Goal: Transaction & Acquisition: Purchase product/service

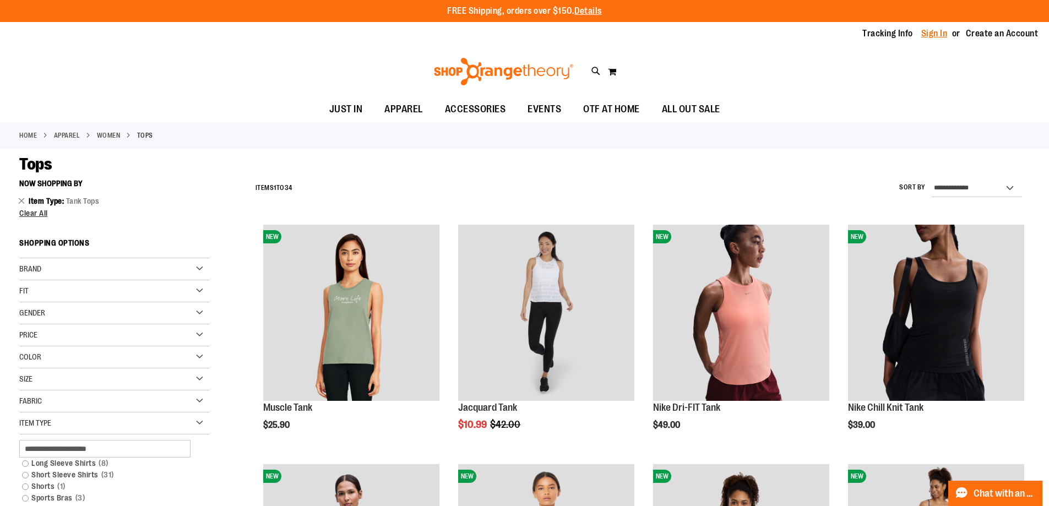
click at [931, 32] on link "Sign In" at bounding box center [934, 34] width 26 height 12
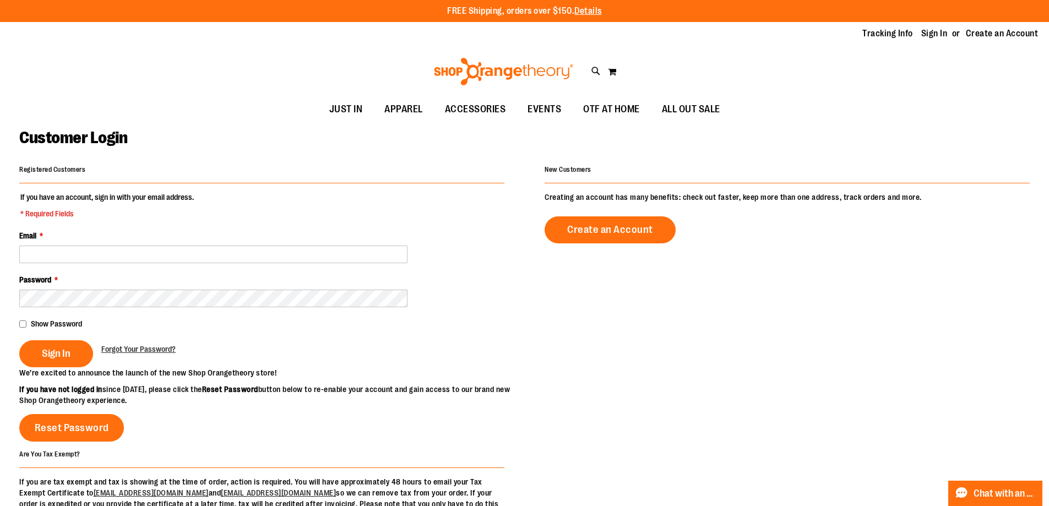
click at [241, 265] on fieldset "If you have an account, sign in with your email address. * Required Fields Emai…" at bounding box center [261, 280] width 485 height 176
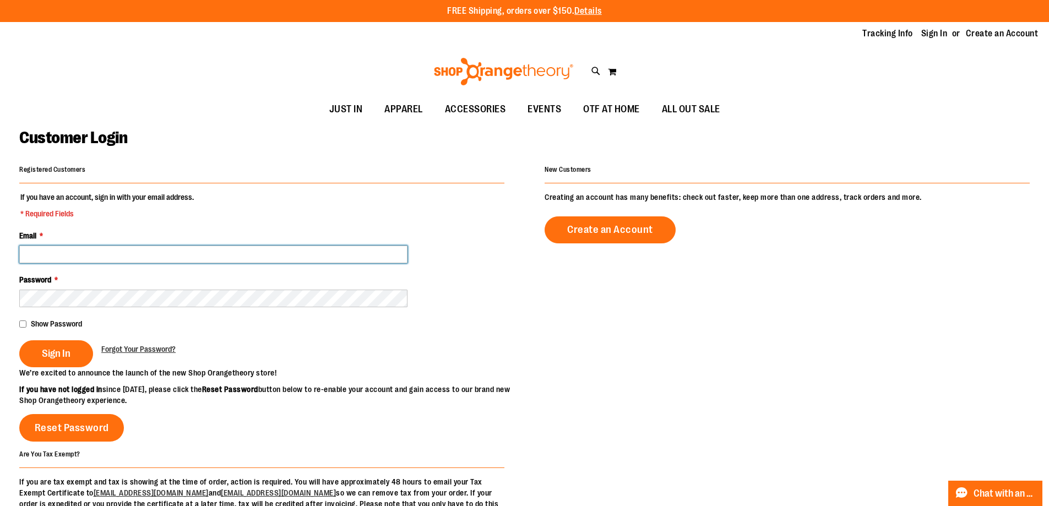
click at [237, 256] on input "Email *" at bounding box center [213, 255] width 388 height 18
type input "**********"
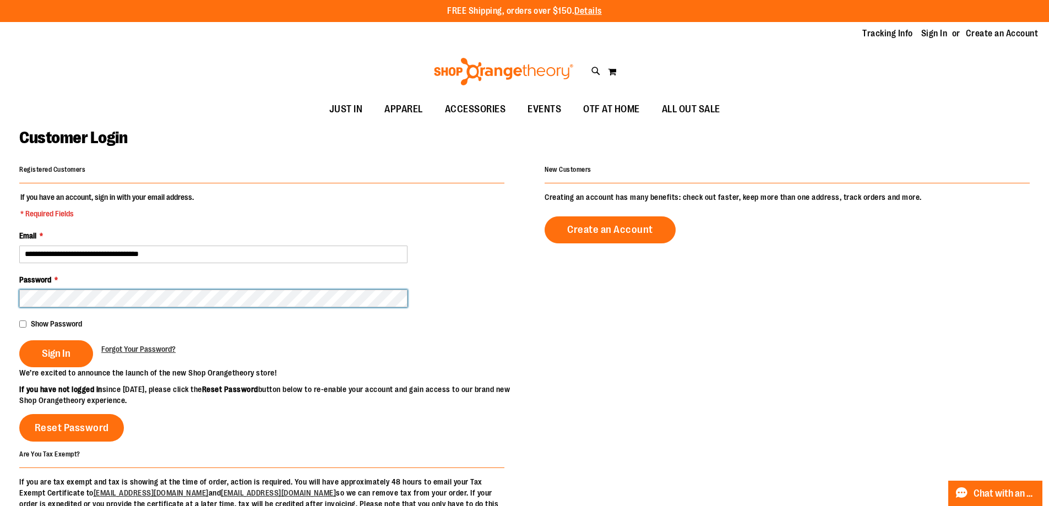
click at [19, 340] on button "Sign In" at bounding box center [56, 353] width 74 height 27
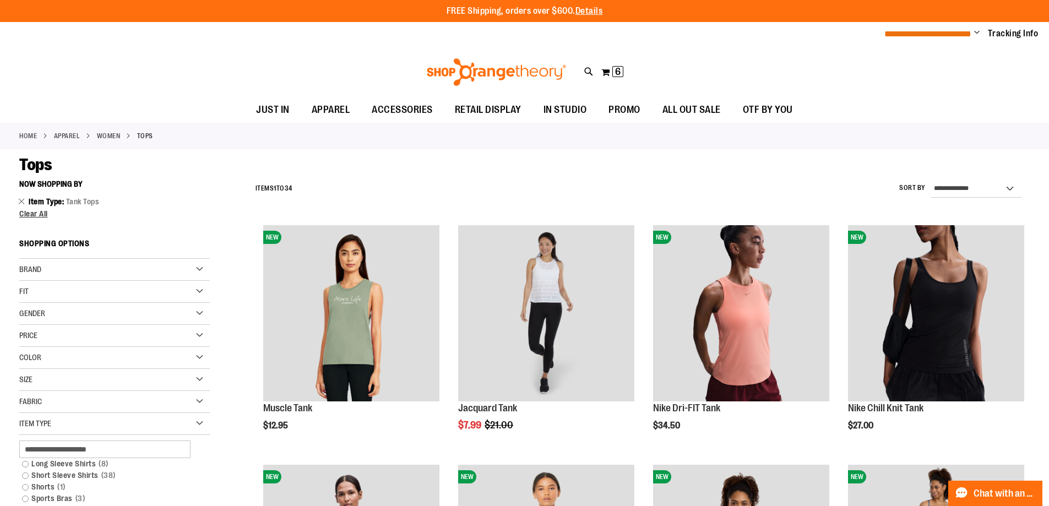
click at [946, 34] on span "**********" at bounding box center [927, 34] width 87 height 8
click at [968, 35] on ul "**********" at bounding box center [957, 34] width 162 height 13
click at [968, 32] on ul "**********" at bounding box center [957, 34] width 162 height 13
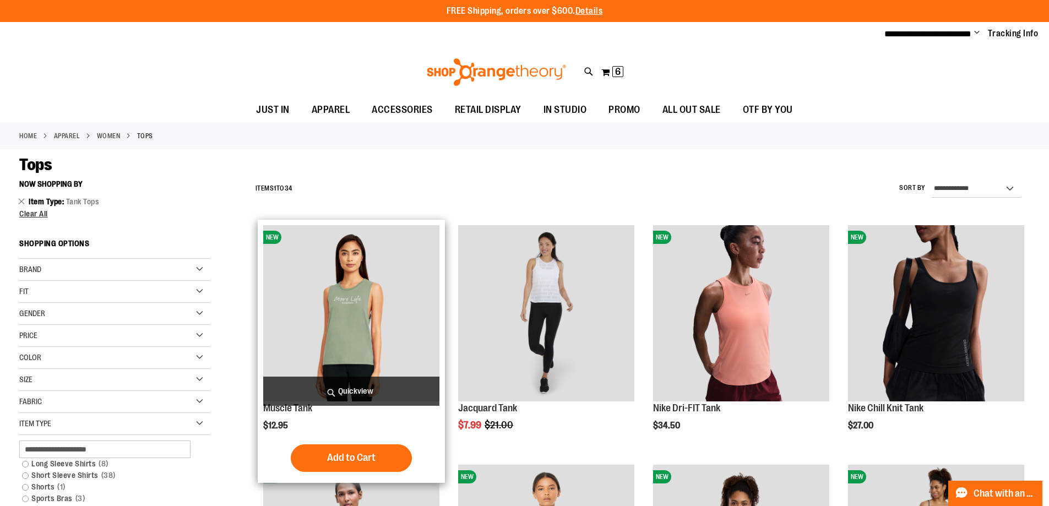
click at [351, 311] on img "product" at bounding box center [351, 313] width 176 height 176
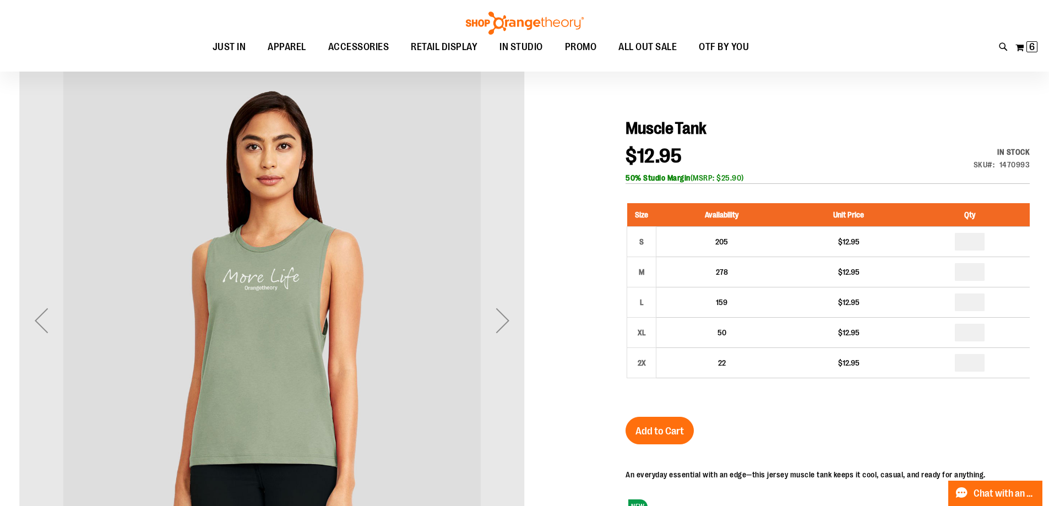
scroll to position [110, 0]
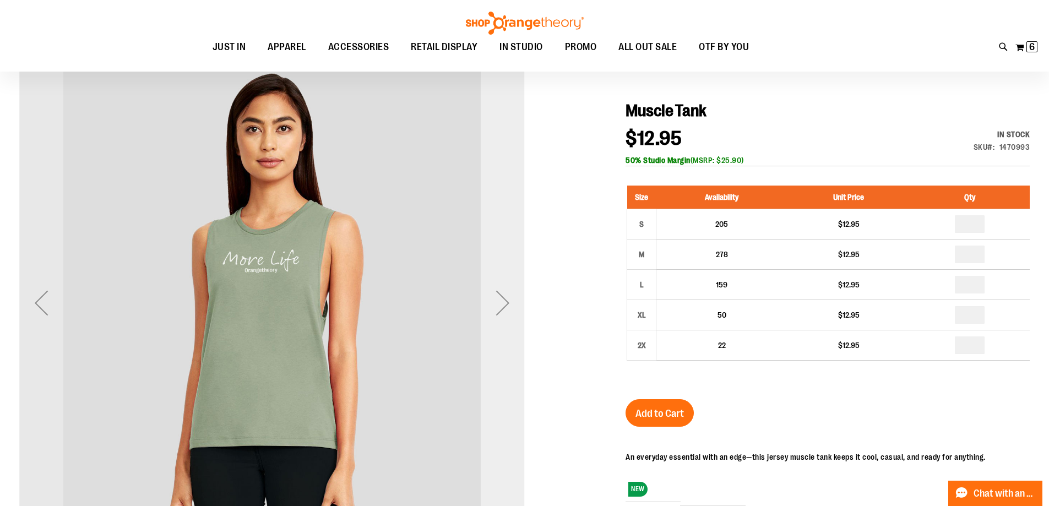
click at [508, 307] on div "Next" at bounding box center [503, 303] width 44 height 44
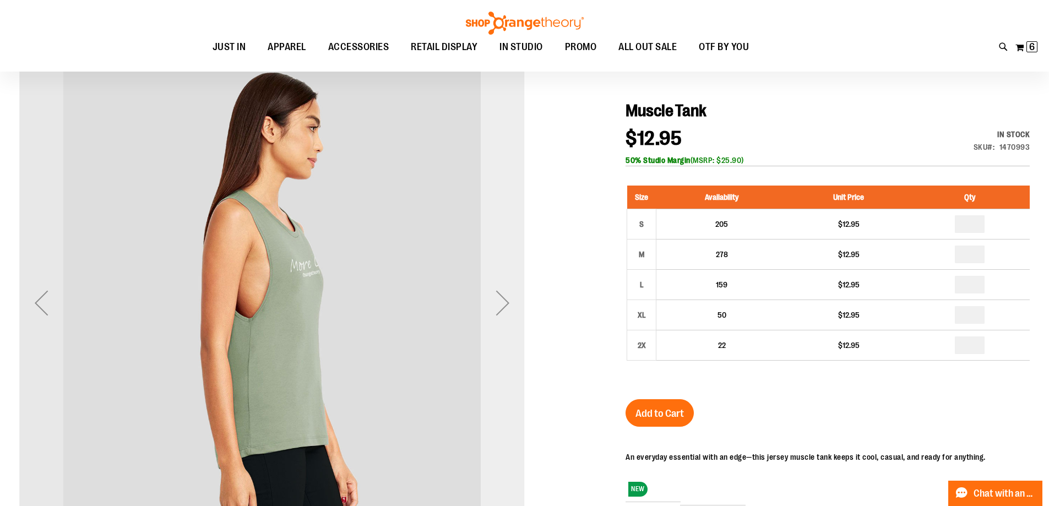
click at [508, 307] on div "Next" at bounding box center [503, 303] width 44 height 44
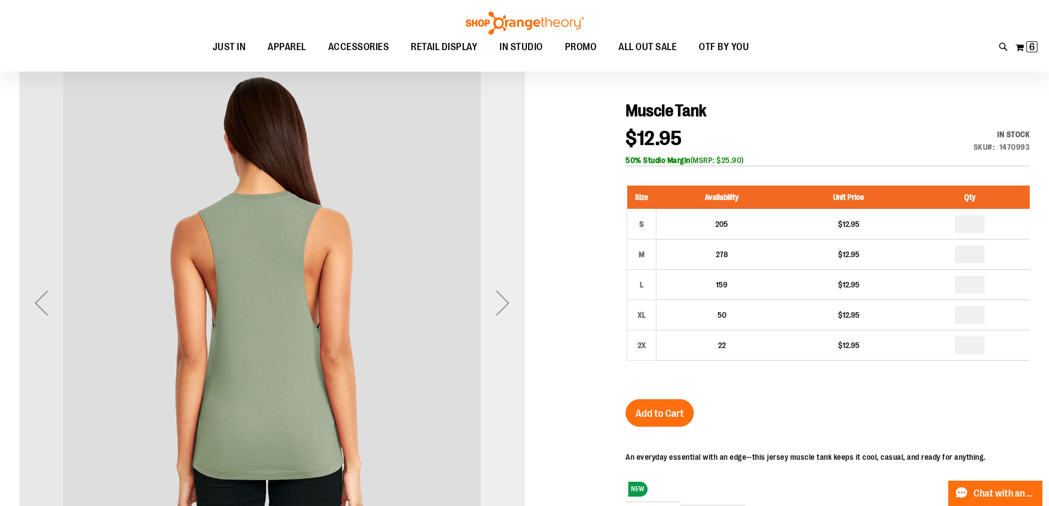
click at [508, 307] on div "Next" at bounding box center [503, 303] width 44 height 44
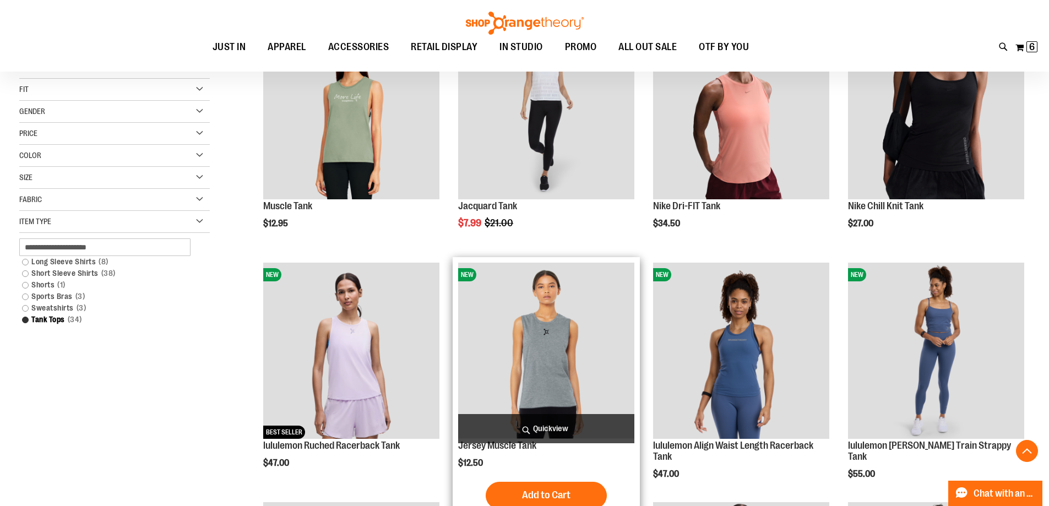
scroll to position [220, 0]
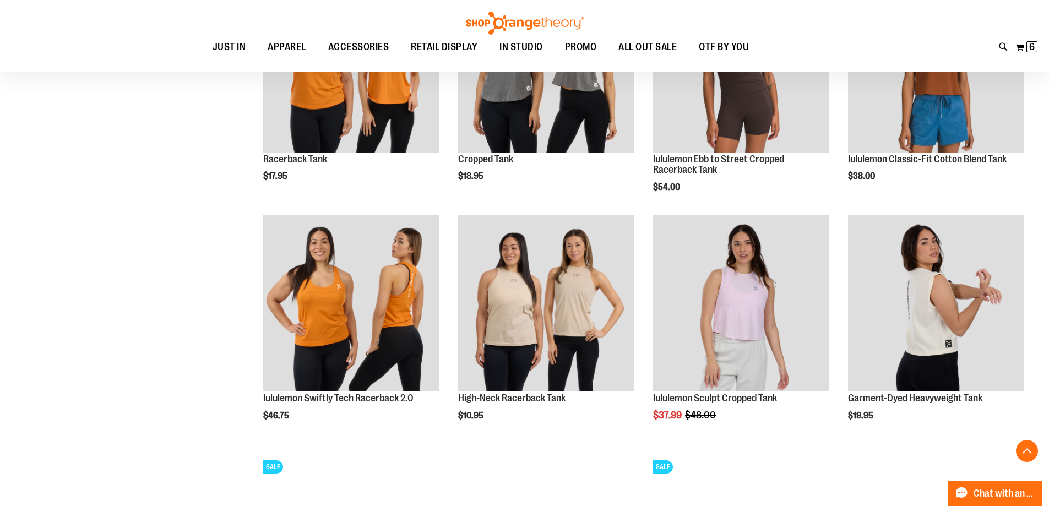
scroll to position [770, 0]
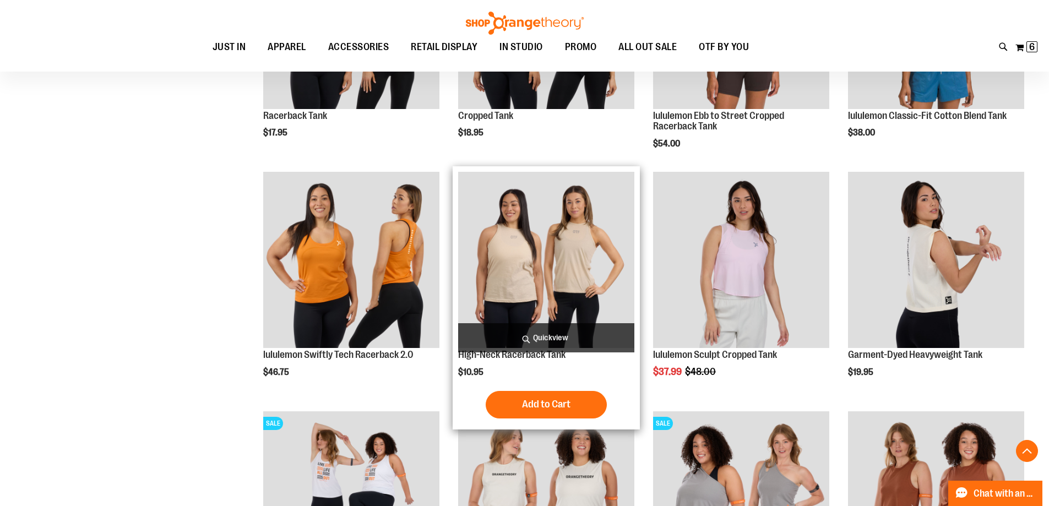
click at [541, 293] on img "product" at bounding box center [546, 260] width 176 height 176
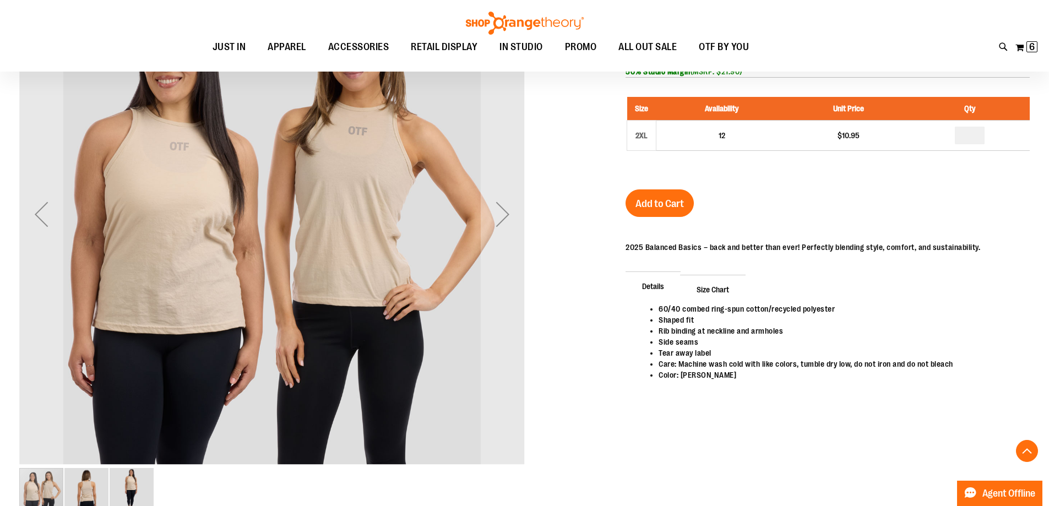
scroll to position [164, 0]
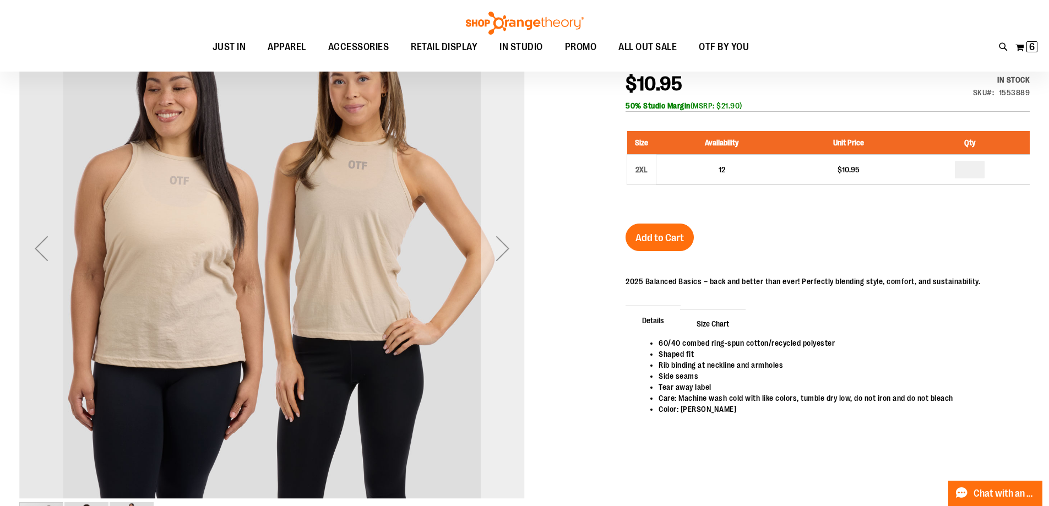
click at [499, 249] on div "Next" at bounding box center [503, 248] width 44 height 44
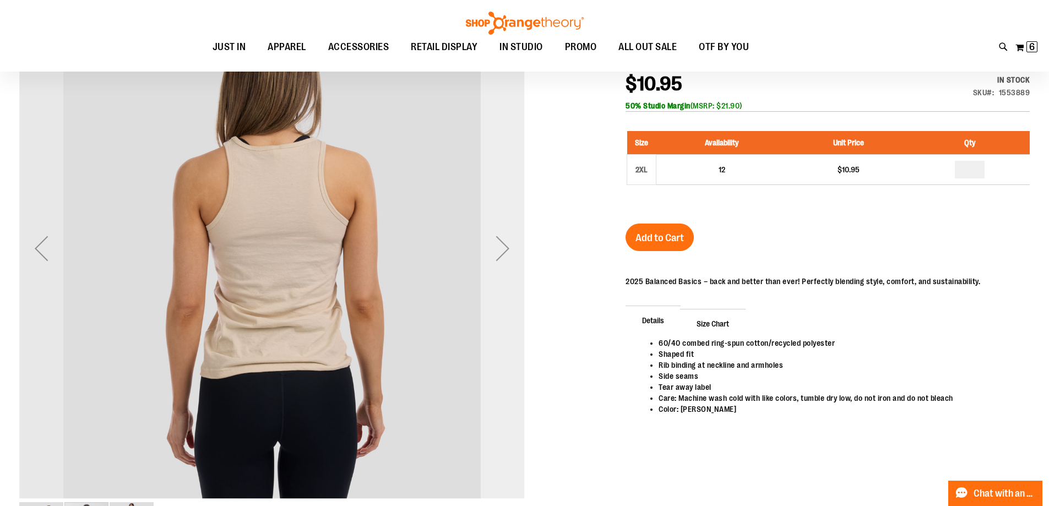
click at [499, 249] on div "Next" at bounding box center [503, 248] width 44 height 44
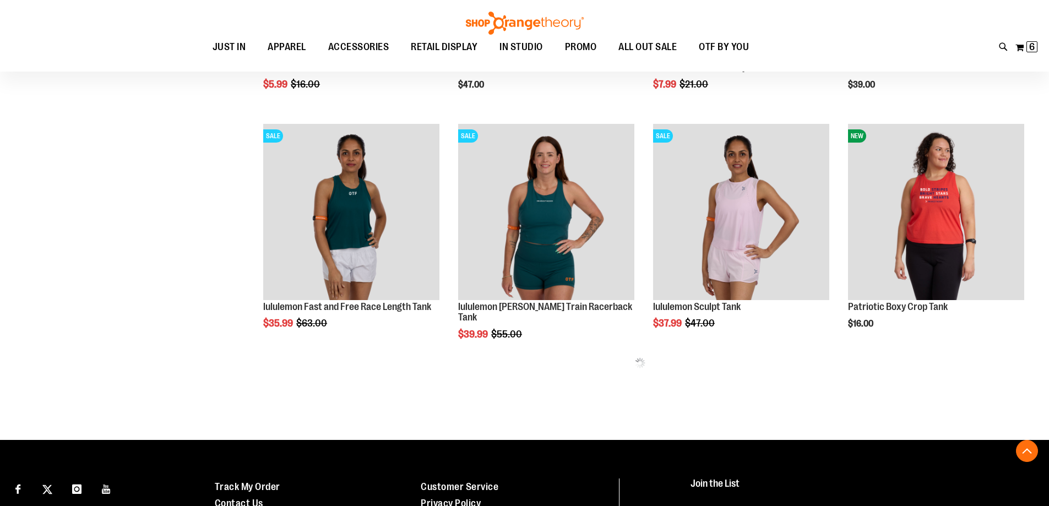
scroll to position [377, 0]
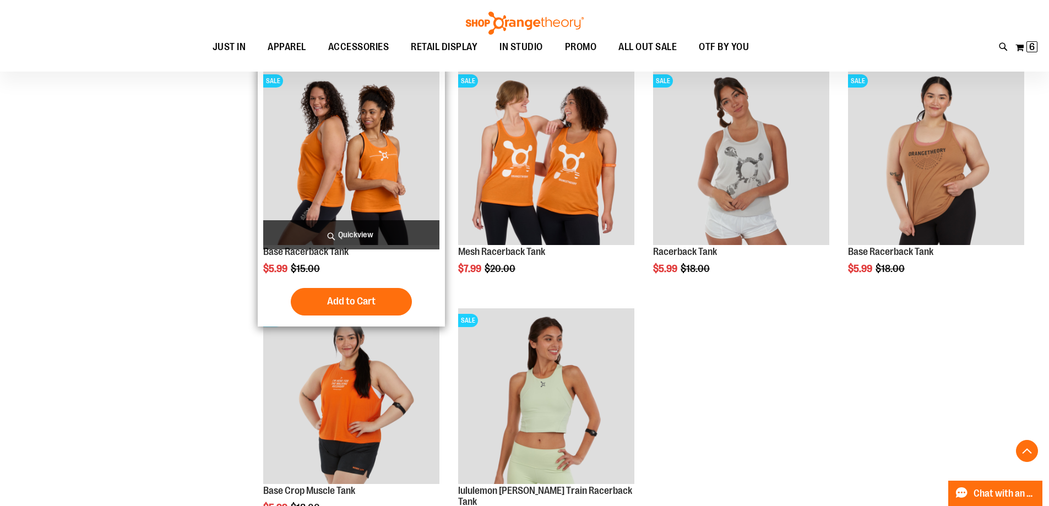
scroll to position [872, 0]
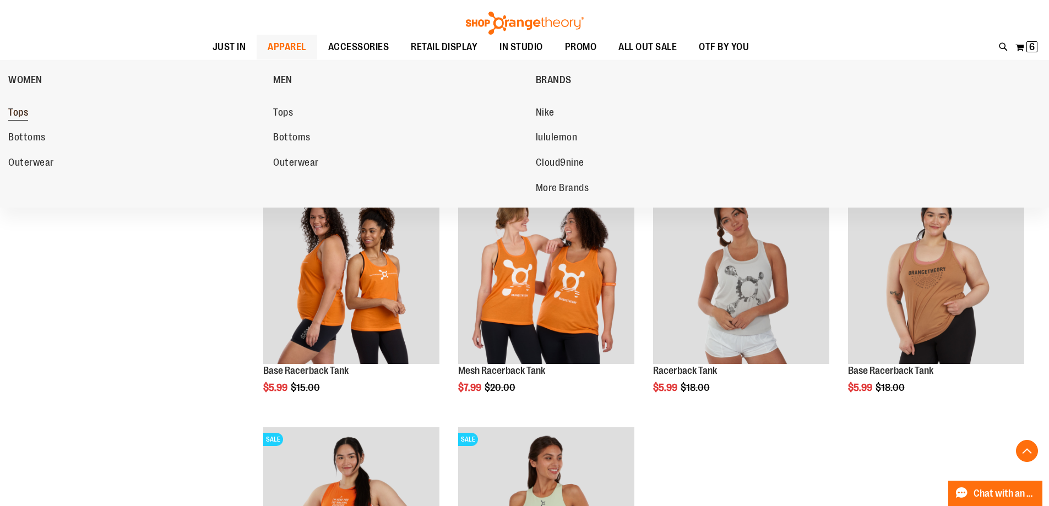
click at [19, 118] on span "Tops" at bounding box center [18, 114] width 20 height 14
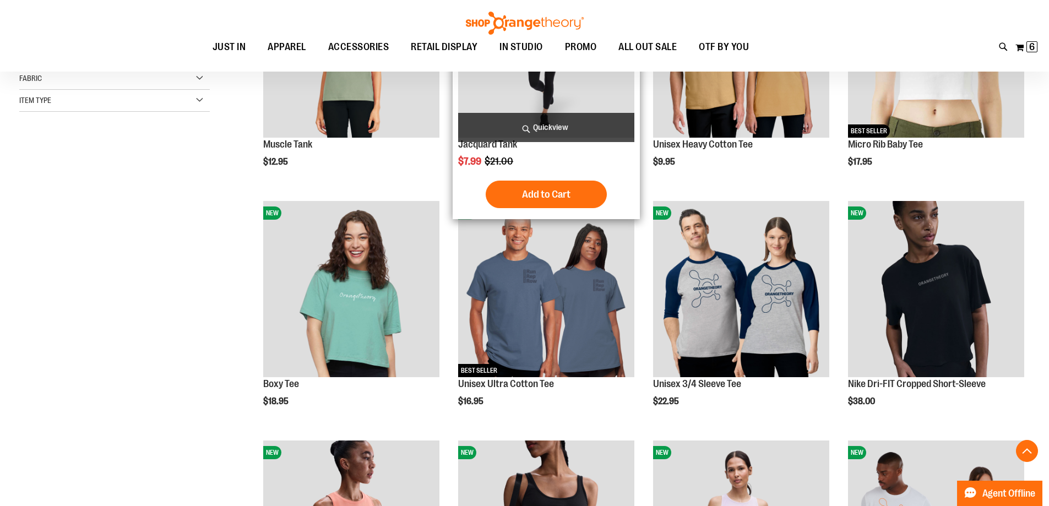
scroll to position [275, 0]
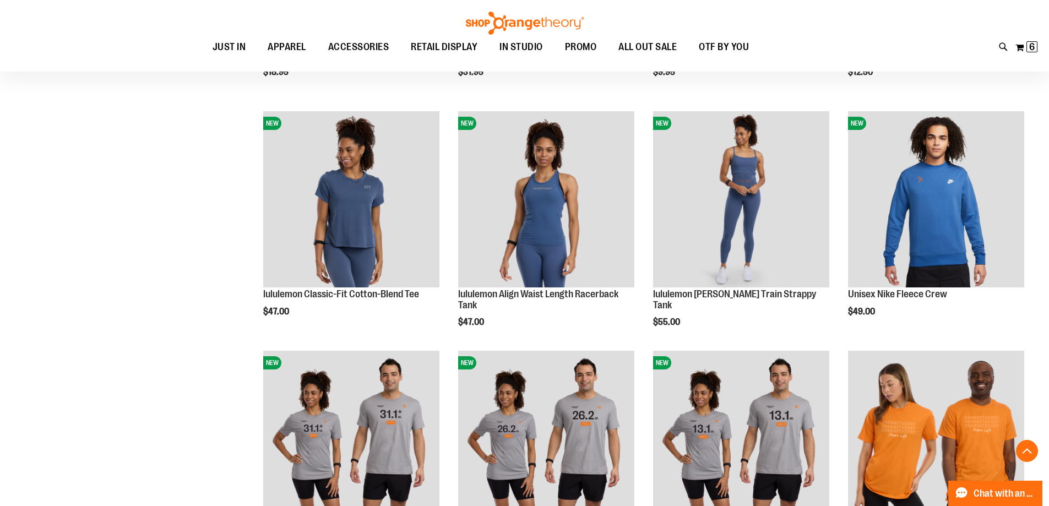
scroll to position [1101, 0]
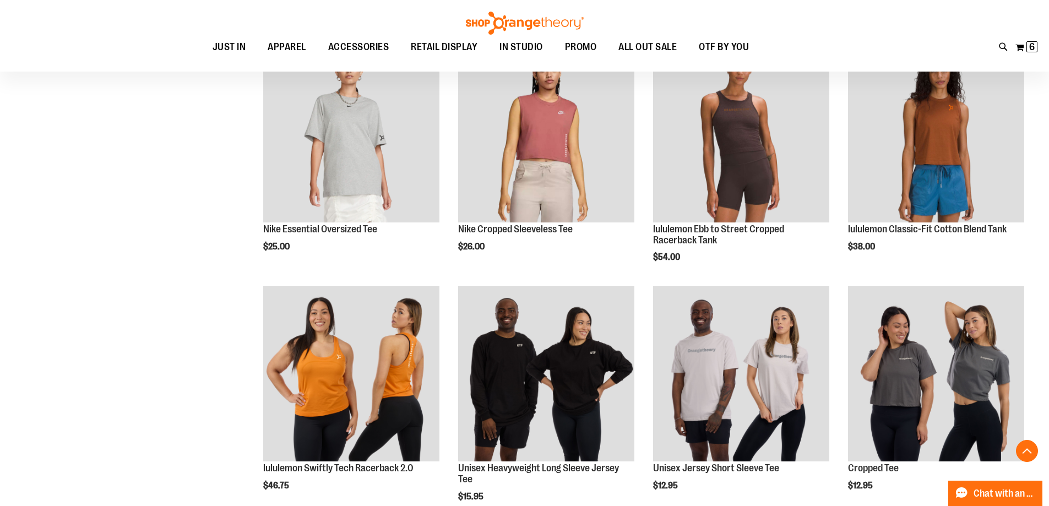
scroll to position [1872, 0]
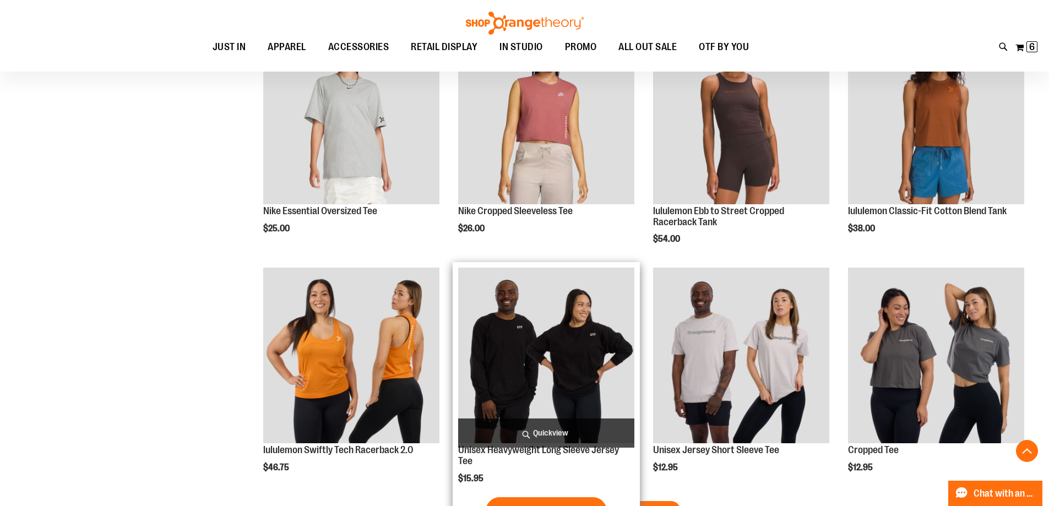
click at [585, 359] on img "product" at bounding box center [546, 356] width 176 height 176
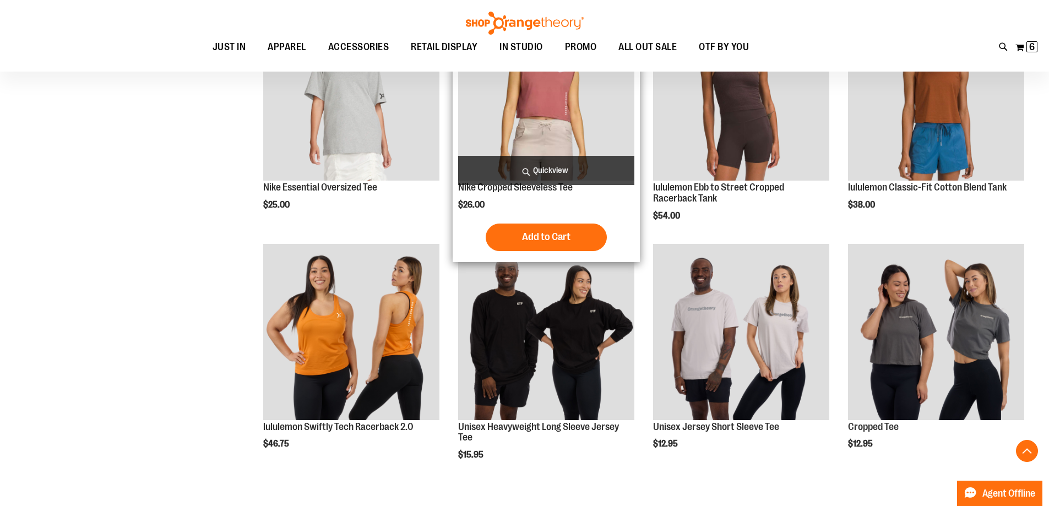
scroll to position [550, 0]
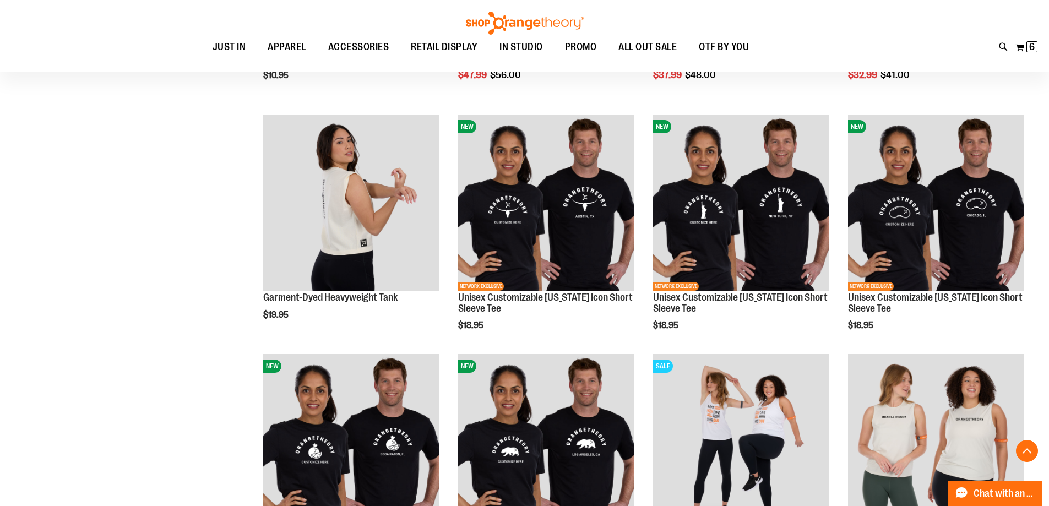
scroll to position [1156, 0]
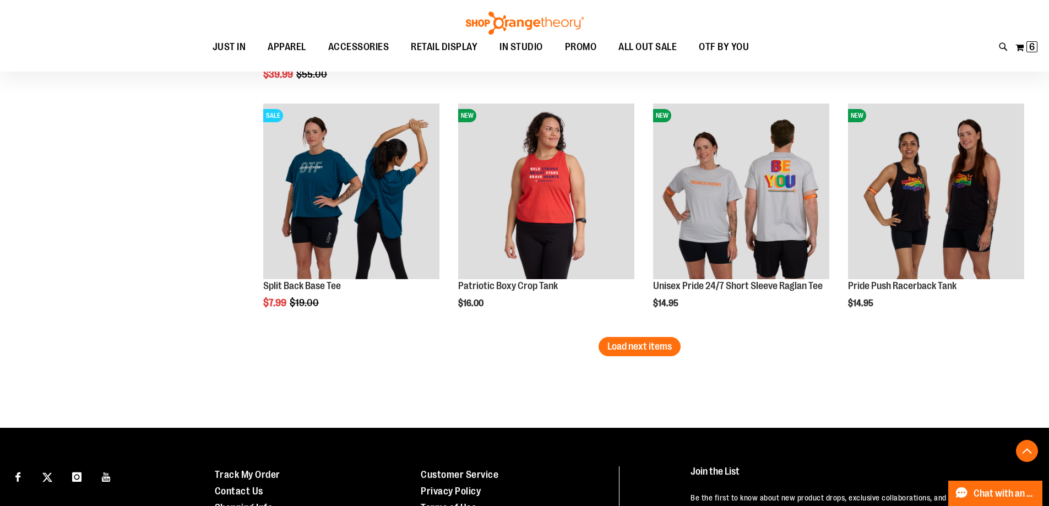
scroll to position [2092, 0]
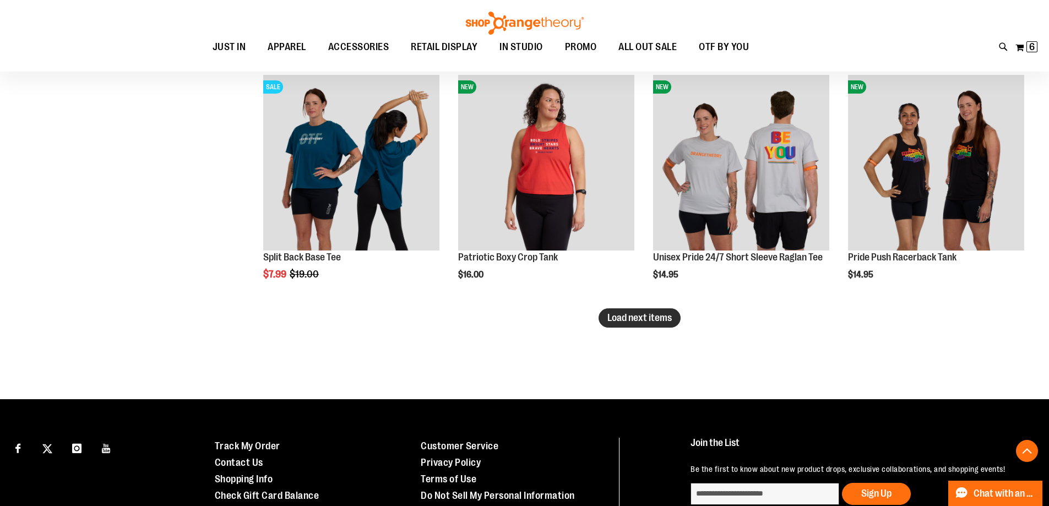
click at [651, 313] on span "Load next items" at bounding box center [639, 317] width 64 height 11
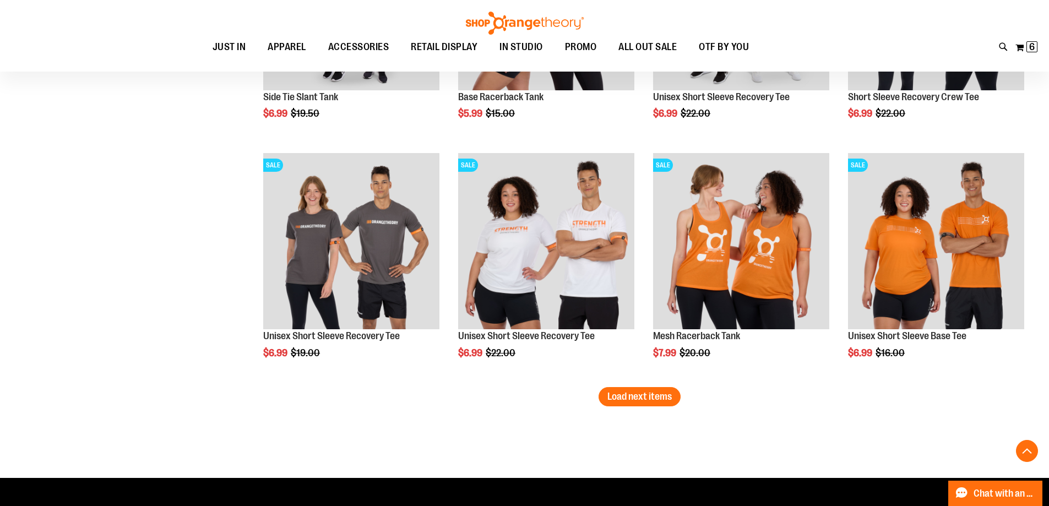
scroll to position [2753, 0]
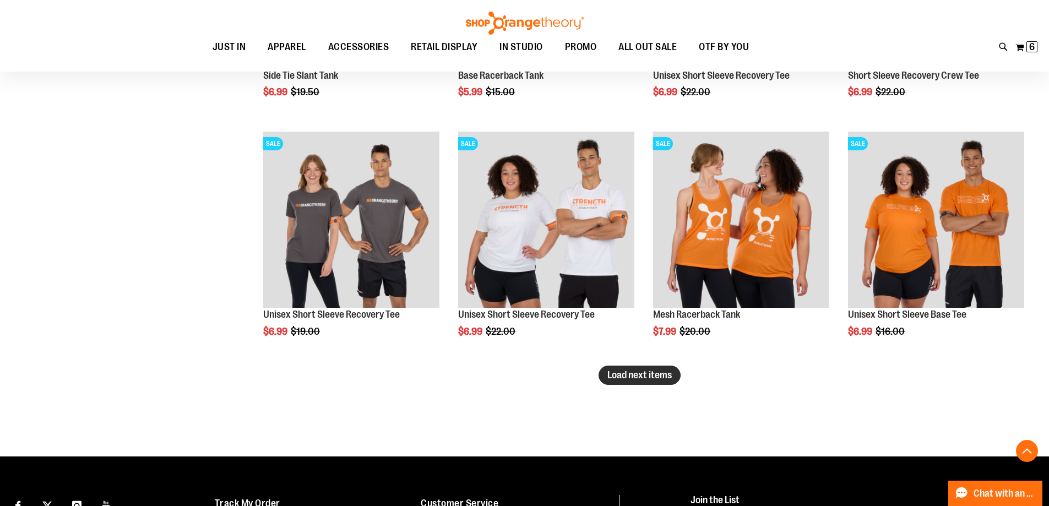
click at [664, 371] on span "Load next items" at bounding box center [639, 375] width 64 height 11
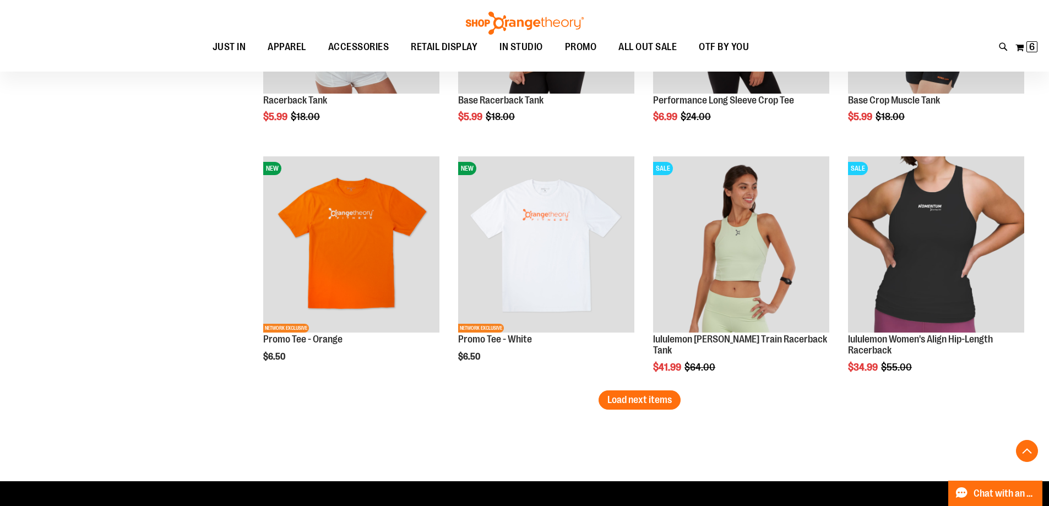
scroll to position [3469, 0]
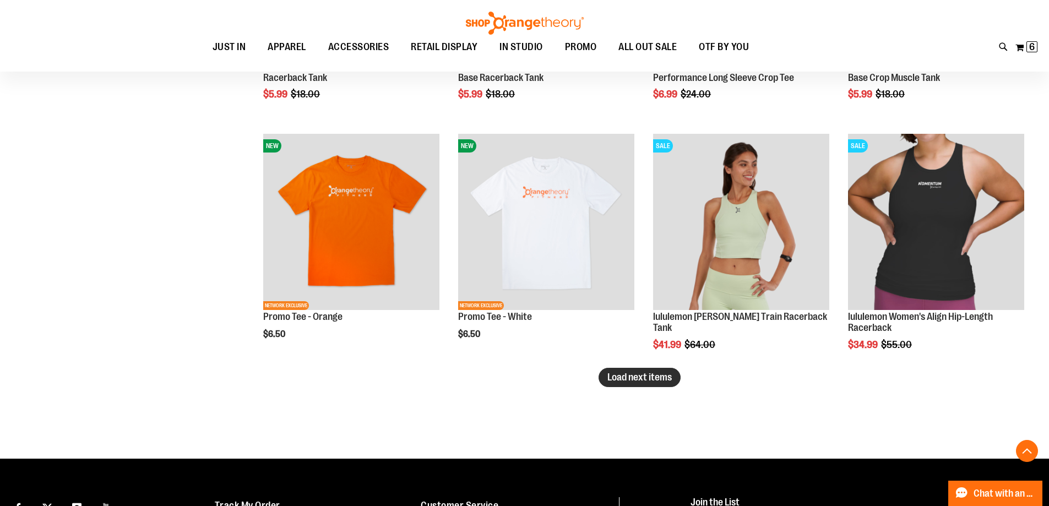
click at [663, 382] on span "Load next items" at bounding box center [639, 377] width 64 height 11
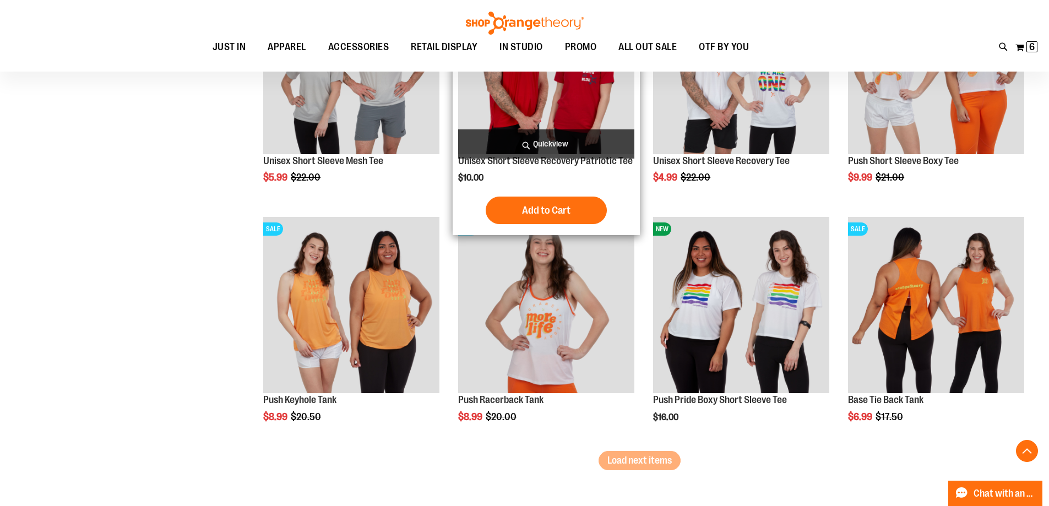
scroll to position [4185, 0]
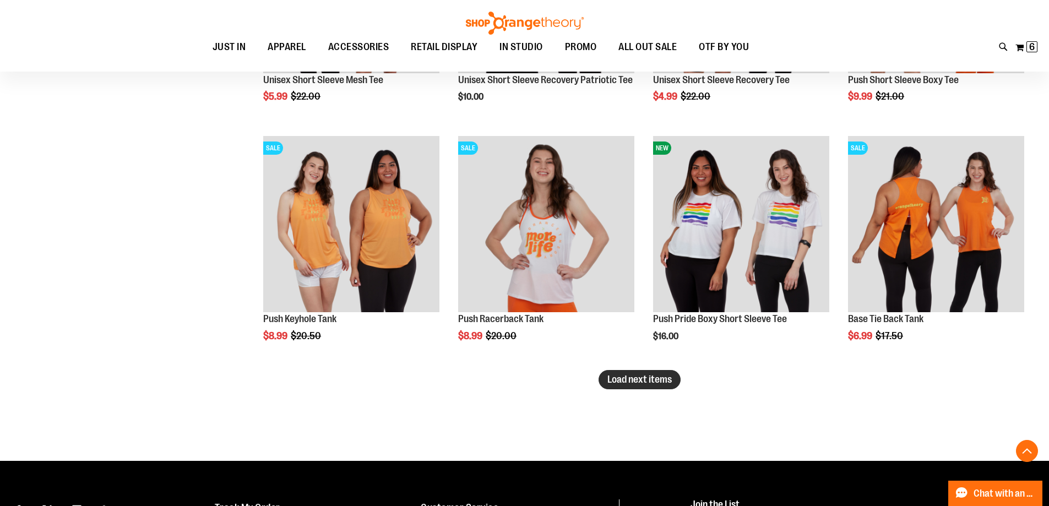
click at [660, 376] on span "Load next items" at bounding box center [639, 379] width 64 height 11
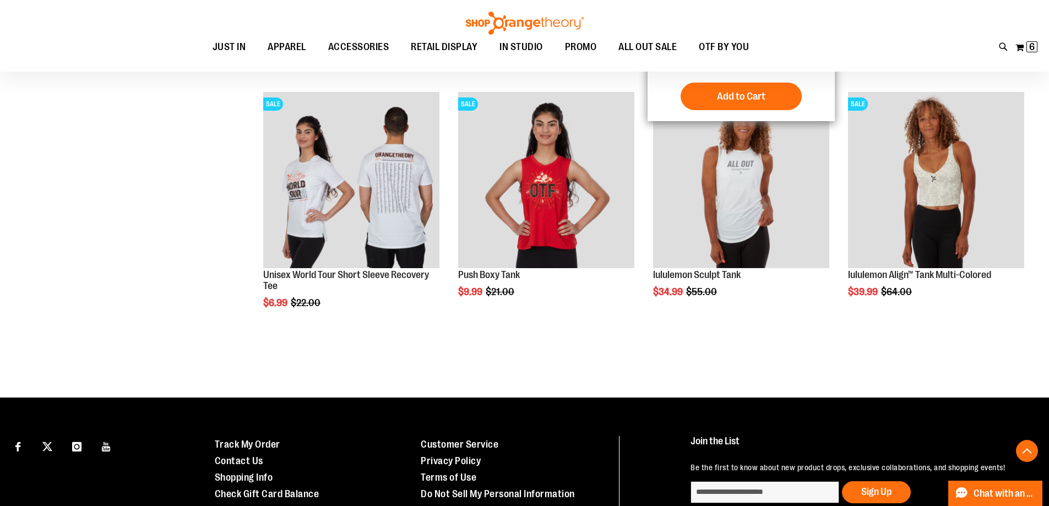
scroll to position [4956, 0]
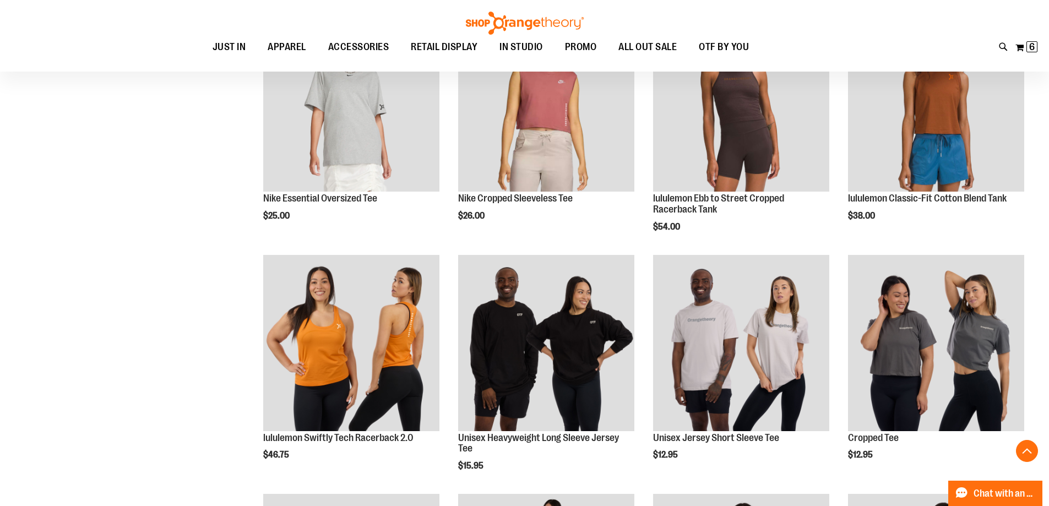
scroll to position [495, 0]
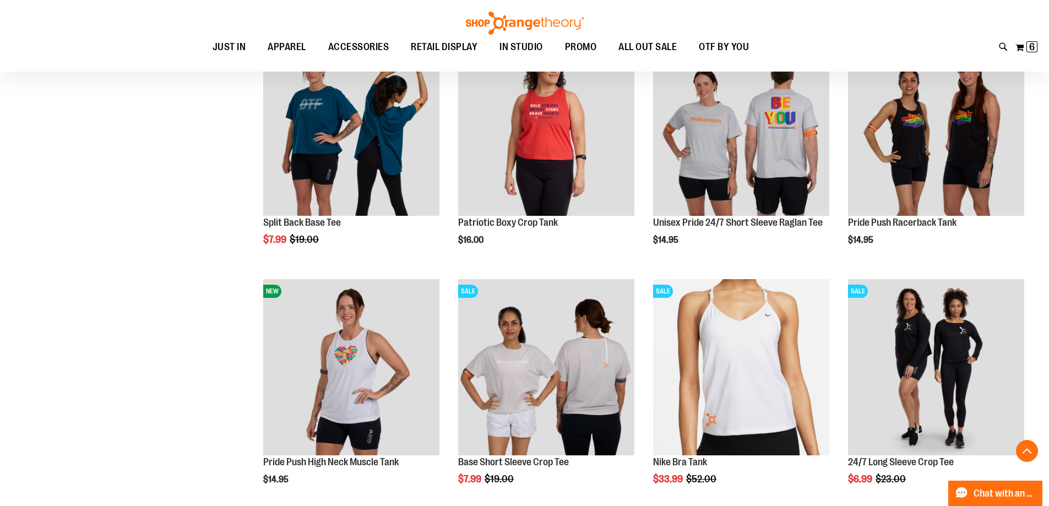
scroll to position [2147, 0]
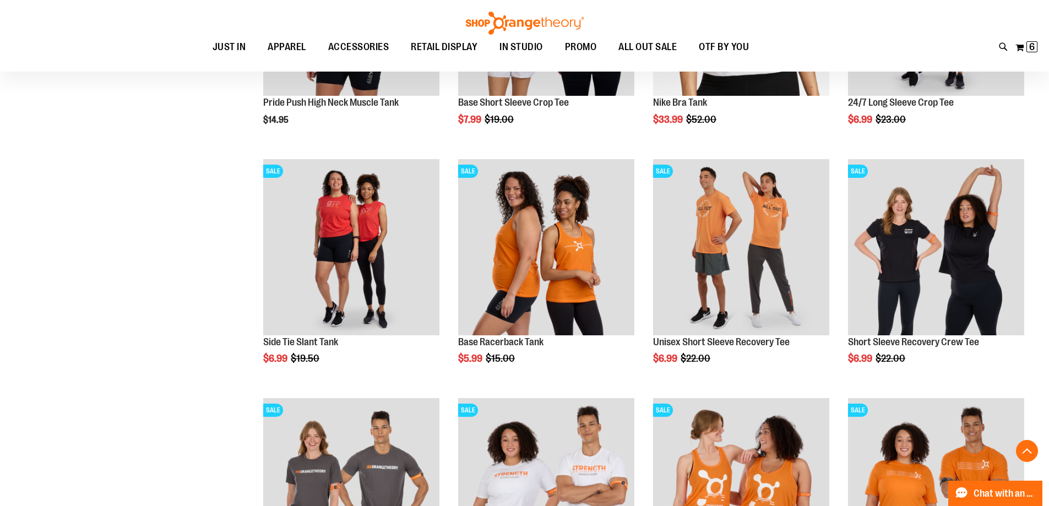
scroll to position [2533, 0]
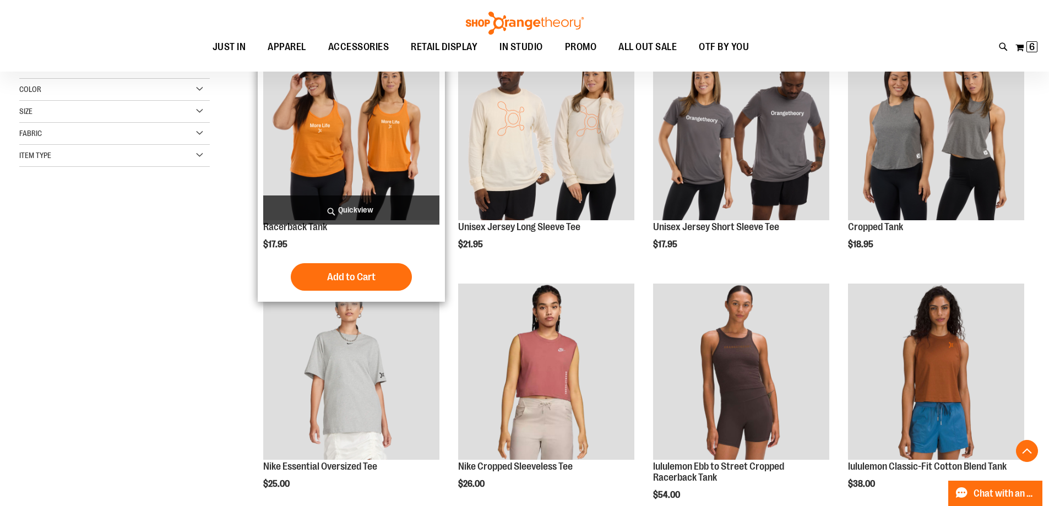
scroll to position [110, 0]
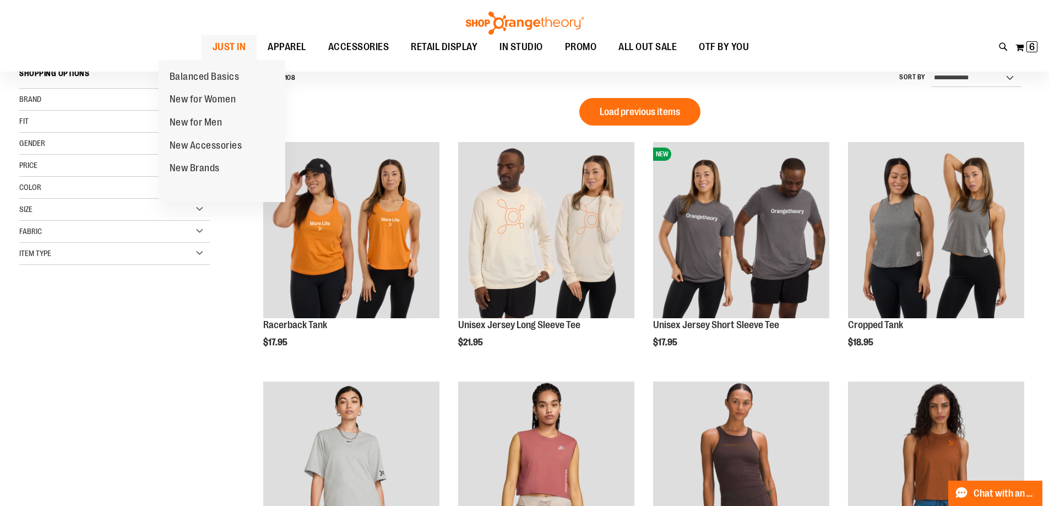
click at [213, 48] on span "JUST IN" at bounding box center [230, 47] width 34 height 25
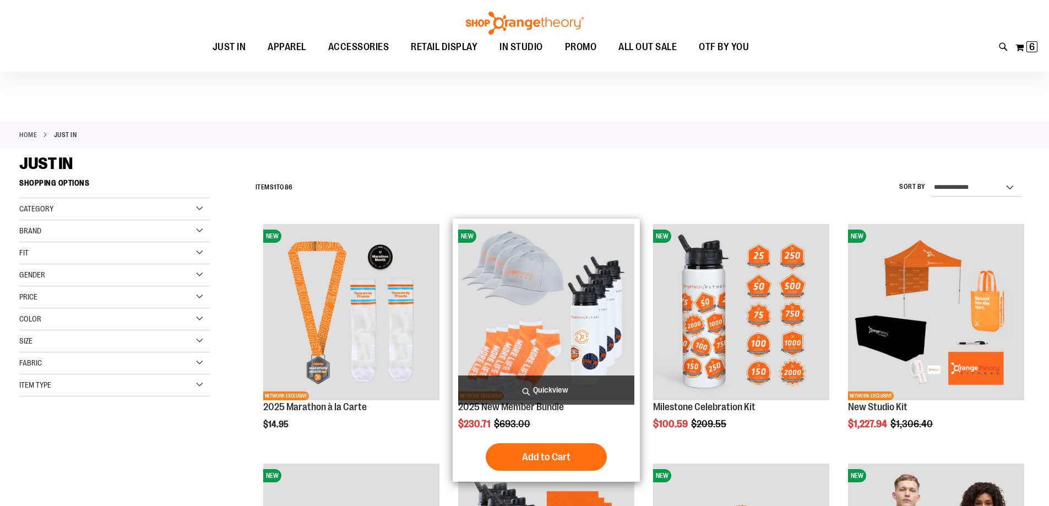
scroll to position [110, 0]
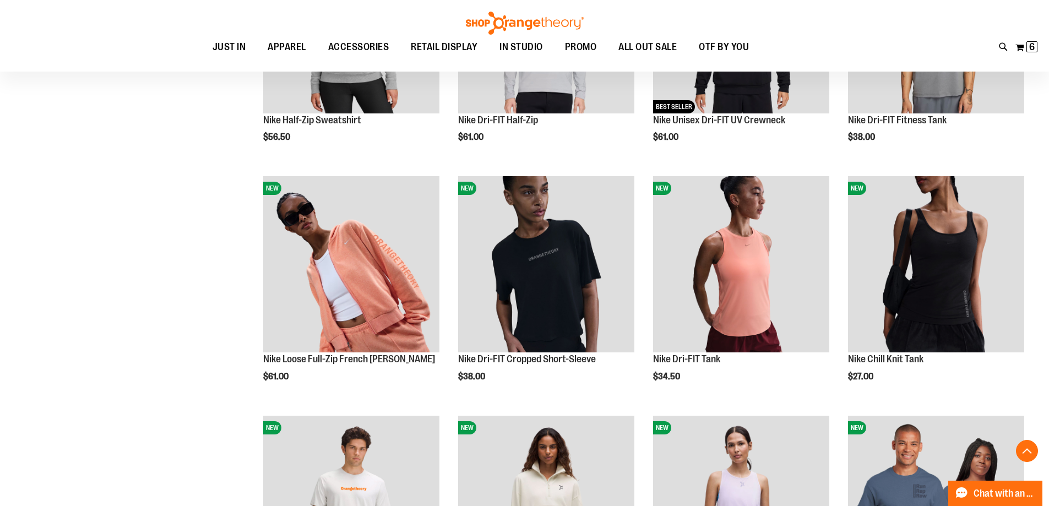
scroll to position [770, 0]
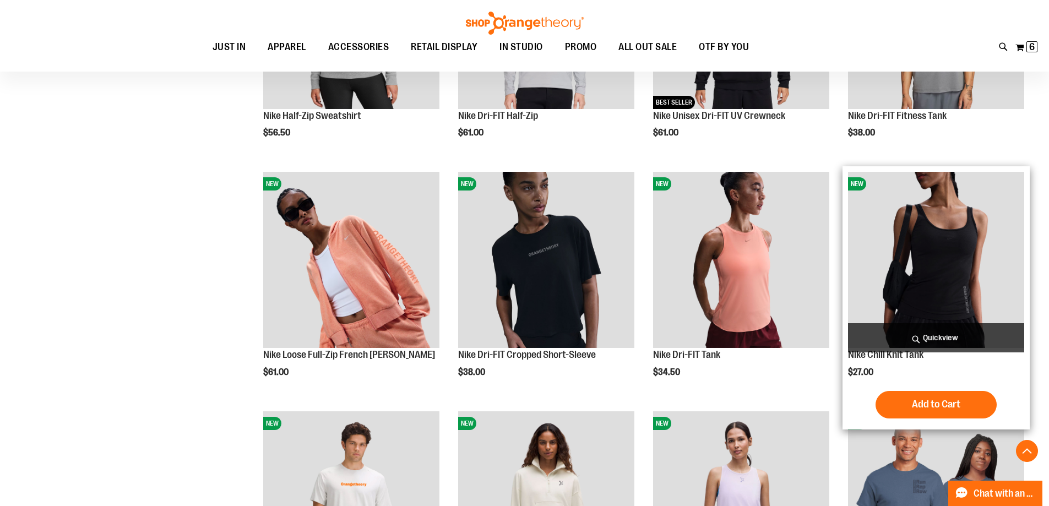
click at [903, 286] on img "product" at bounding box center [936, 260] width 176 height 176
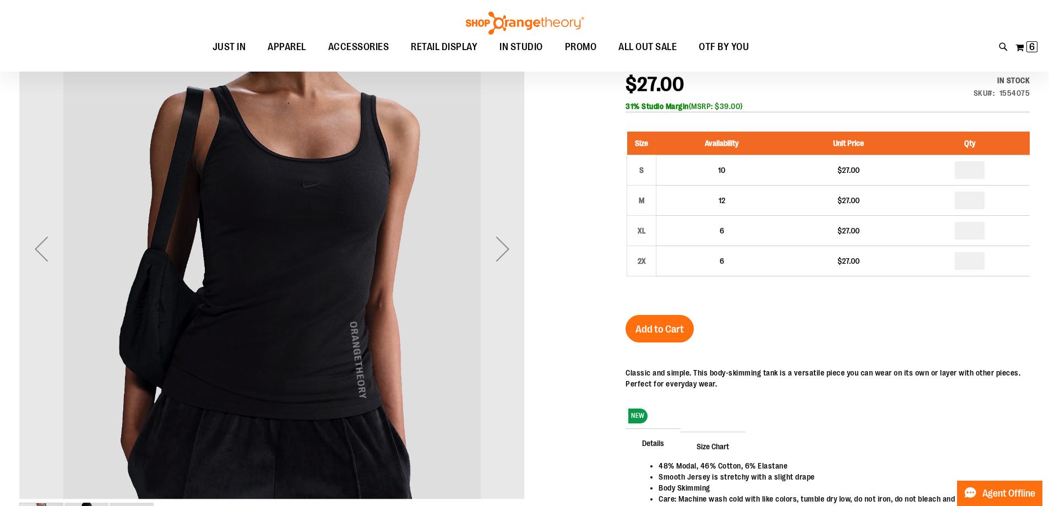
scroll to position [165, 0]
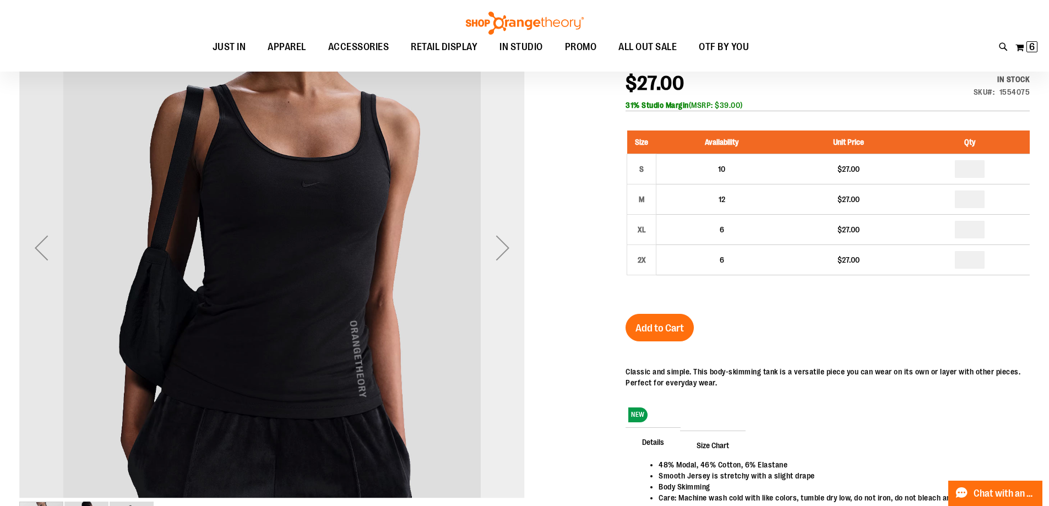
click at [509, 243] on div "Next" at bounding box center [503, 248] width 44 height 44
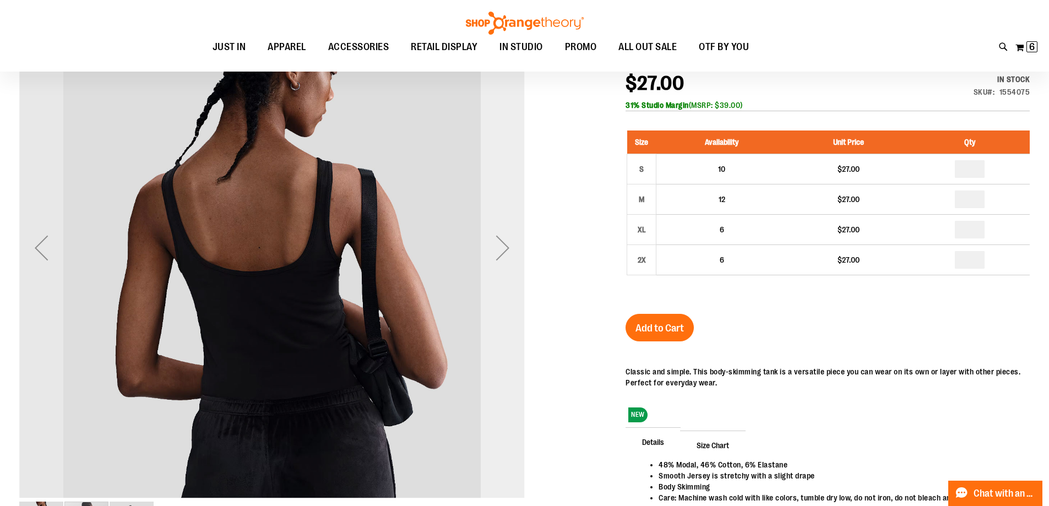
click at [509, 243] on div "Next" at bounding box center [503, 248] width 44 height 44
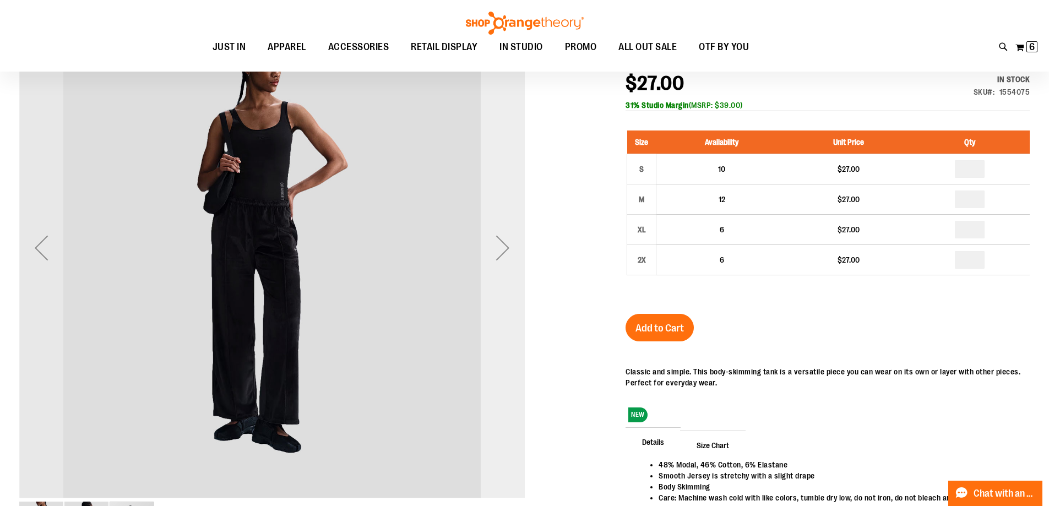
click at [509, 243] on div "Next" at bounding box center [503, 248] width 44 height 44
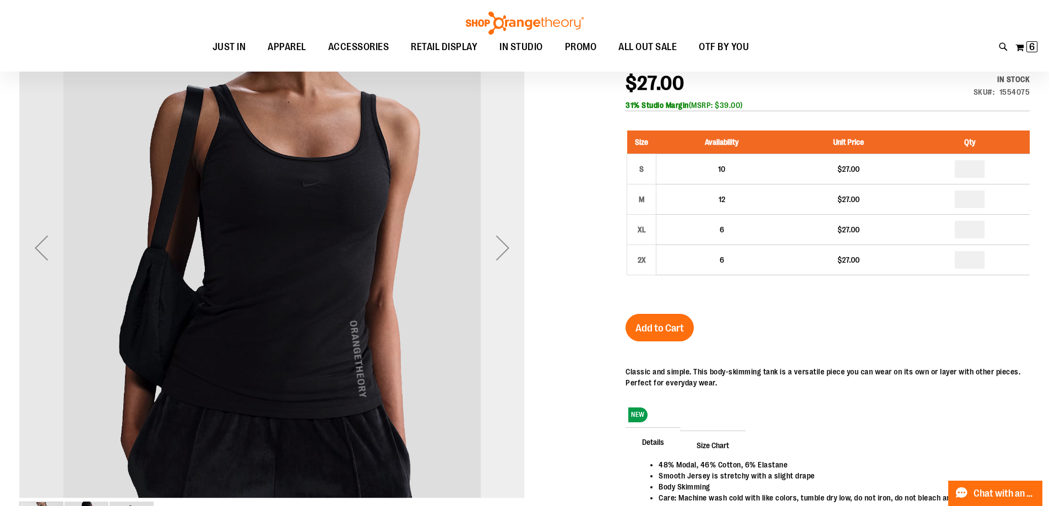
click at [509, 243] on div "Next" at bounding box center [503, 248] width 44 height 44
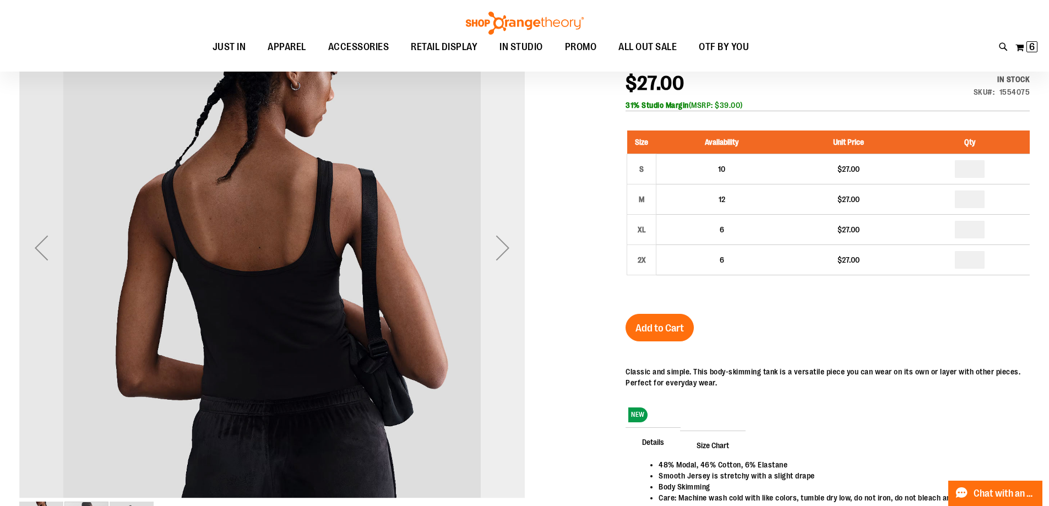
click at [509, 243] on div "Next" at bounding box center [503, 248] width 44 height 44
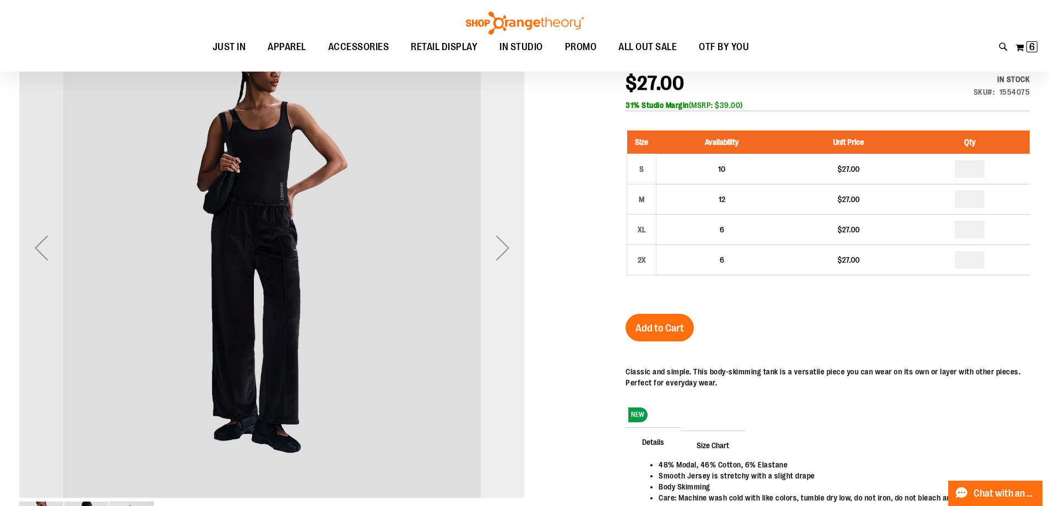
click at [509, 243] on div "Next" at bounding box center [503, 248] width 44 height 44
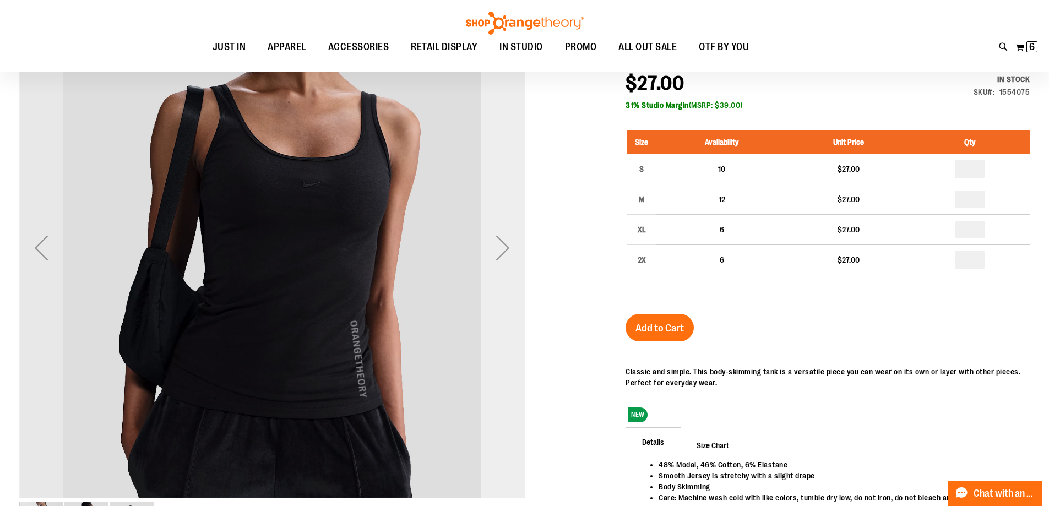
click at [509, 243] on div "Next" at bounding box center [503, 248] width 44 height 44
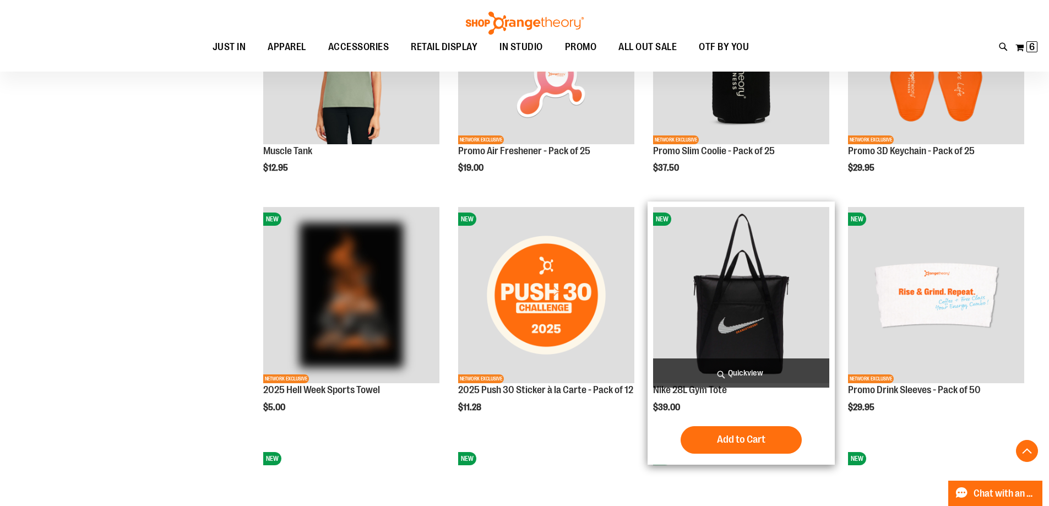
scroll to position [660, 0]
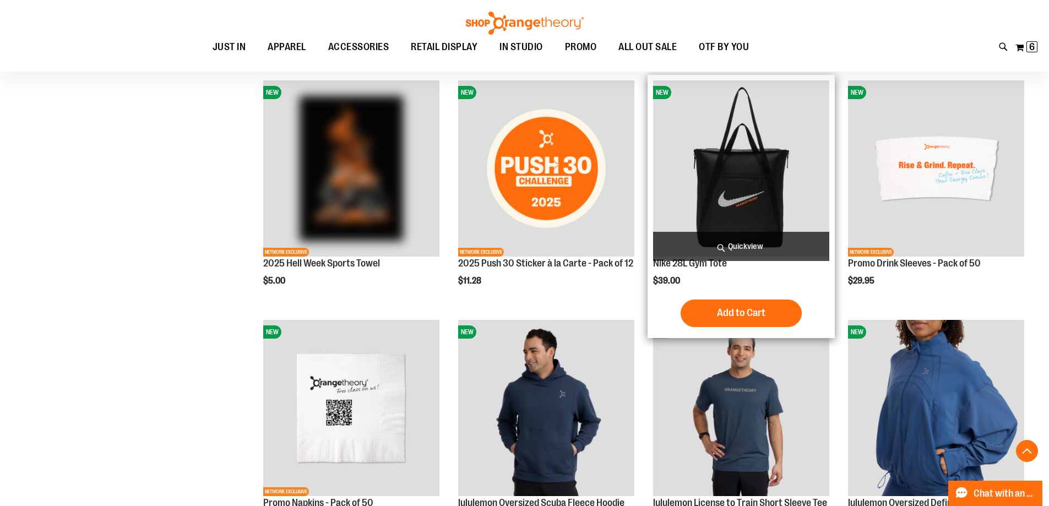
scroll to position [770, 0]
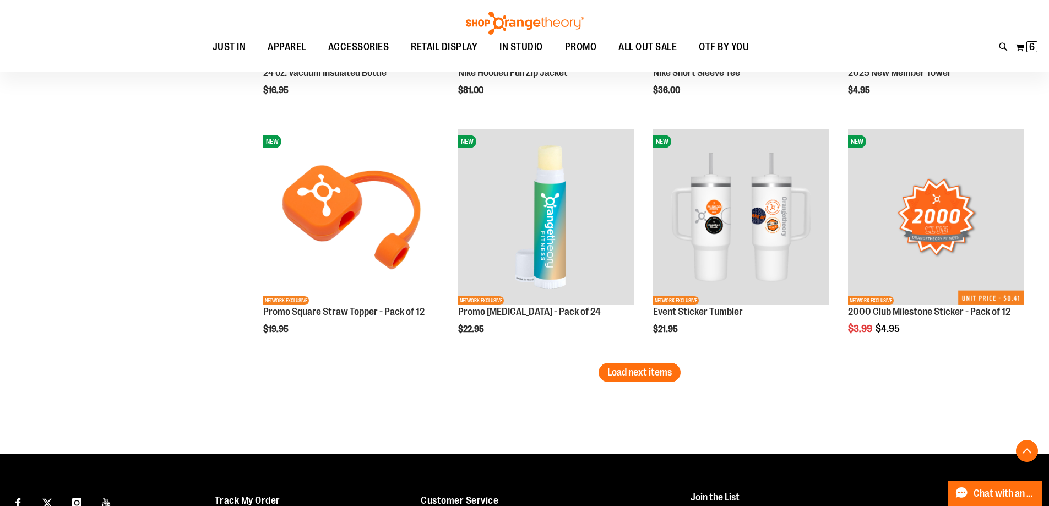
scroll to position [1927, 0]
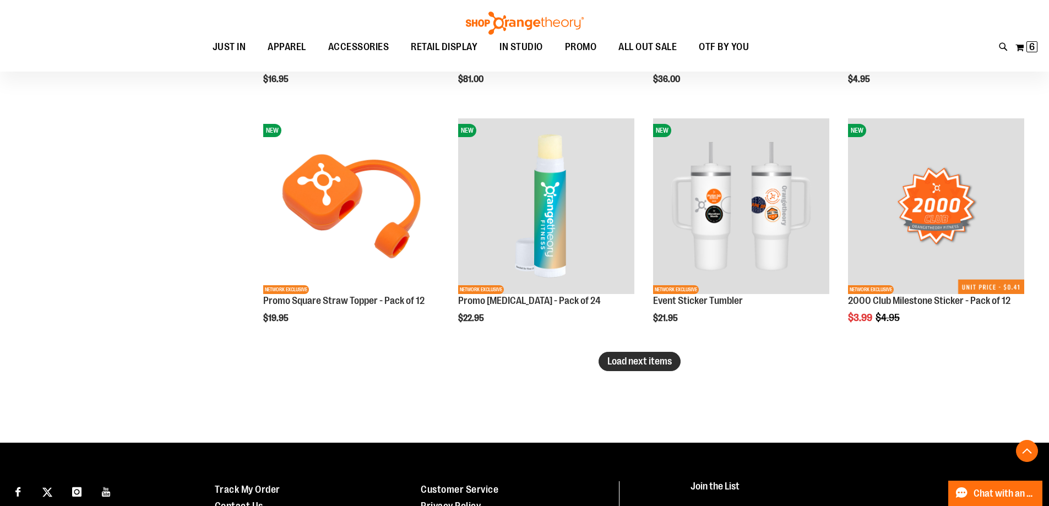
click at [660, 363] on span "Load next items" at bounding box center [639, 361] width 64 height 11
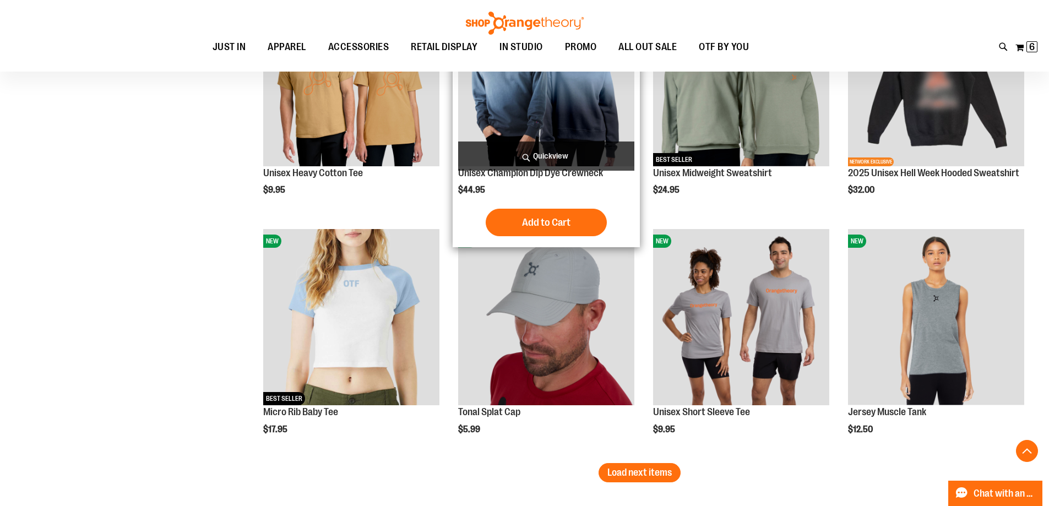
scroll to position [2643, 0]
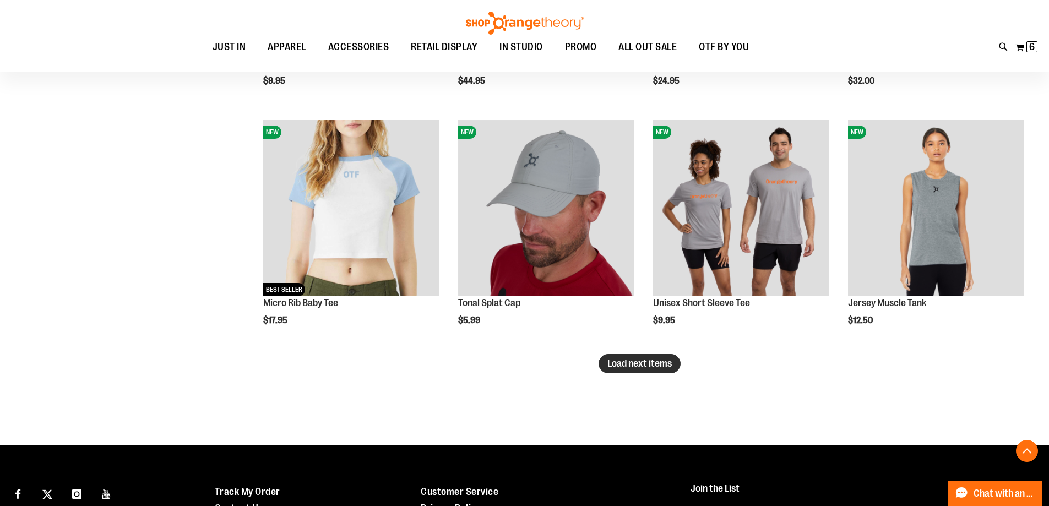
click at [641, 361] on span "Load next items" at bounding box center [639, 363] width 64 height 11
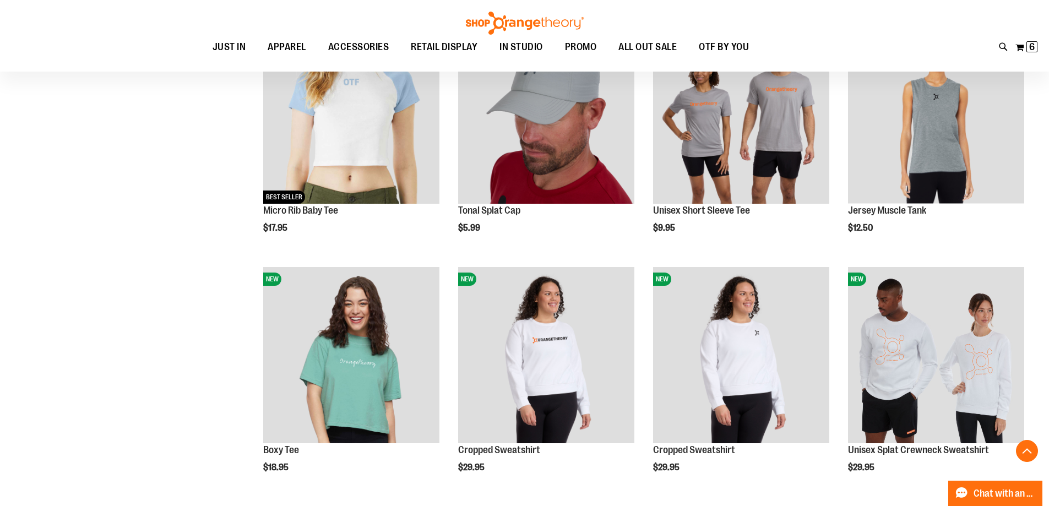
scroll to position [2753, 0]
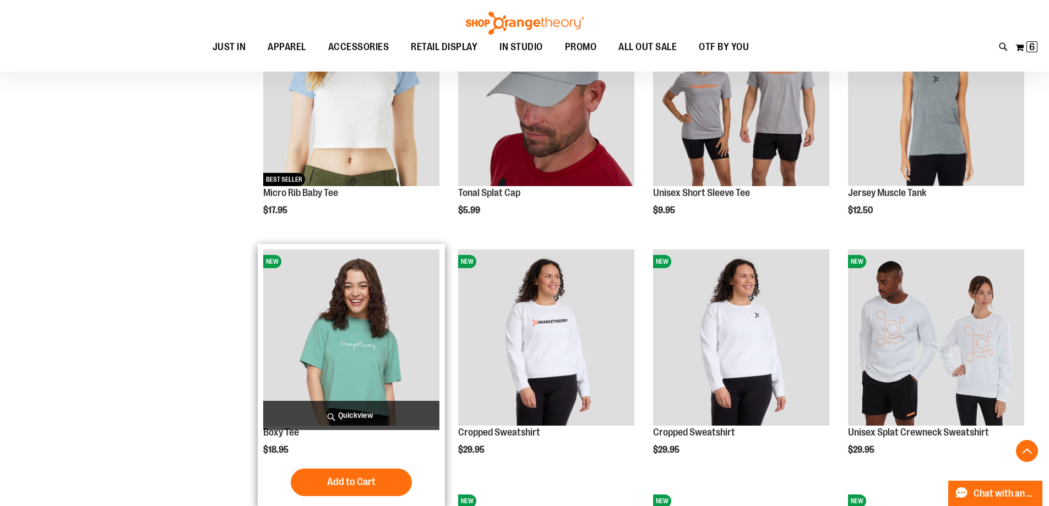
click at [388, 330] on img "product" at bounding box center [351, 337] width 176 height 176
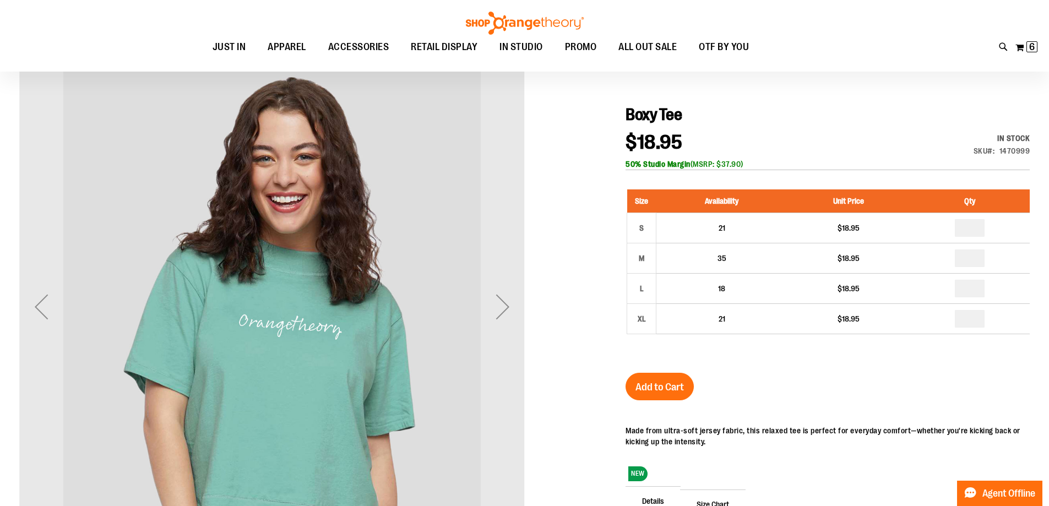
scroll to position [165, 0]
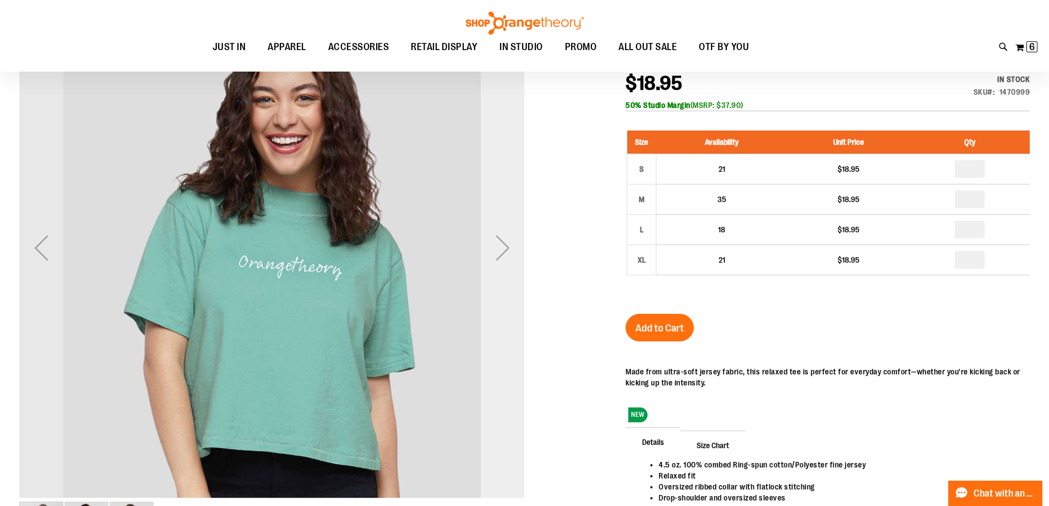
click at [502, 249] on div "Next" at bounding box center [503, 248] width 44 height 44
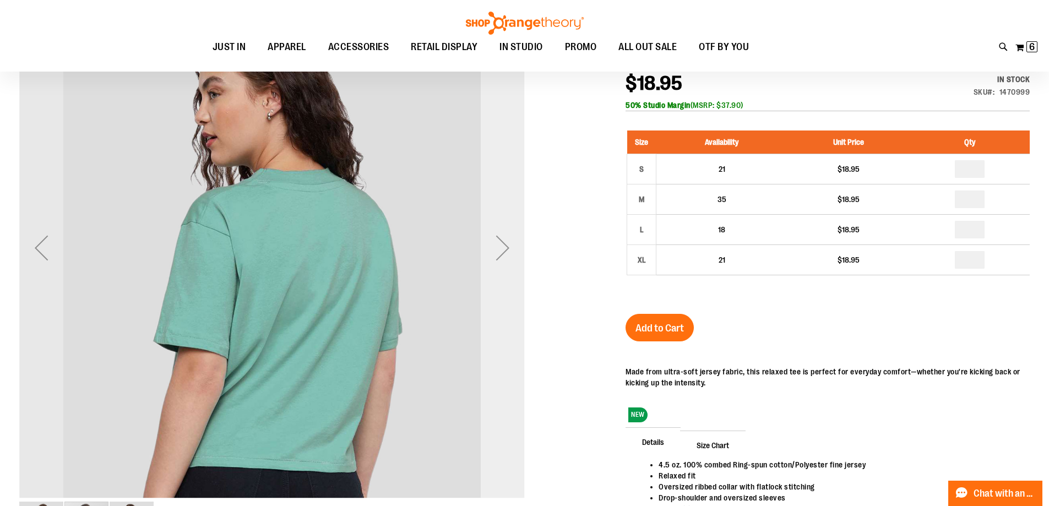
click at [502, 249] on div "Next" at bounding box center [503, 248] width 44 height 44
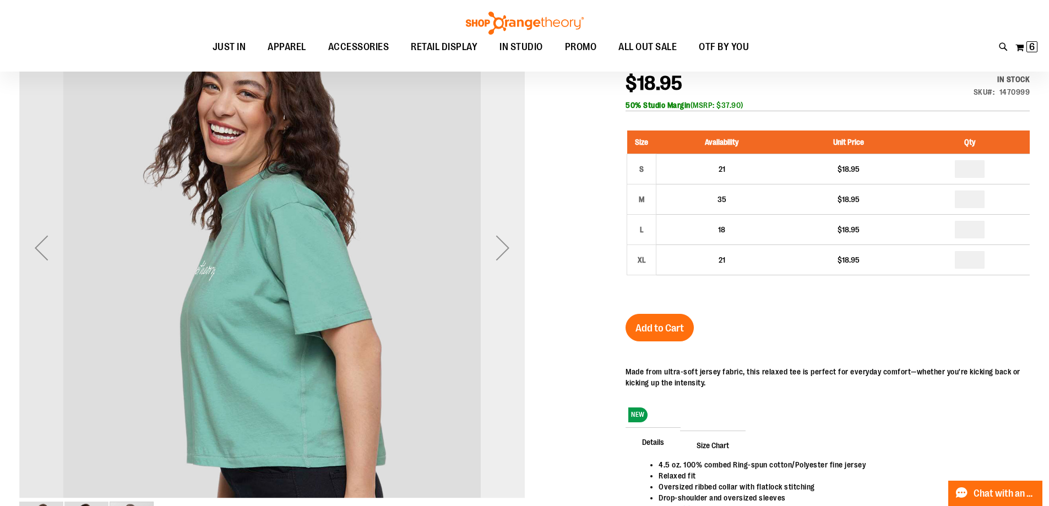
click at [502, 249] on div "Next" at bounding box center [503, 248] width 44 height 44
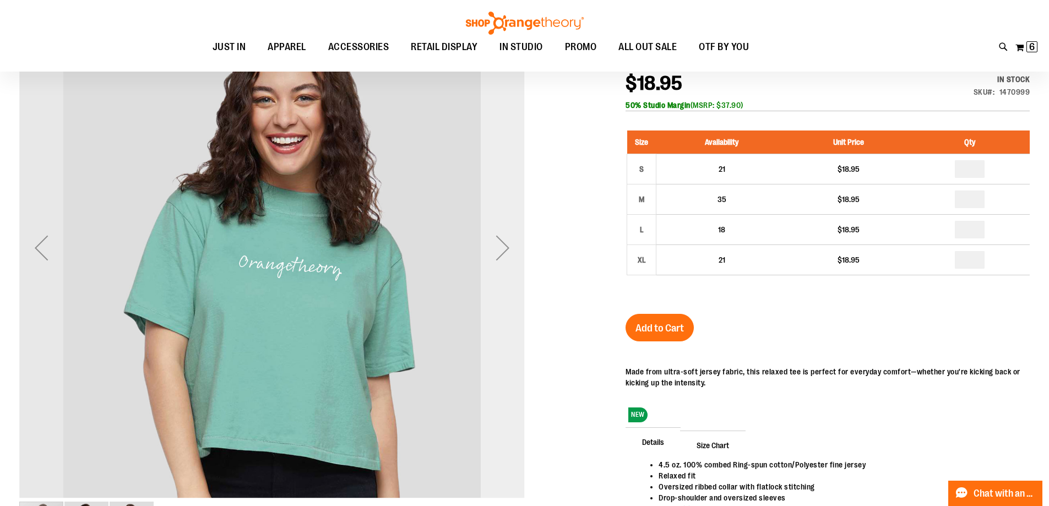
click at [502, 249] on div "Next" at bounding box center [503, 248] width 44 height 44
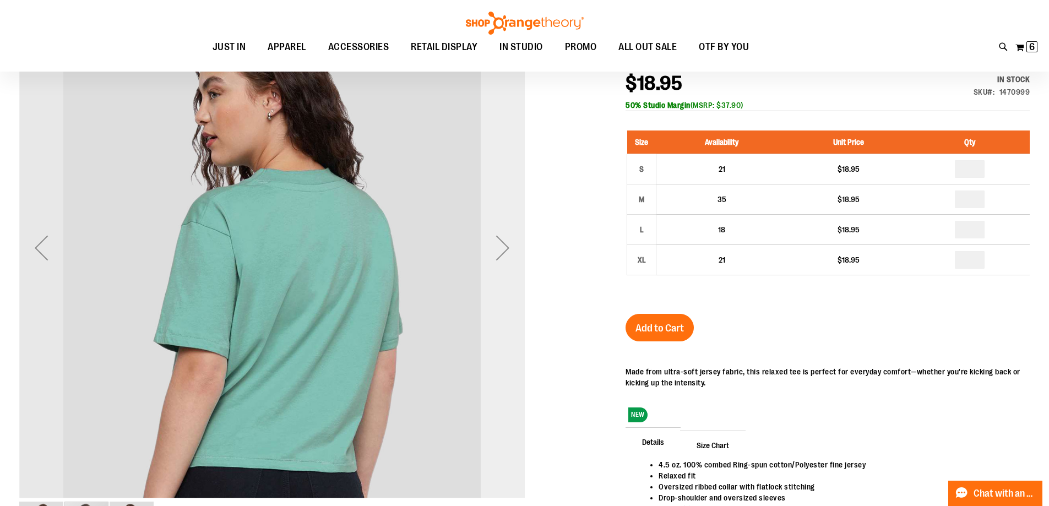
click at [502, 249] on div "Next" at bounding box center [503, 248] width 44 height 44
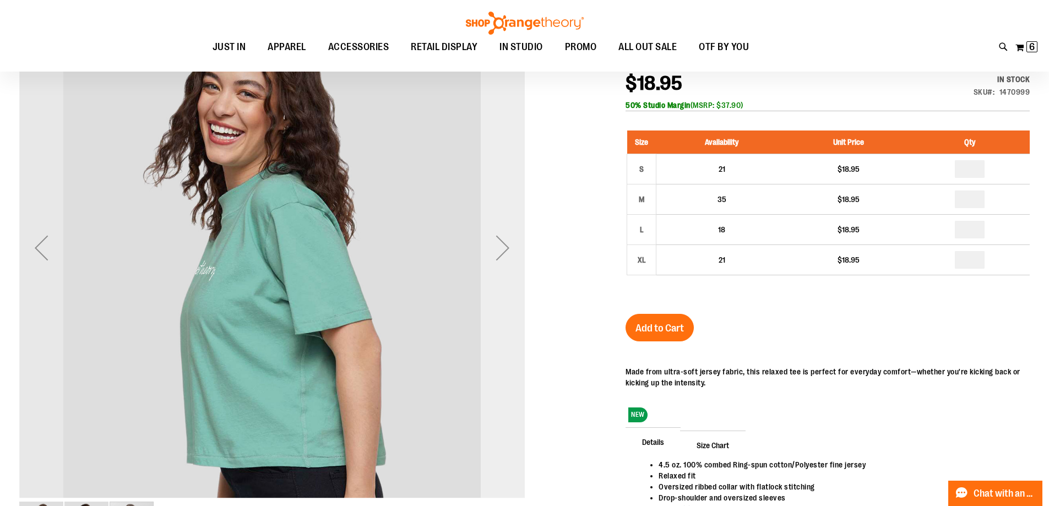
click at [502, 249] on div "Next" at bounding box center [503, 248] width 44 height 44
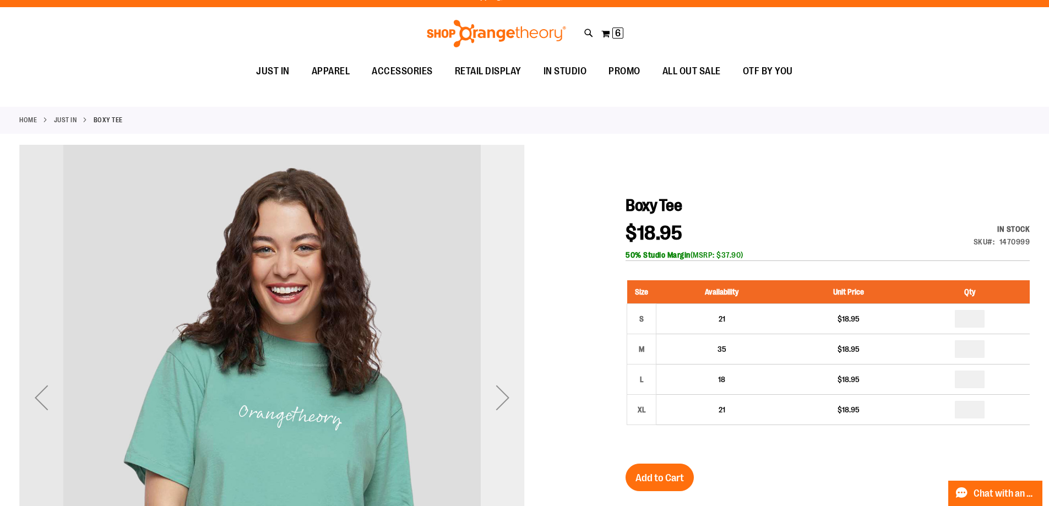
scroll to position [110, 0]
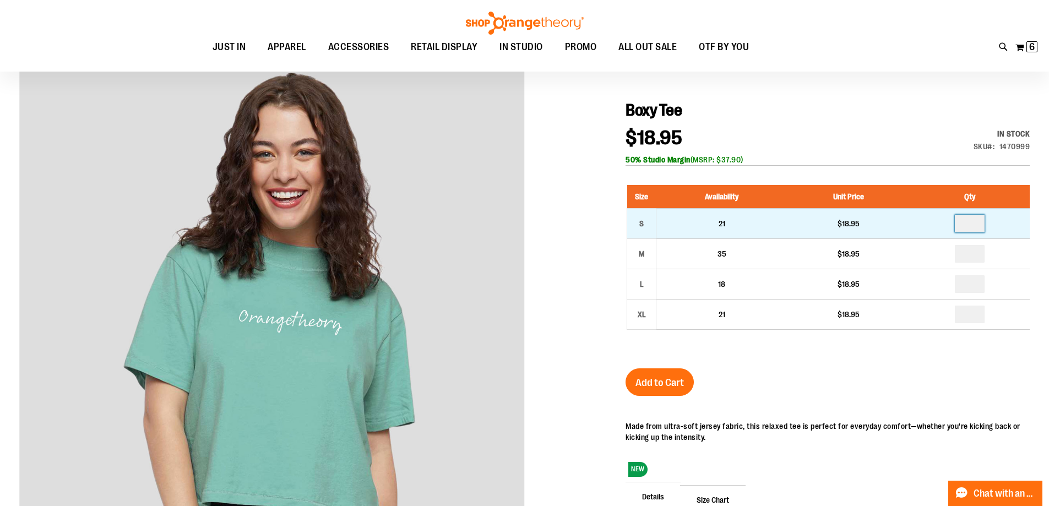
click at [973, 222] on input "number" at bounding box center [970, 224] width 30 height 18
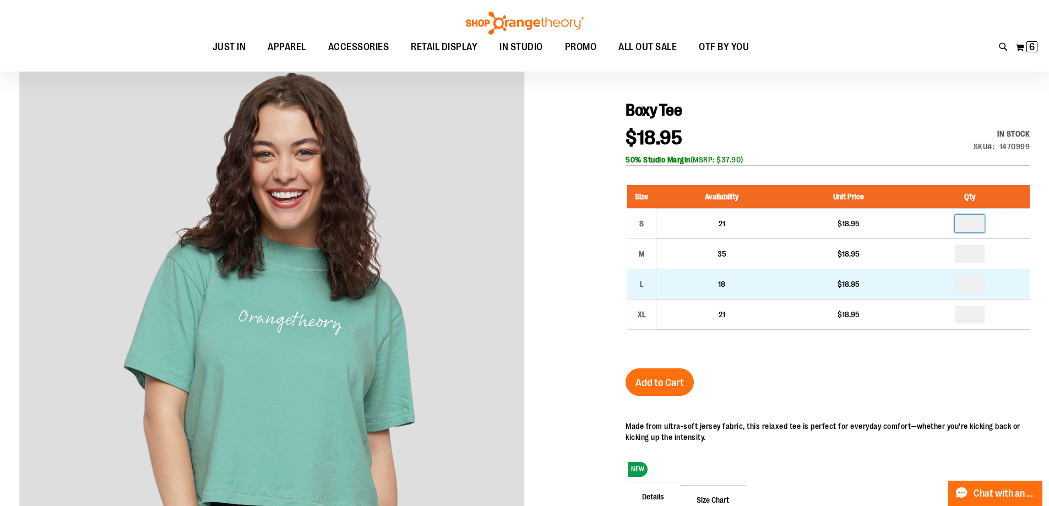
type input "*"
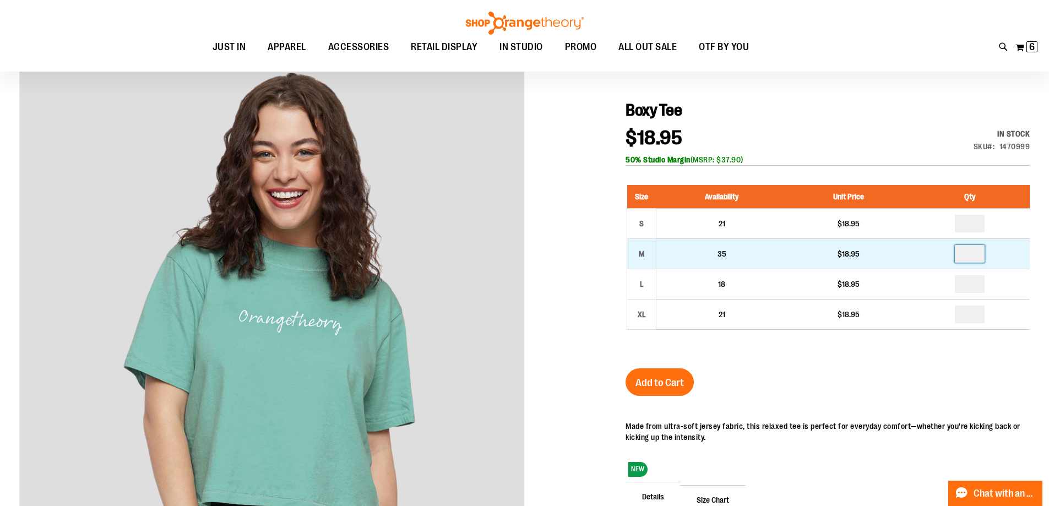
click at [973, 254] on input "number" at bounding box center [970, 254] width 30 height 18
type input "*"
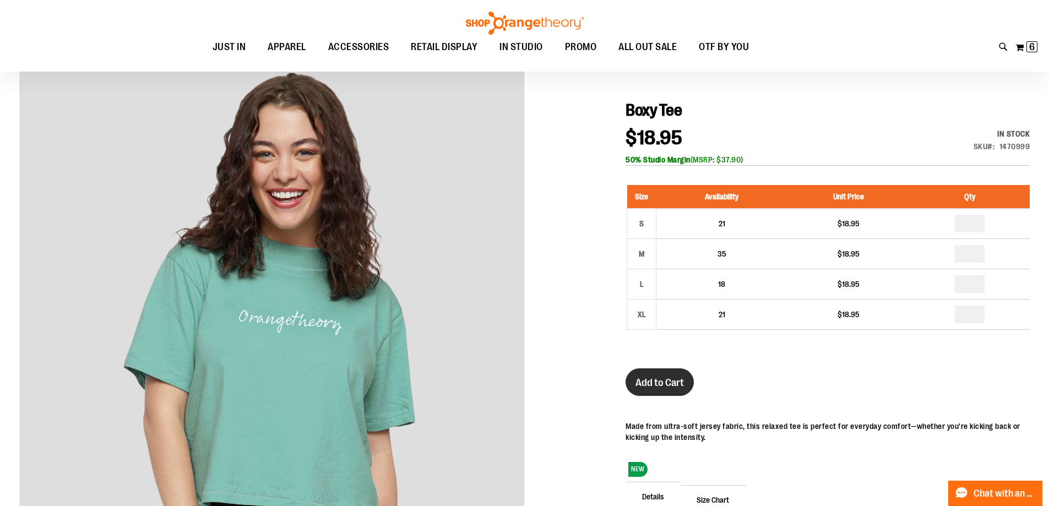
click at [657, 387] on span "Add to Cart" at bounding box center [660, 383] width 48 height 12
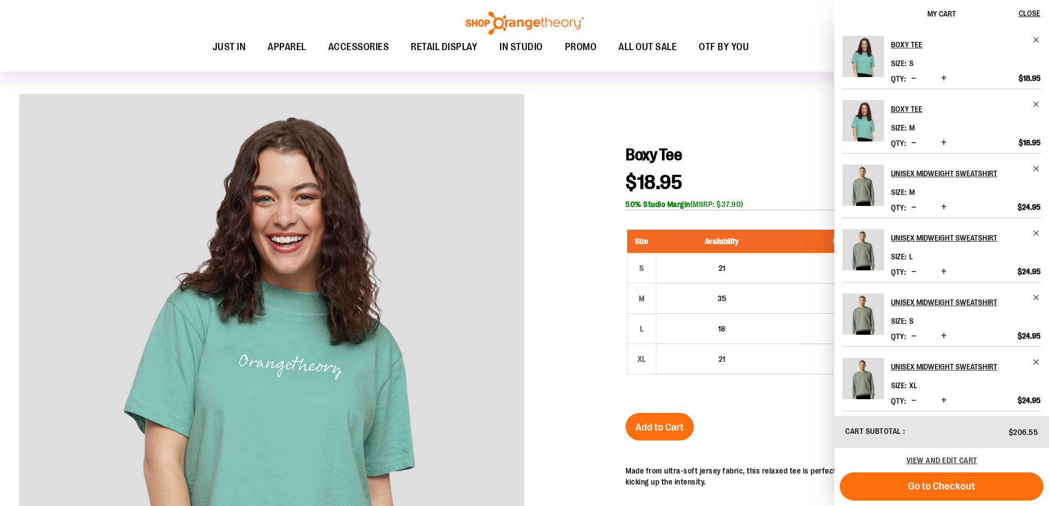
scroll to position [0, 0]
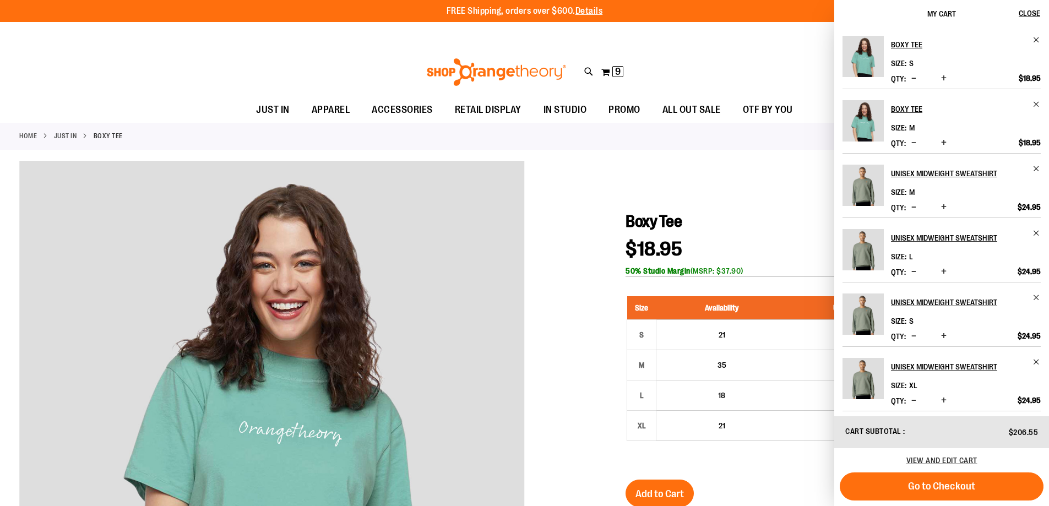
click at [914, 271] on span "Decrease product quantity" at bounding box center [913, 271] width 5 height 11
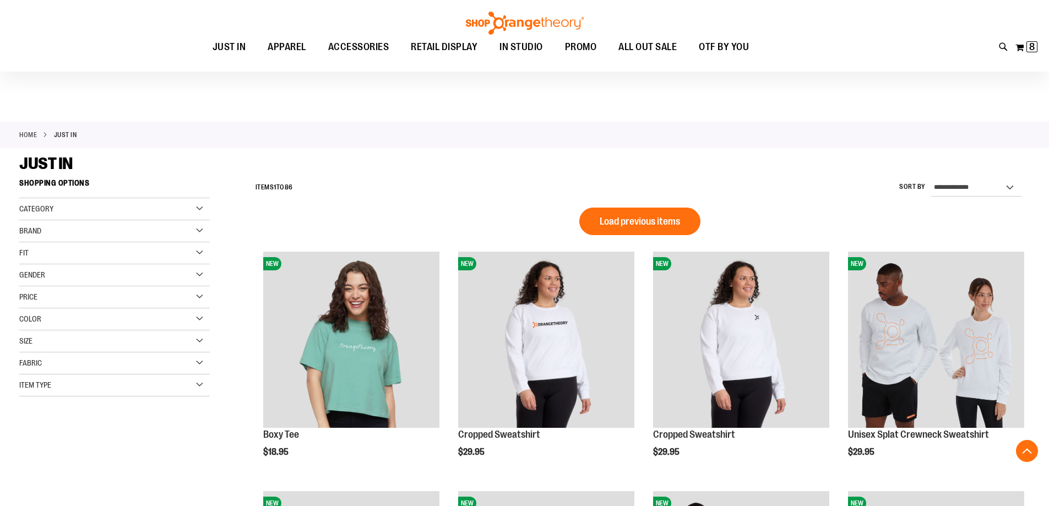
scroll to position [735, 0]
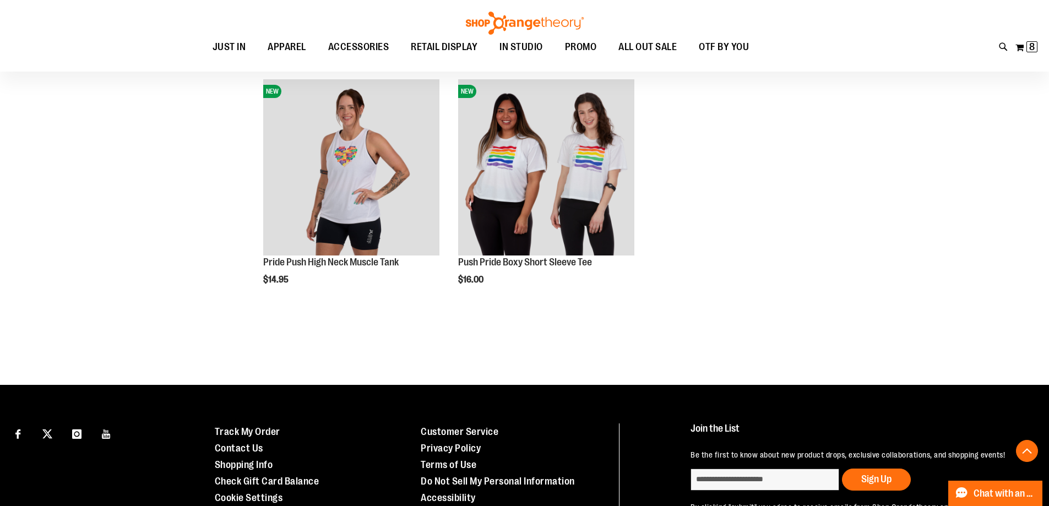
scroll to position [1671, 0]
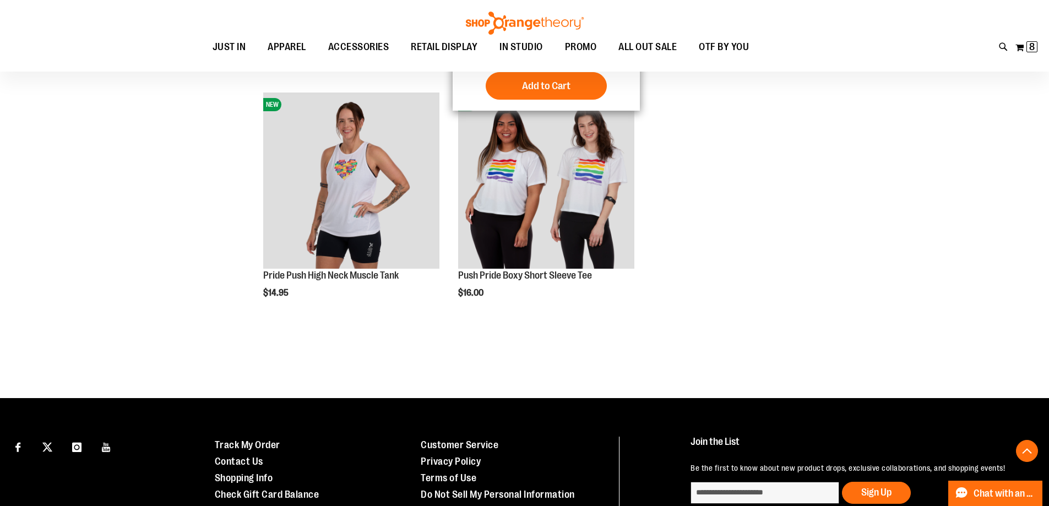
scroll to position [1417, 0]
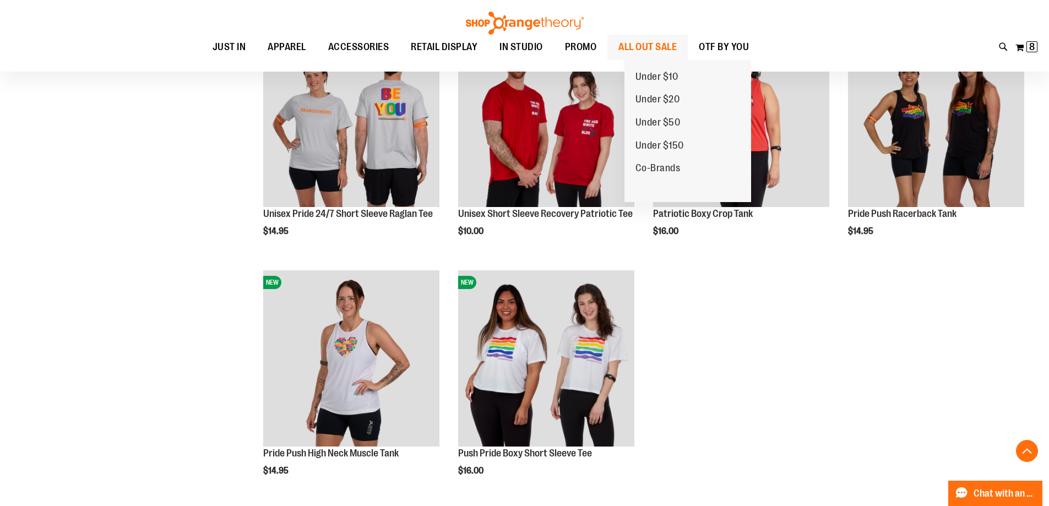
click at [671, 47] on span "ALL OUT SALE" at bounding box center [647, 47] width 58 height 25
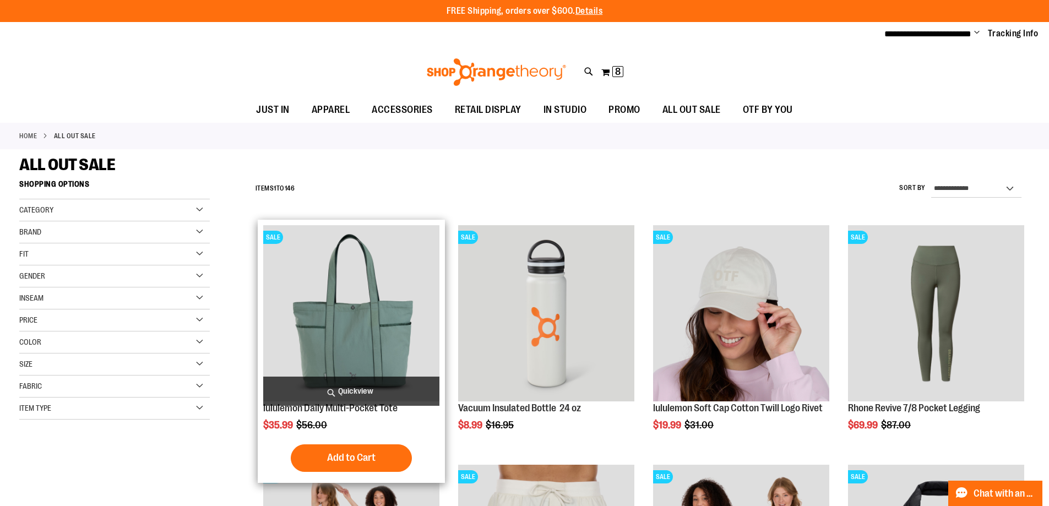
click at [310, 319] on img "product" at bounding box center [351, 313] width 176 height 176
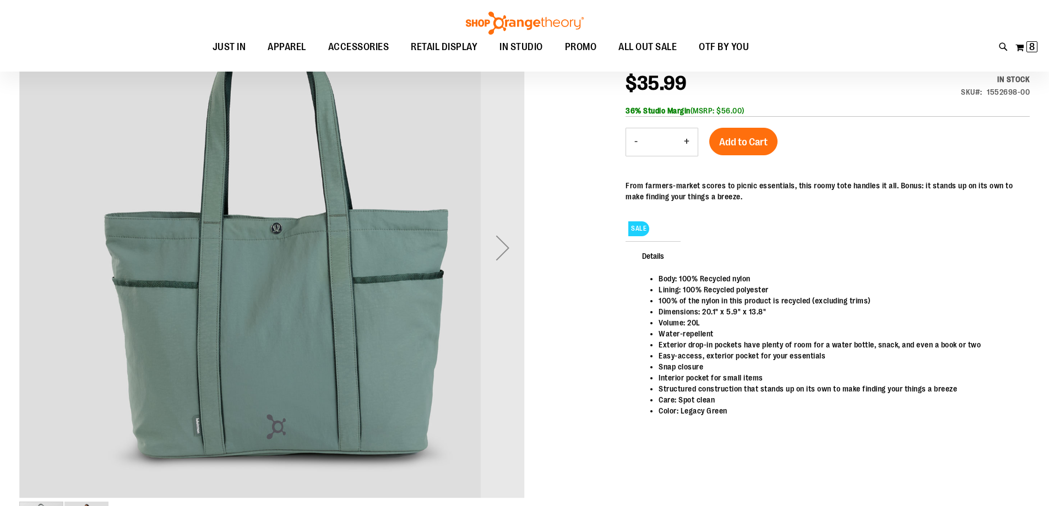
scroll to position [164, 0]
click at [512, 249] on div "Next" at bounding box center [503, 248] width 44 height 44
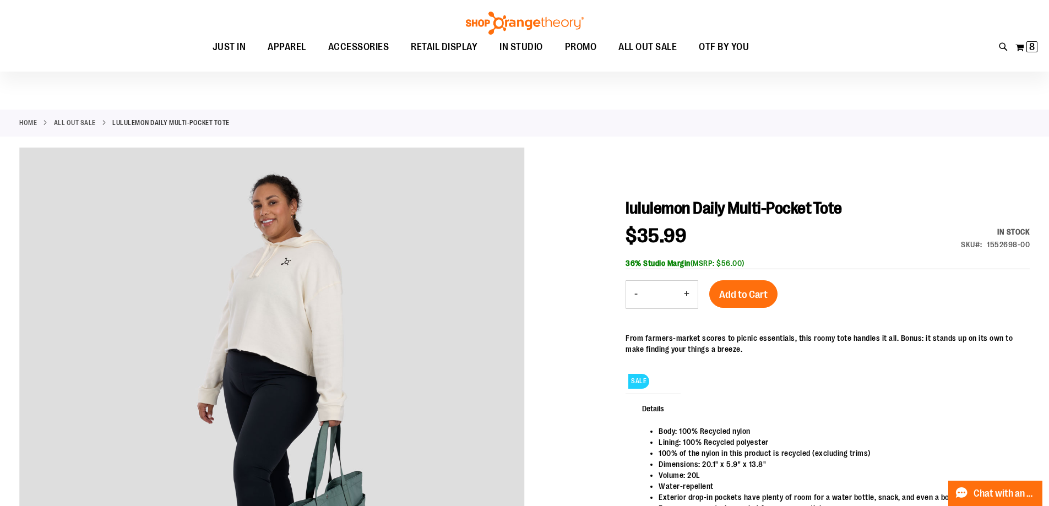
scroll to position [0, 0]
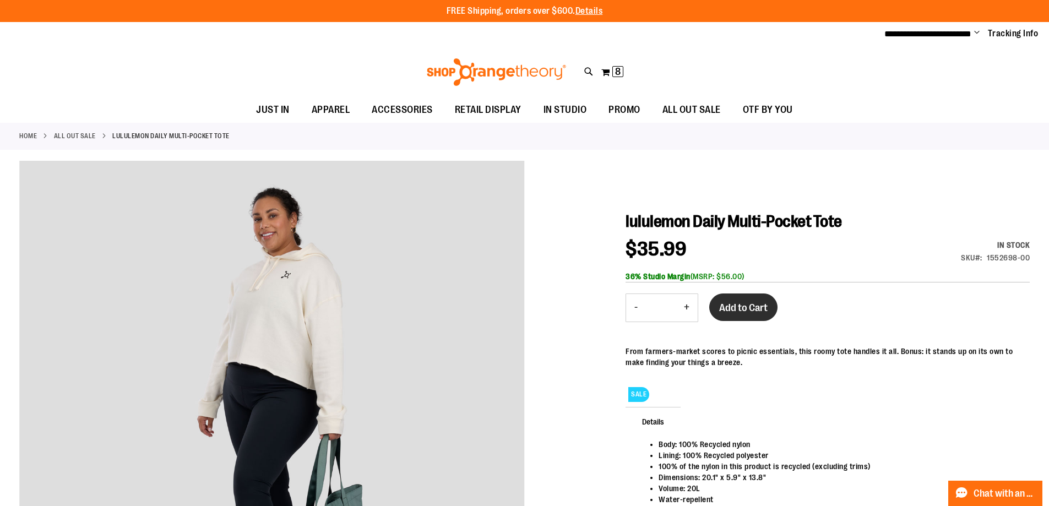
click at [763, 305] on span "Add to Cart" at bounding box center [743, 308] width 48 height 12
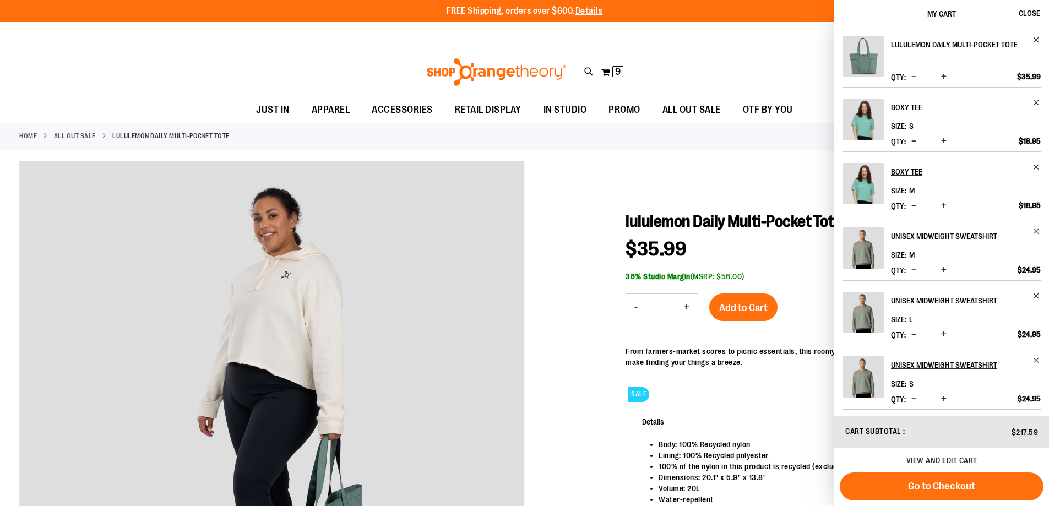
click at [699, 172] on div at bounding box center [524, 444] width 1011 height 566
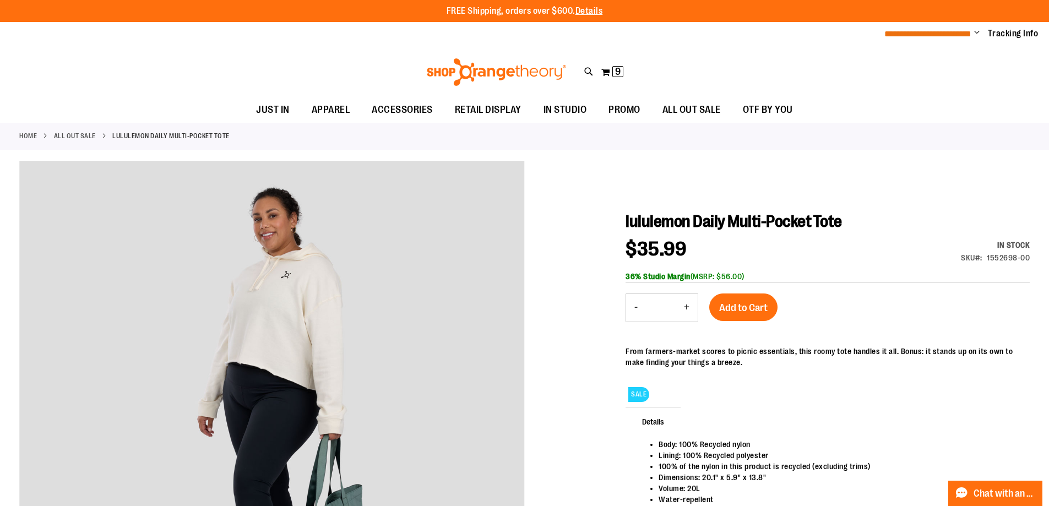
click at [907, 31] on span "**********" at bounding box center [927, 34] width 87 height 8
click at [974, 33] on span "Change" at bounding box center [977, 33] width 6 height 10
click at [925, 45] on link "My Account" at bounding box center [937, 53] width 96 height 21
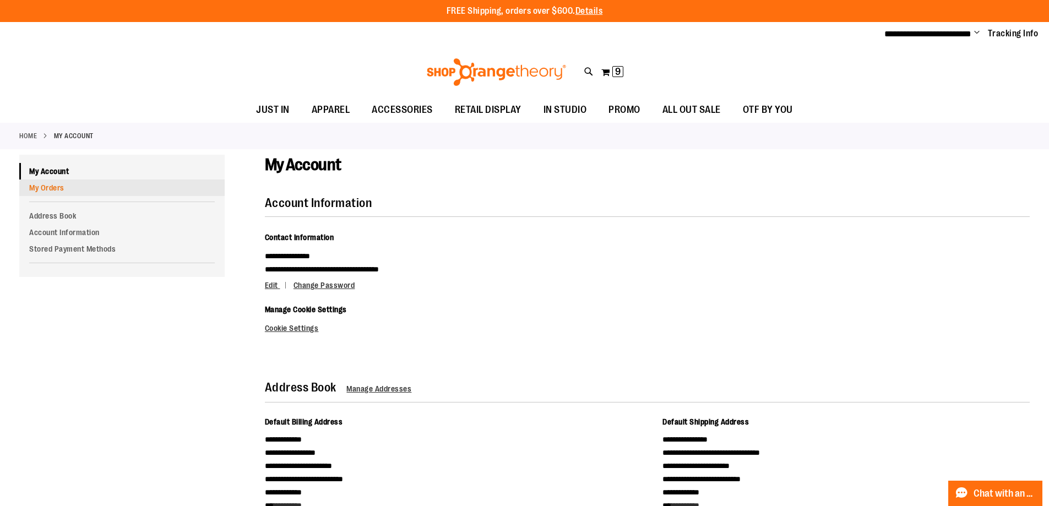
click at [41, 192] on link "My Orders" at bounding box center [121, 188] width 205 height 17
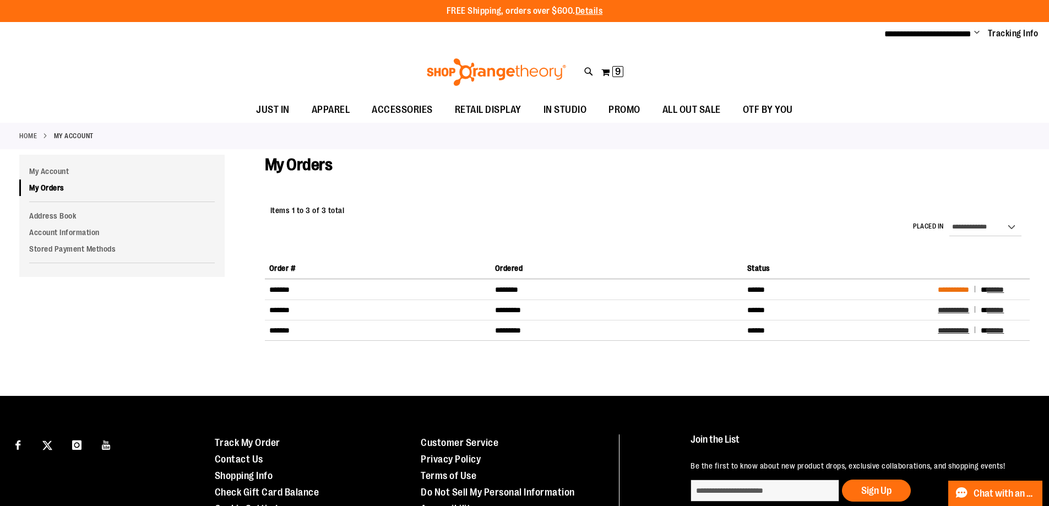
click at [952, 289] on span "**********" at bounding box center [953, 290] width 31 height 8
click at [952, 334] on span "**********" at bounding box center [953, 331] width 31 height 8
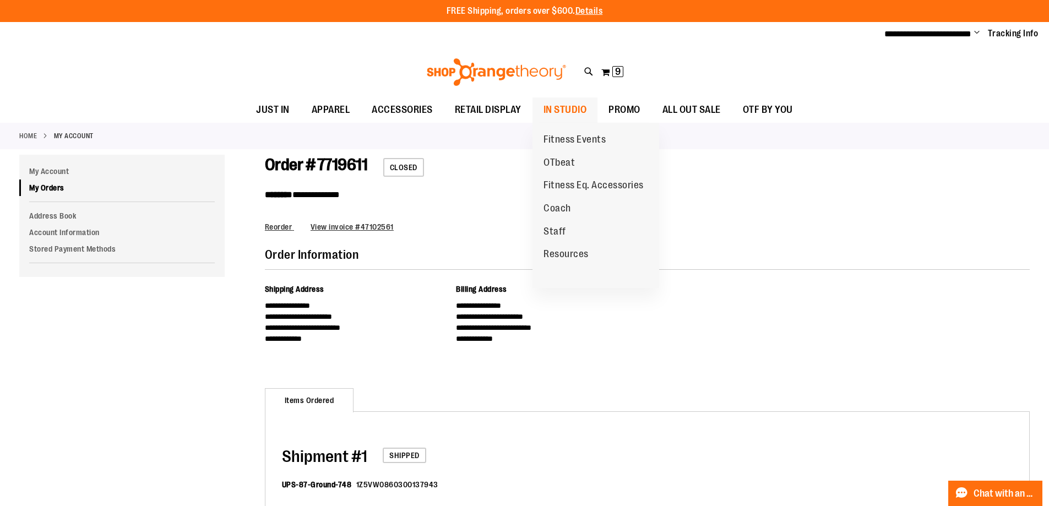
click at [560, 111] on span "IN STUDIO" at bounding box center [566, 109] width 44 height 25
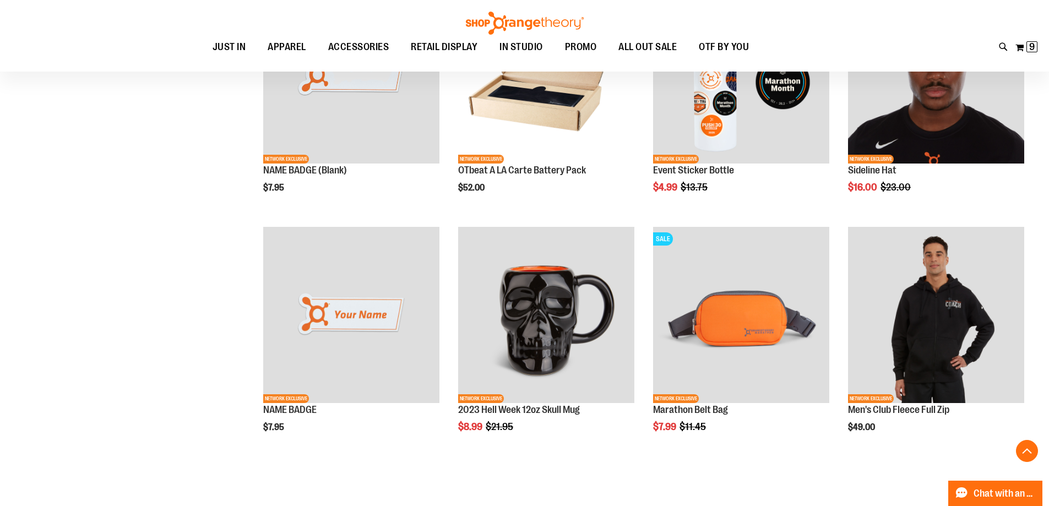
scroll to position [991, 0]
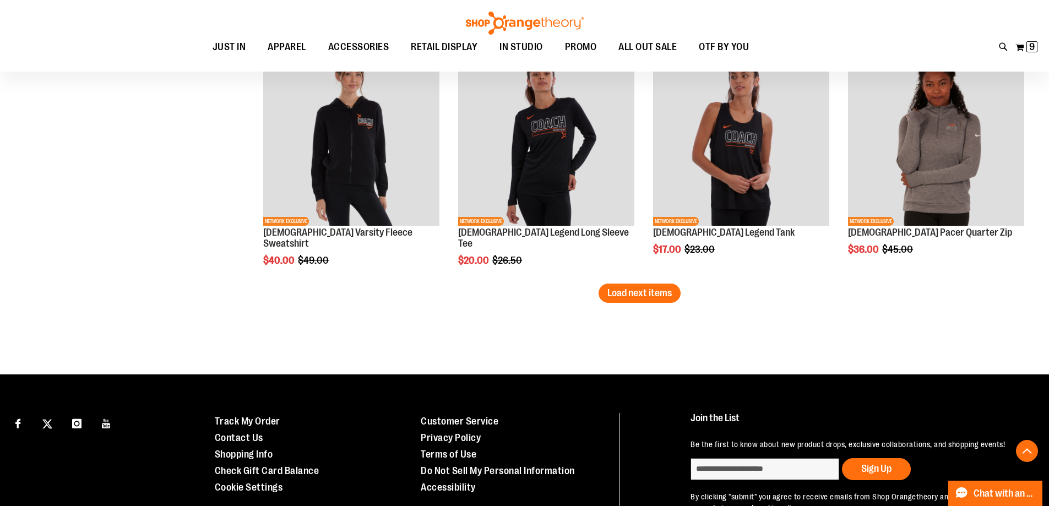
scroll to position [2147, 0]
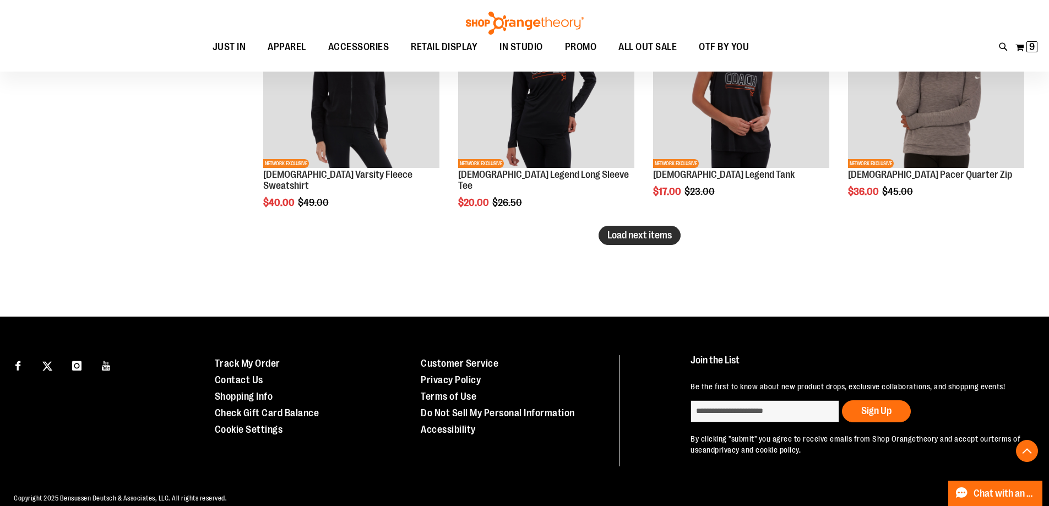
click at [639, 240] on span "Load next items" at bounding box center [639, 235] width 64 height 11
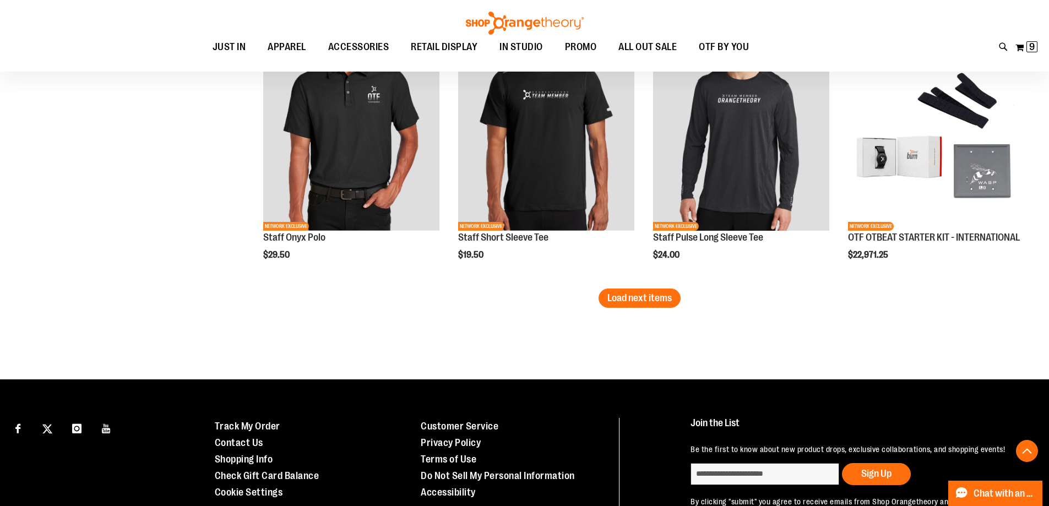
scroll to position [2863, 0]
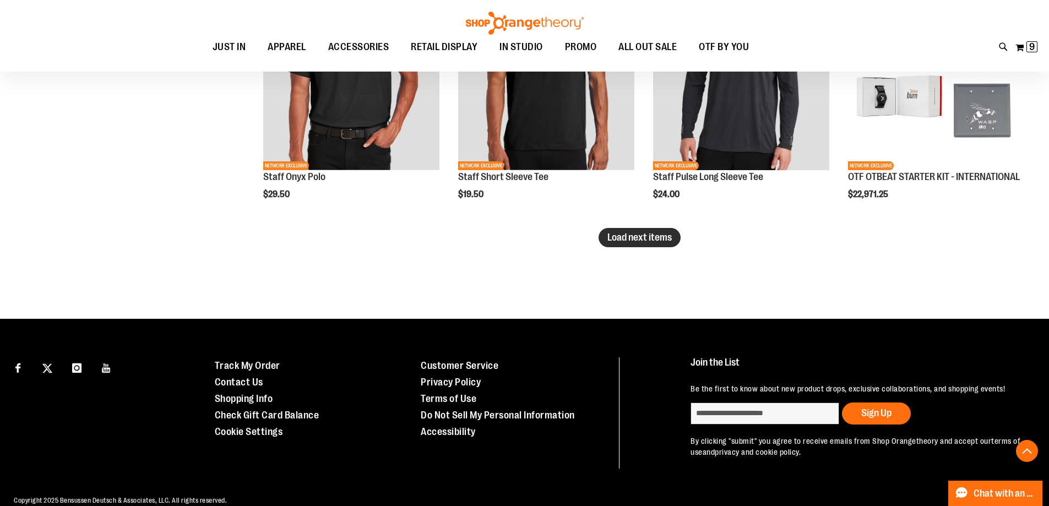
click at [656, 235] on span "Load next items" at bounding box center [639, 237] width 64 height 11
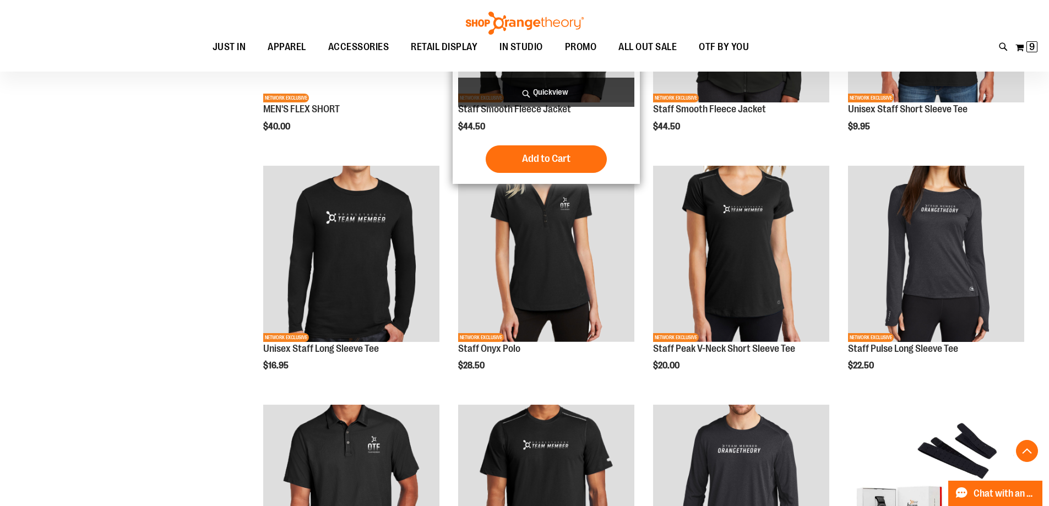
scroll to position [2313, 0]
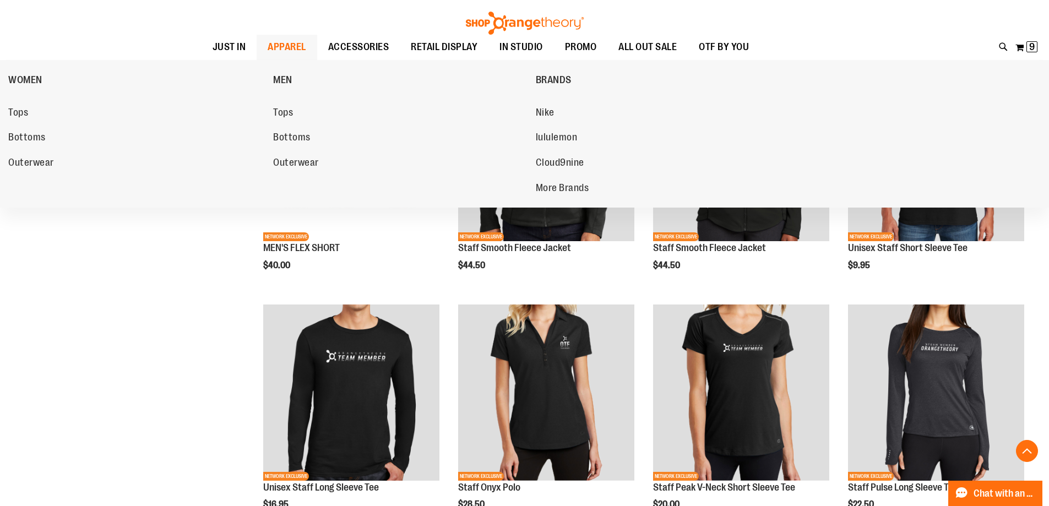
click at [268, 42] on span "APPAREL" at bounding box center [287, 47] width 39 height 25
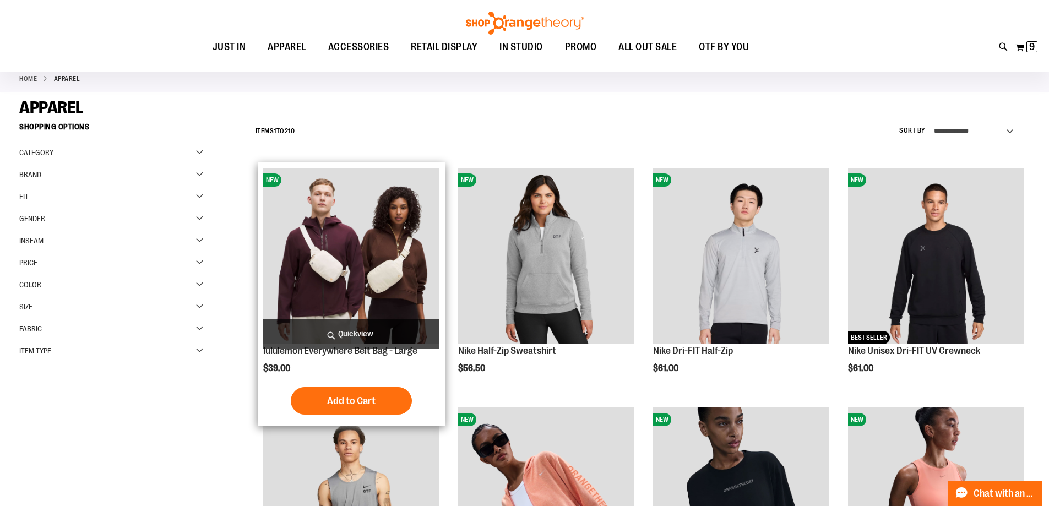
scroll to position [55, 0]
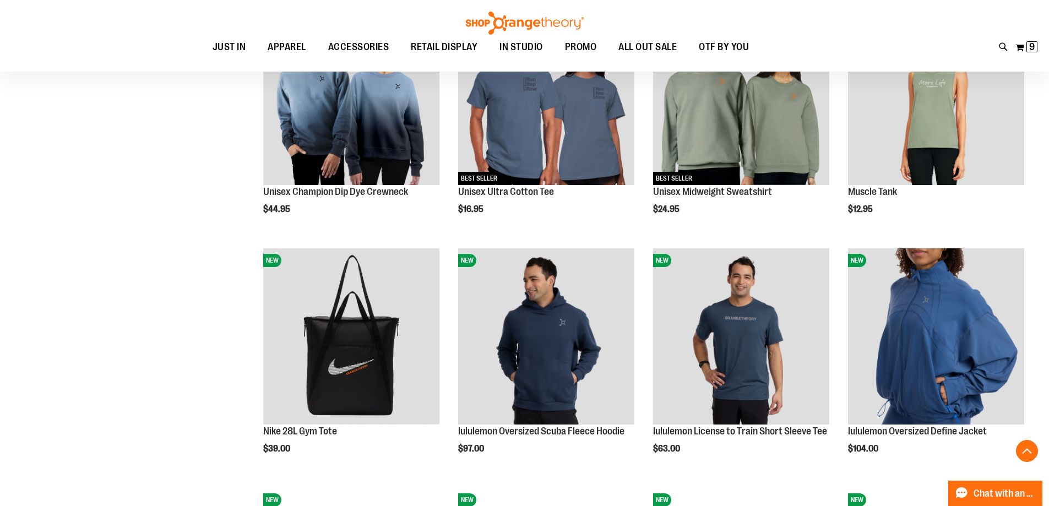
scroll to position [936, 0]
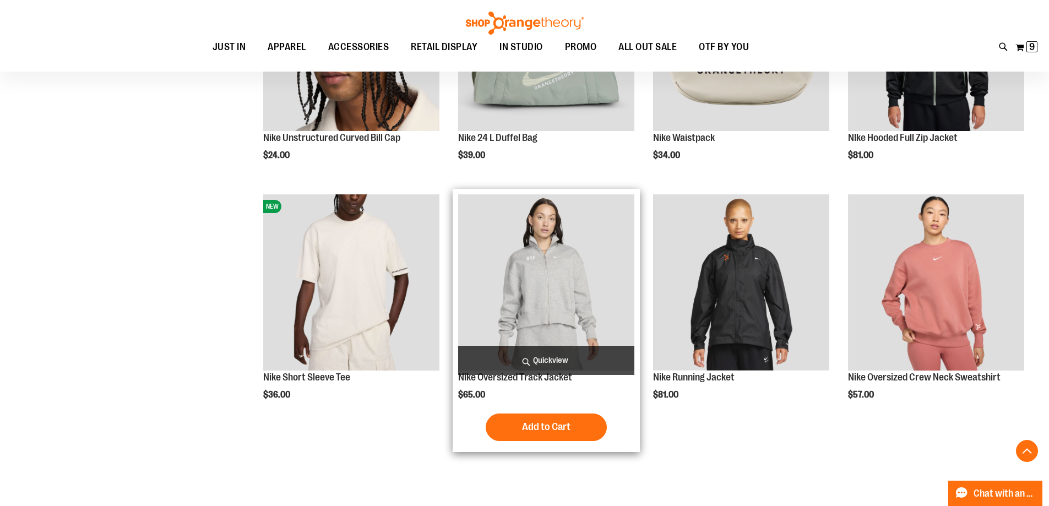
scroll to position [1707, 0]
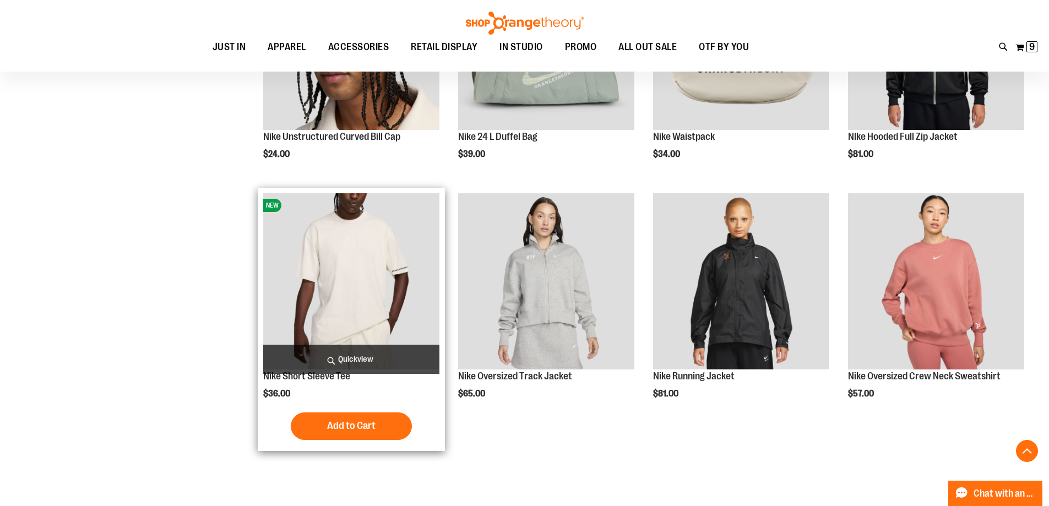
click at [314, 273] on img "product" at bounding box center [351, 281] width 176 height 176
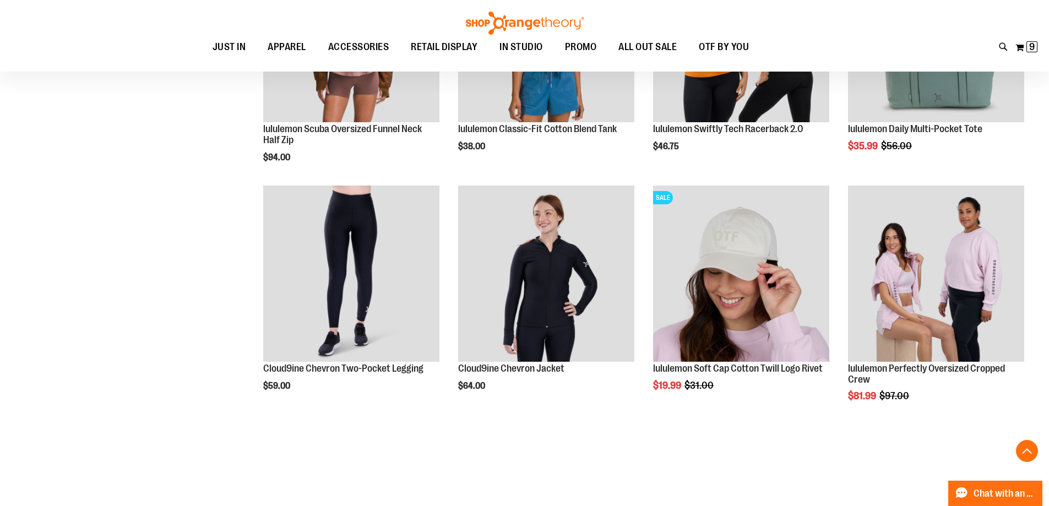
scroll to position [1046, 0]
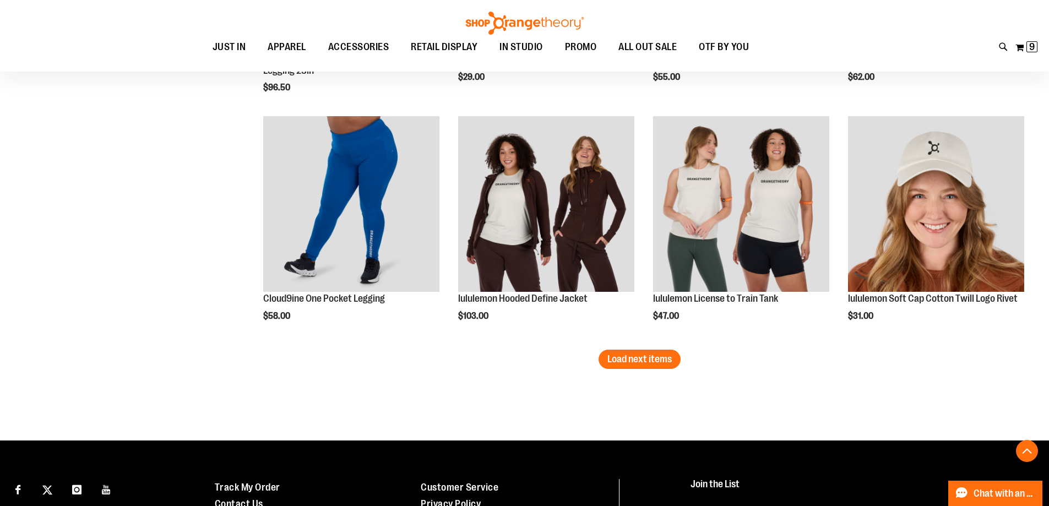
scroll to position [2147, 0]
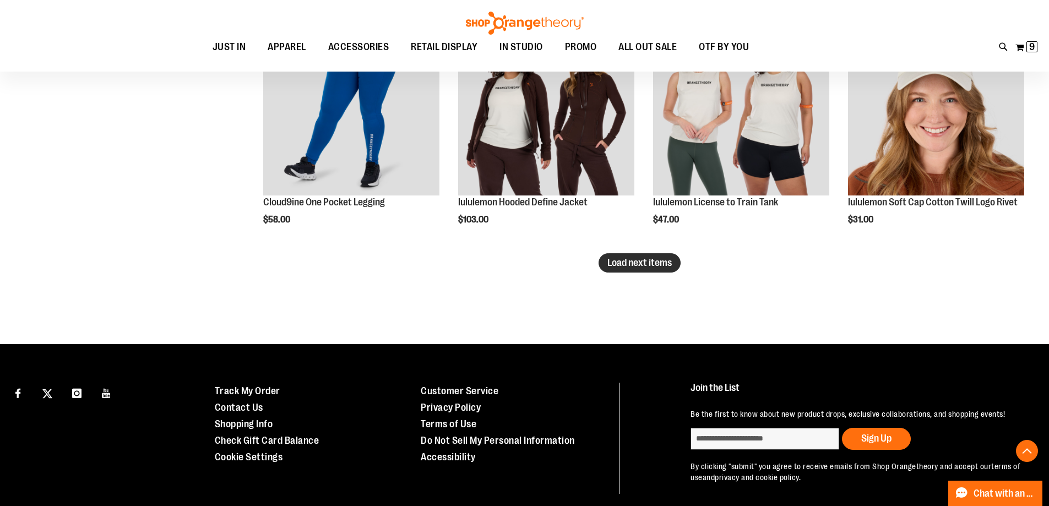
click at [653, 265] on span "Load next items" at bounding box center [639, 262] width 64 height 11
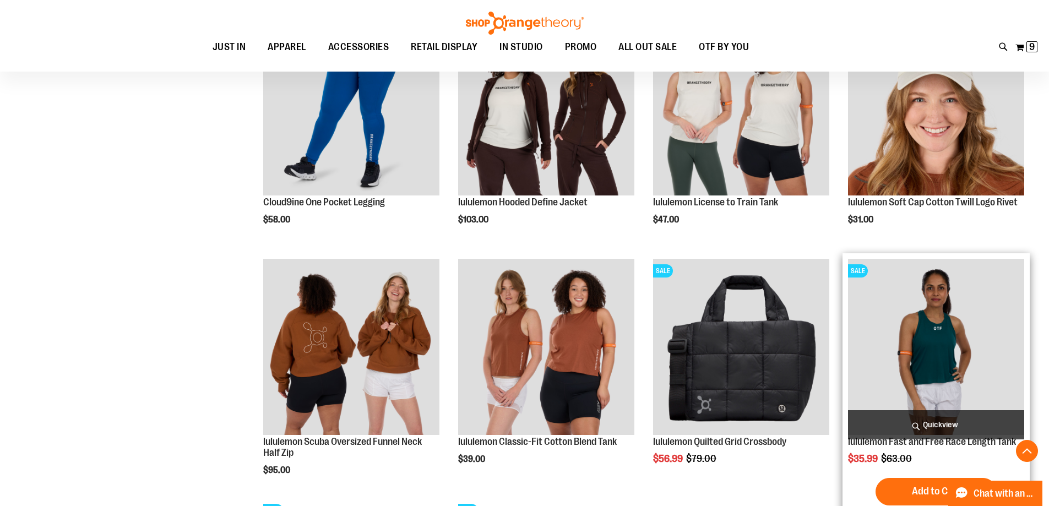
click at [909, 363] on img "product" at bounding box center [936, 347] width 176 height 176
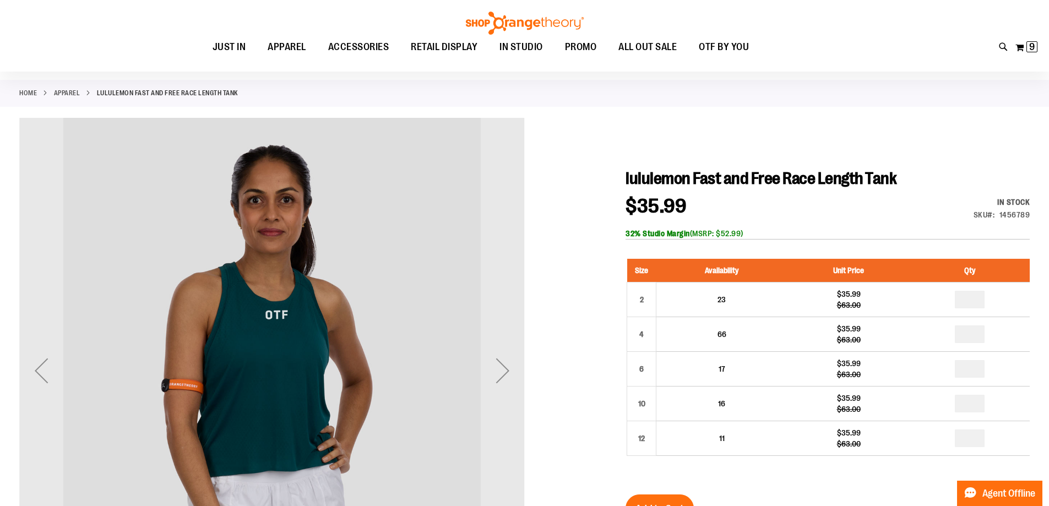
scroll to position [110, 0]
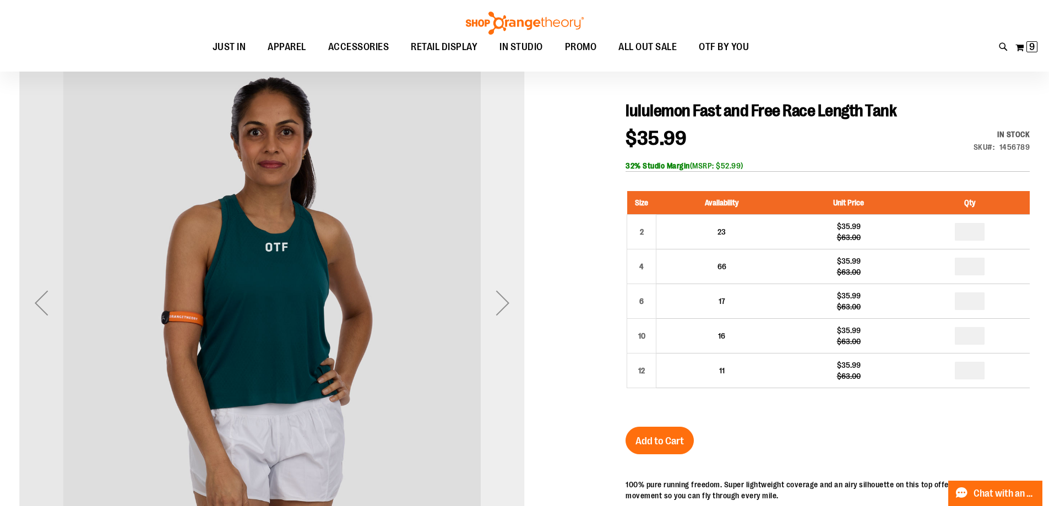
click at [502, 306] on div "Next" at bounding box center [503, 303] width 44 height 44
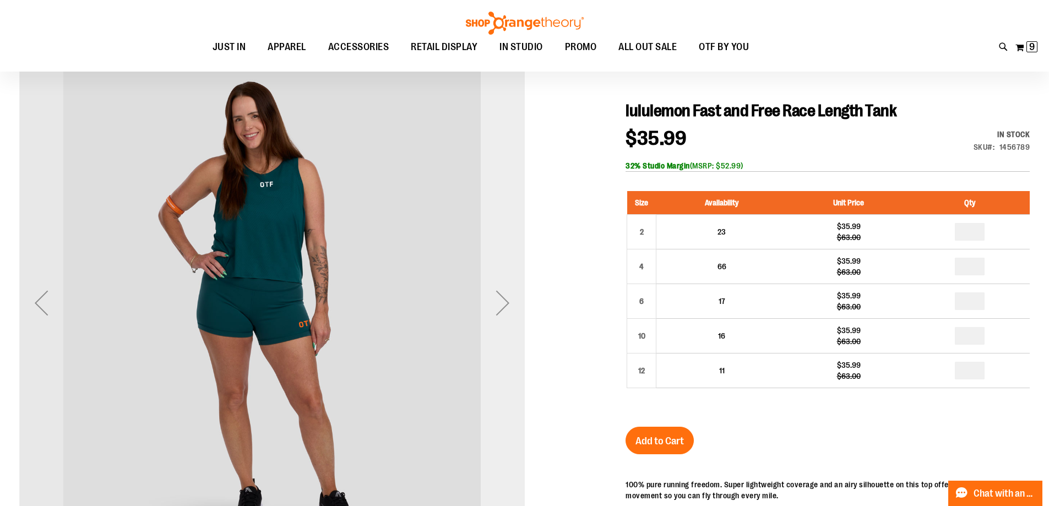
click at [502, 306] on div "Next" at bounding box center [503, 303] width 44 height 44
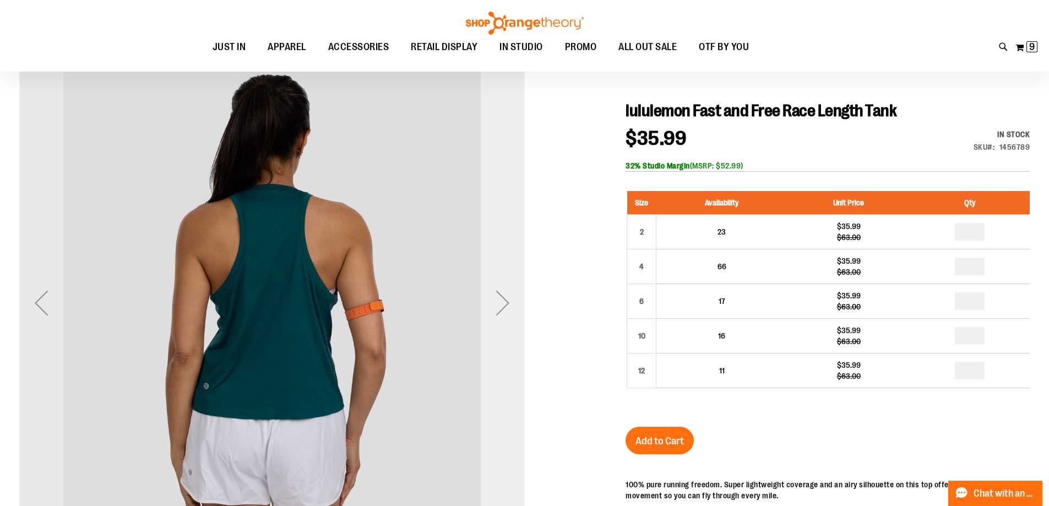
click at [502, 306] on div "Next" at bounding box center [503, 303] width 44 height 44
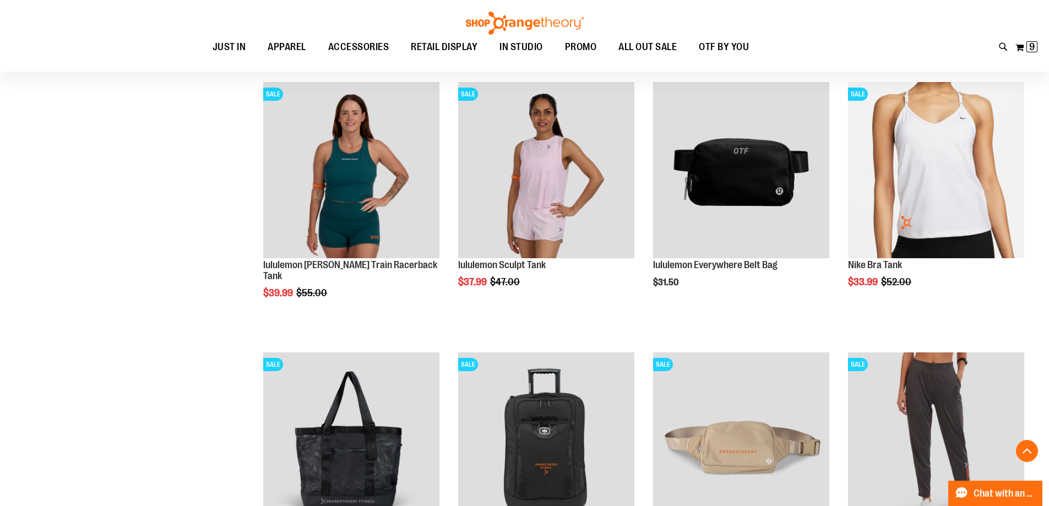
scroll to position [770, 0]
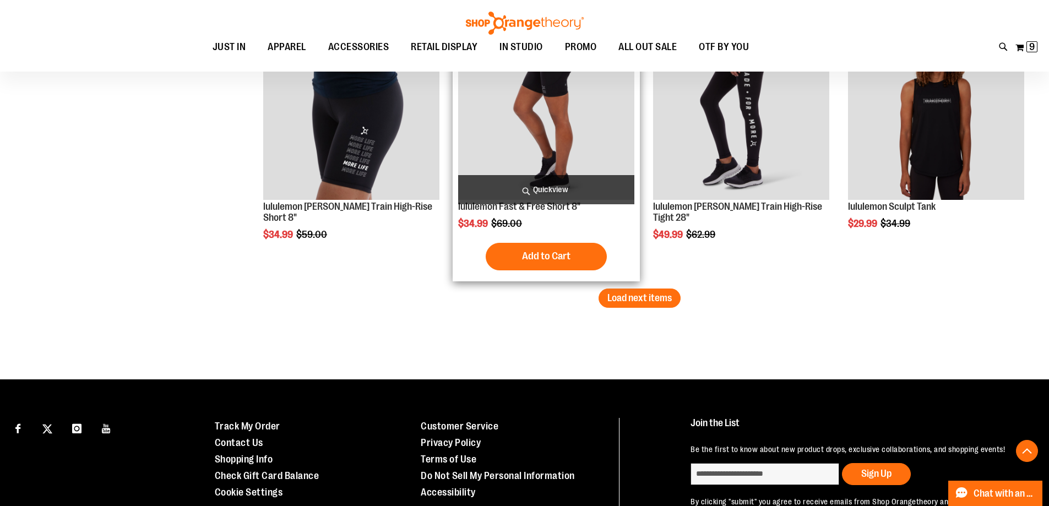
scroll to position [2423, 0]
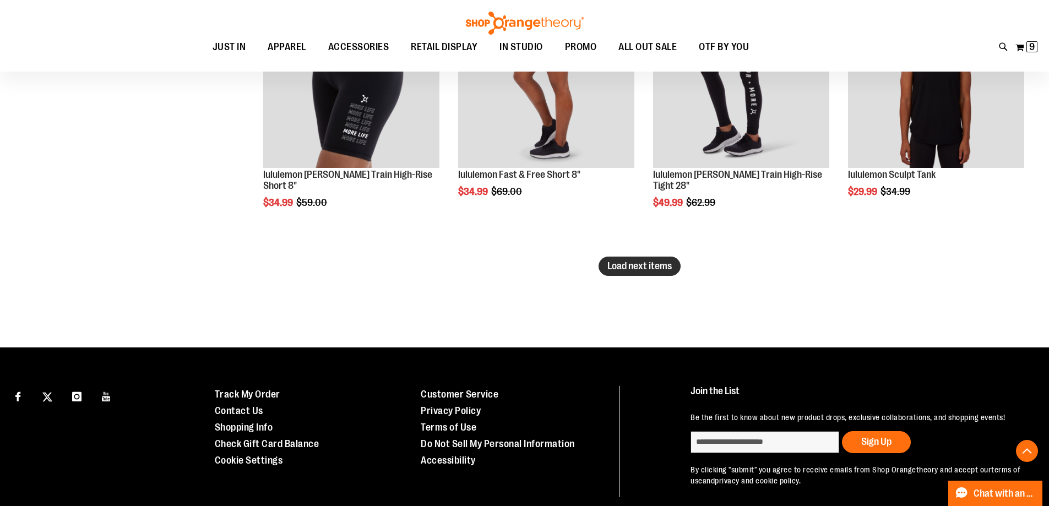
click at [666, 264] on span "Load next items" at bounding box center [639, 265] width 64 height 11
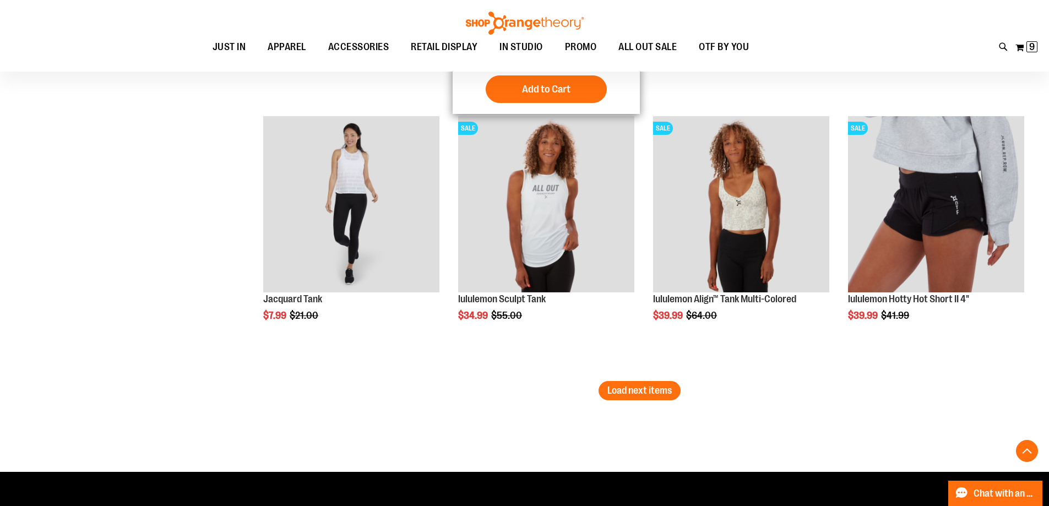
scroll to position [3193, 0]
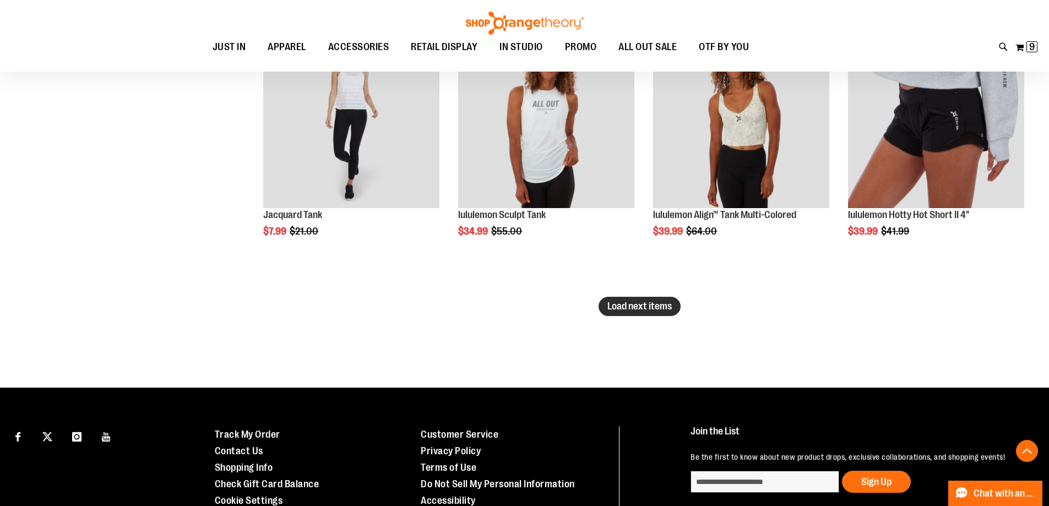
click at [645, 311] on span "Load next items" at bounding box center [639, 306] width 64 height 11
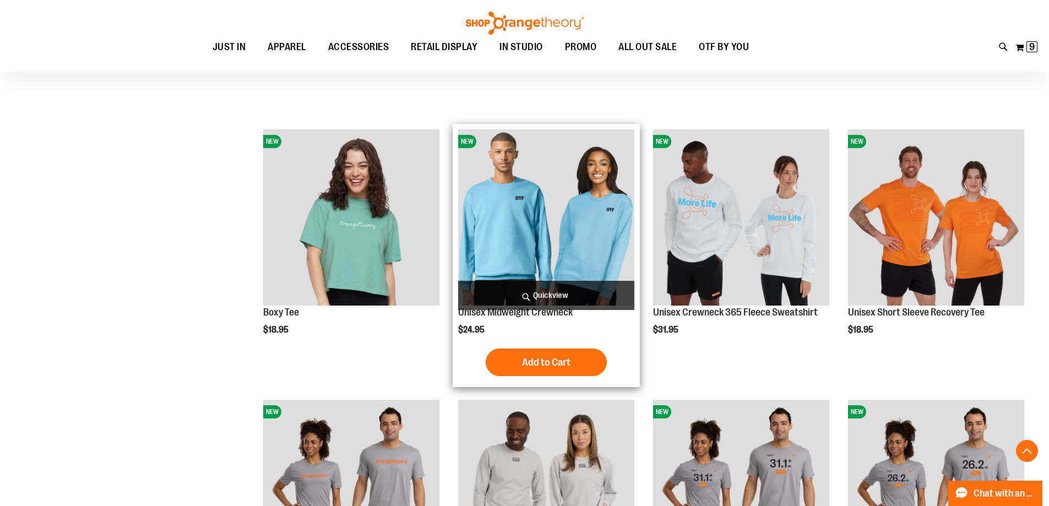
scroll to position [3634, 0]
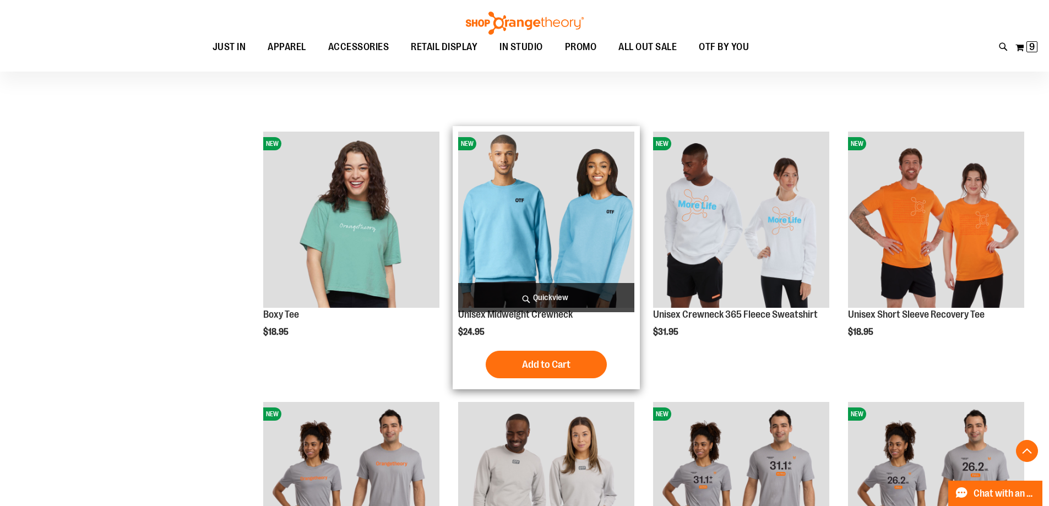
click at [535, 209] on img "product" at bounding box center [546, 220] width 176 height 176
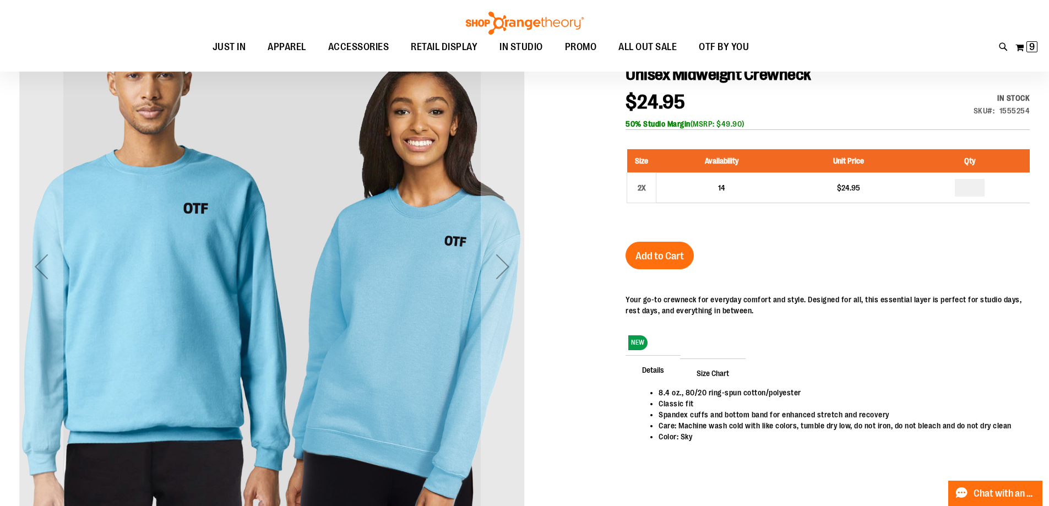
scroll to position [165, 0]
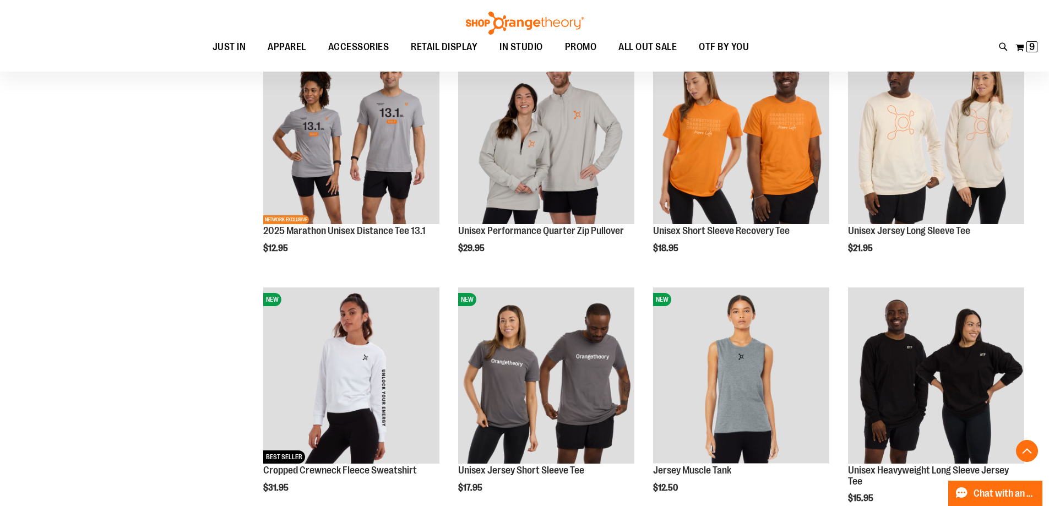
scroll to position [936, 0]
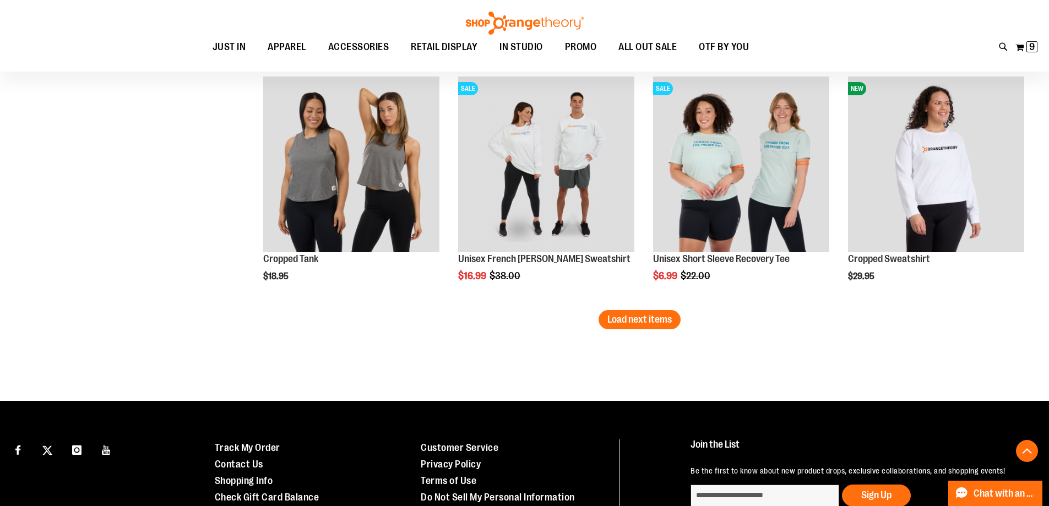
scroll to position [2092, 0]
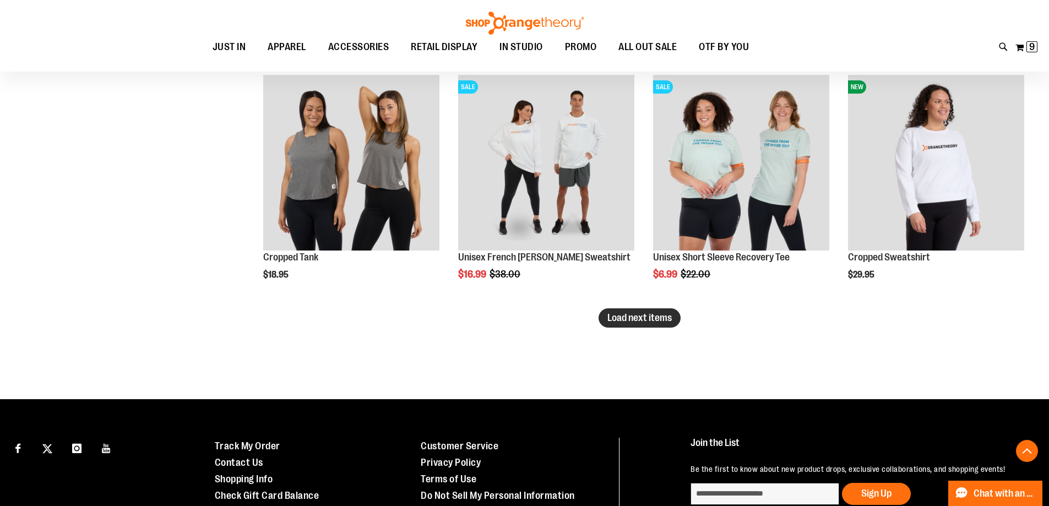
click at [662, 319] on span "Load next items" at bounding box center [639, 317] width 64 height 11
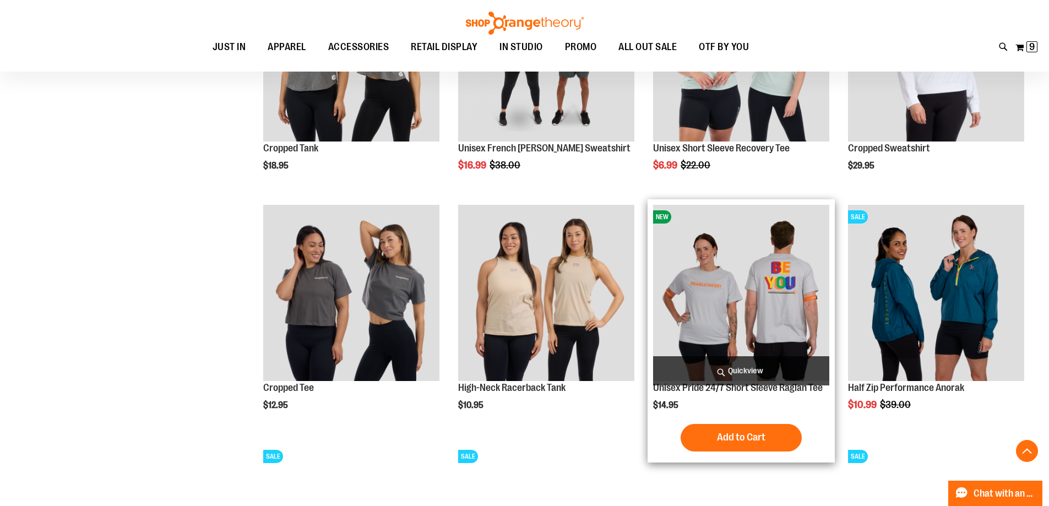
scroll to position [2202, 0]
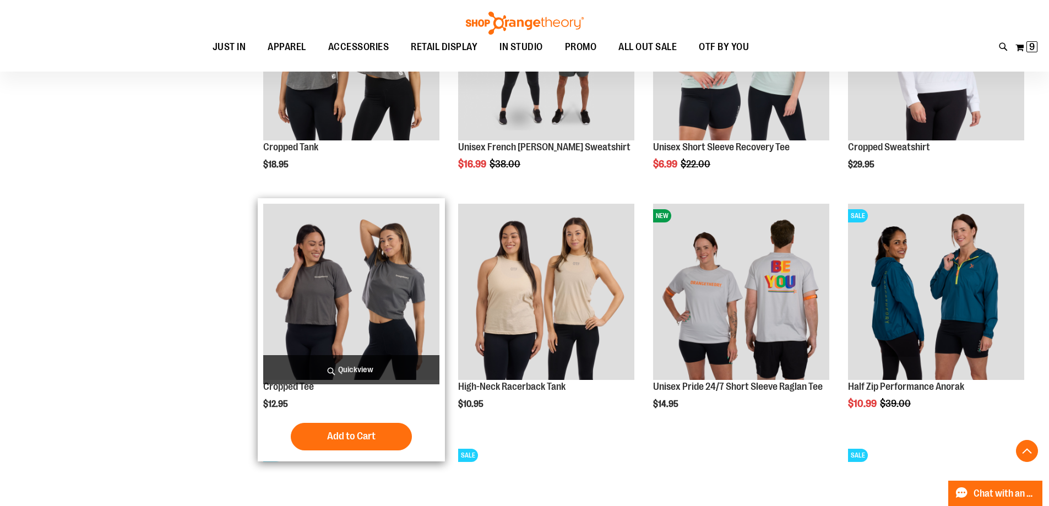
click at [307, 318] on img "product" at bounding box center [351, 292] width 176 height 176
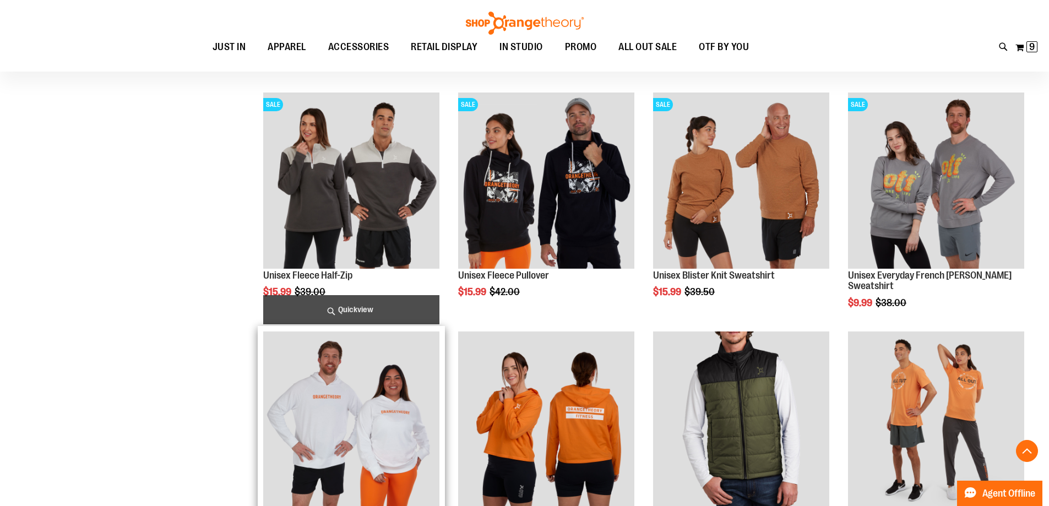
scroll to position [636, 0]
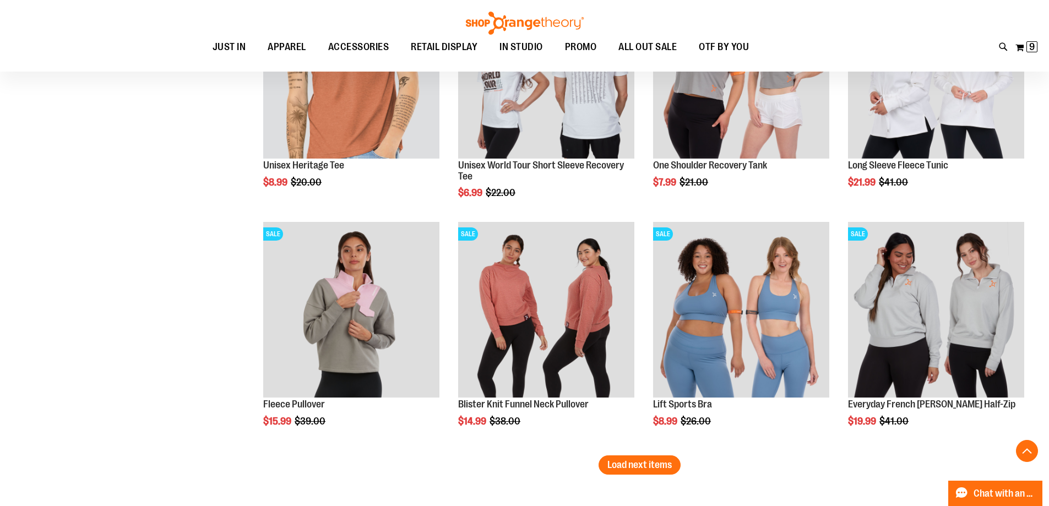
scroll to position [1958, 0]
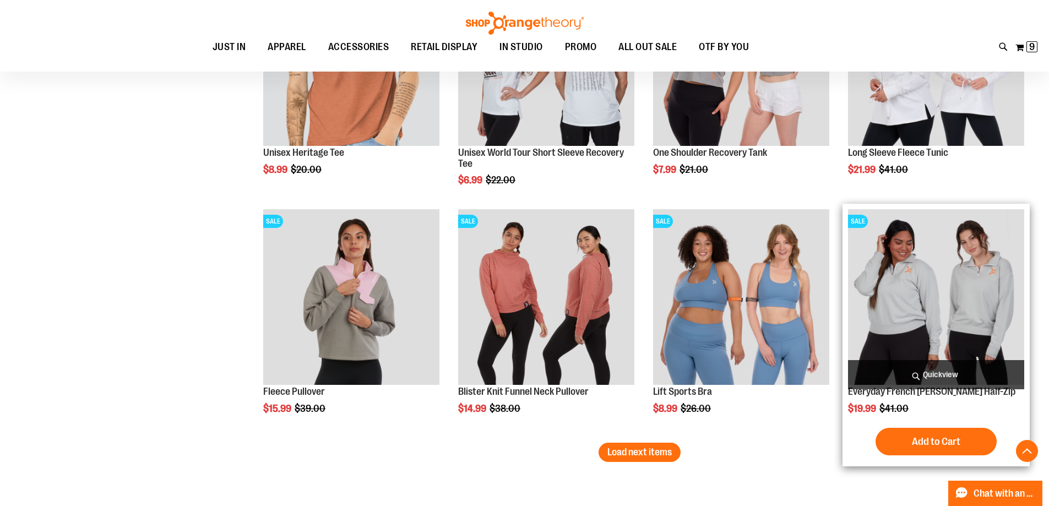
click at [923, 313] on img "product" at bounding box center [936, 297] width 176 height 176
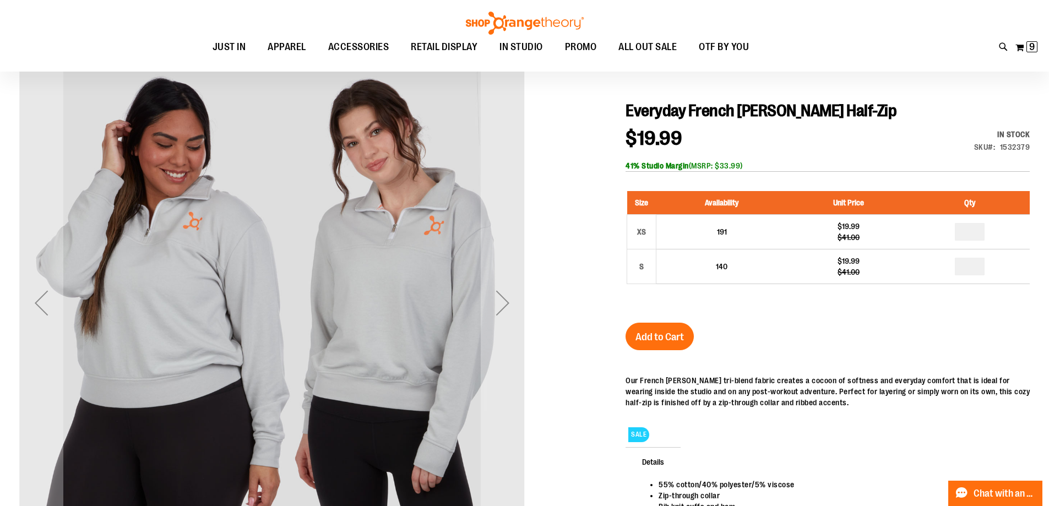
scroll to position [55, 0]
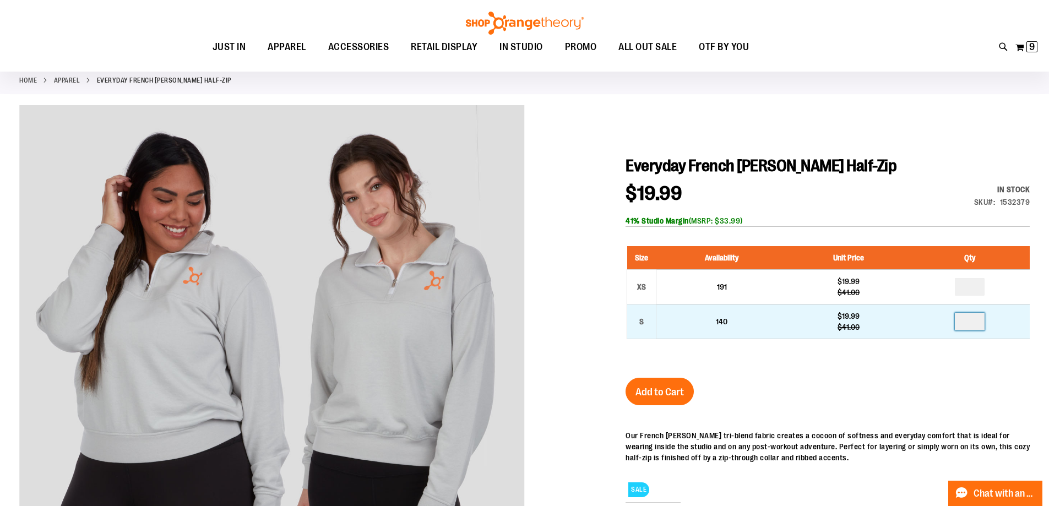
click at [982, 324] on input "number" at bounding box center [970, 322] width 30 height 18
type input "*"
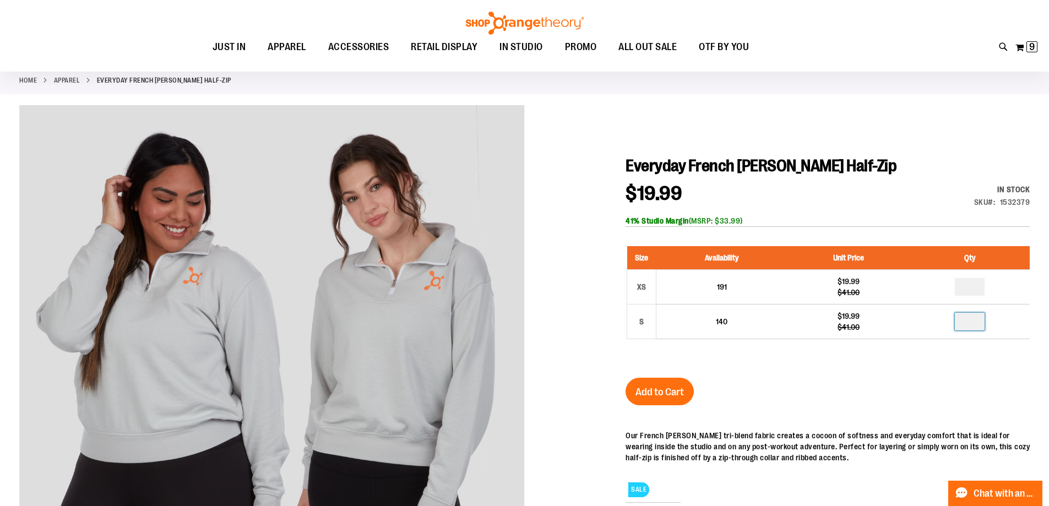
type input "*"
click at [679, 385] on button "Add to Cart" at bounding box center [660, 392] width 68 height 28
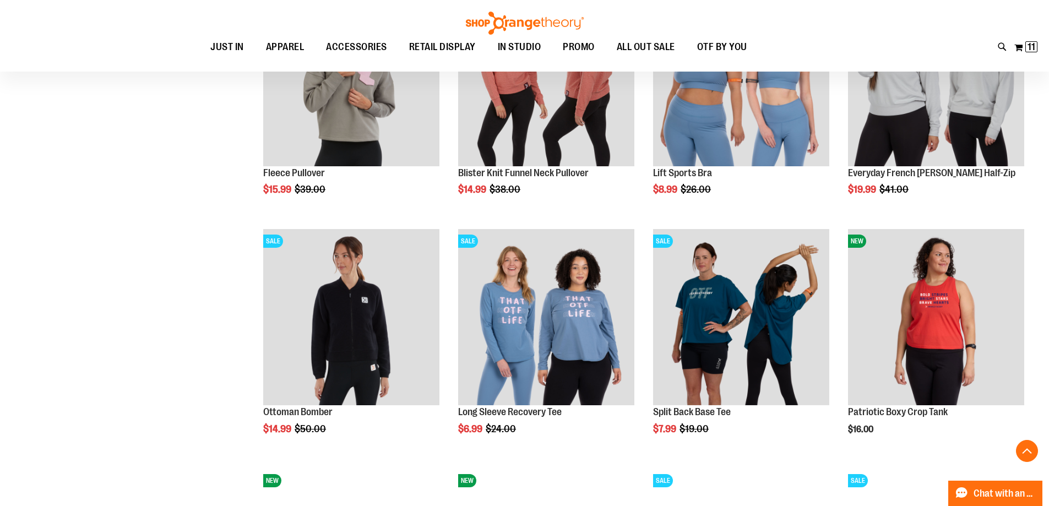
scroll to position [746, 0]
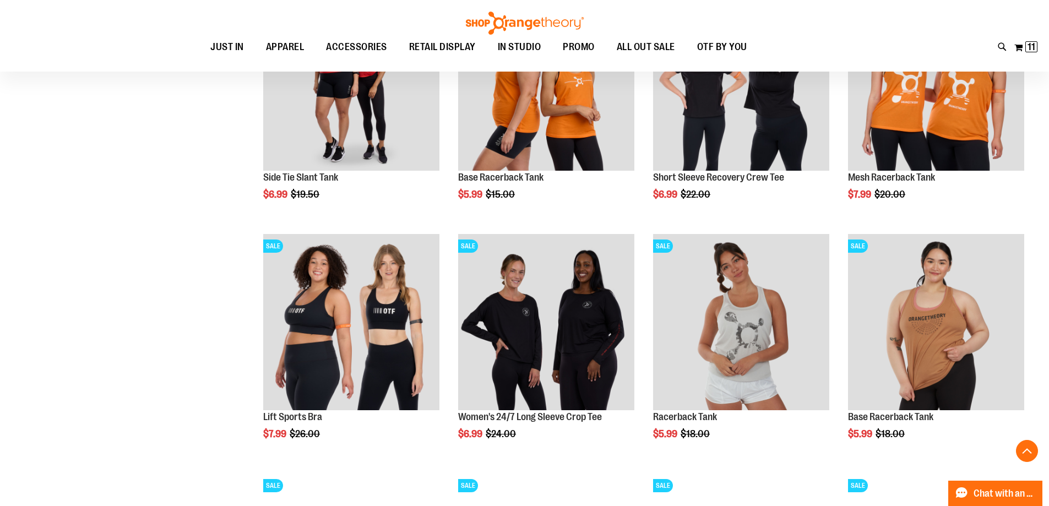
scroll to position [1517, 0]
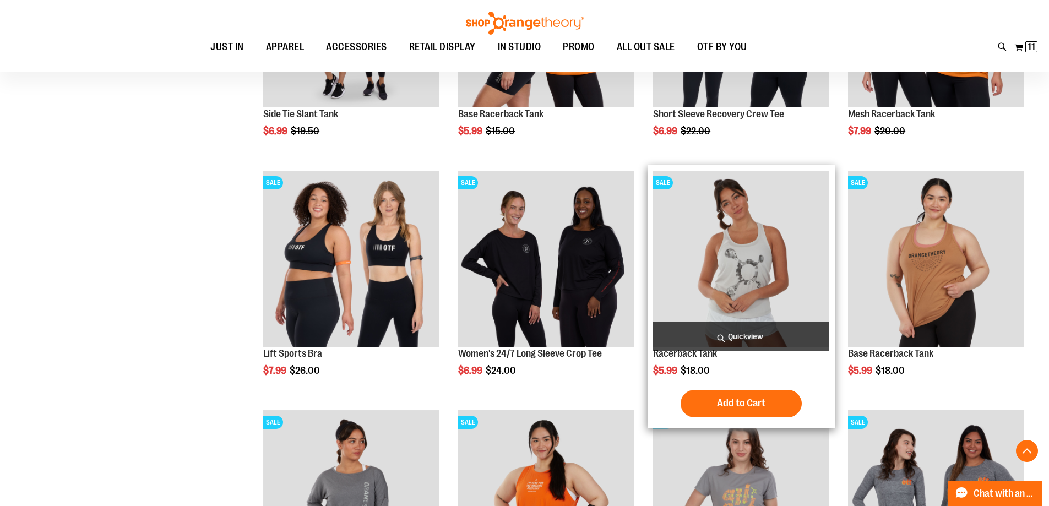
click at [746, 268] on img "product" at bounding box center [741, 259] width 176 height 176
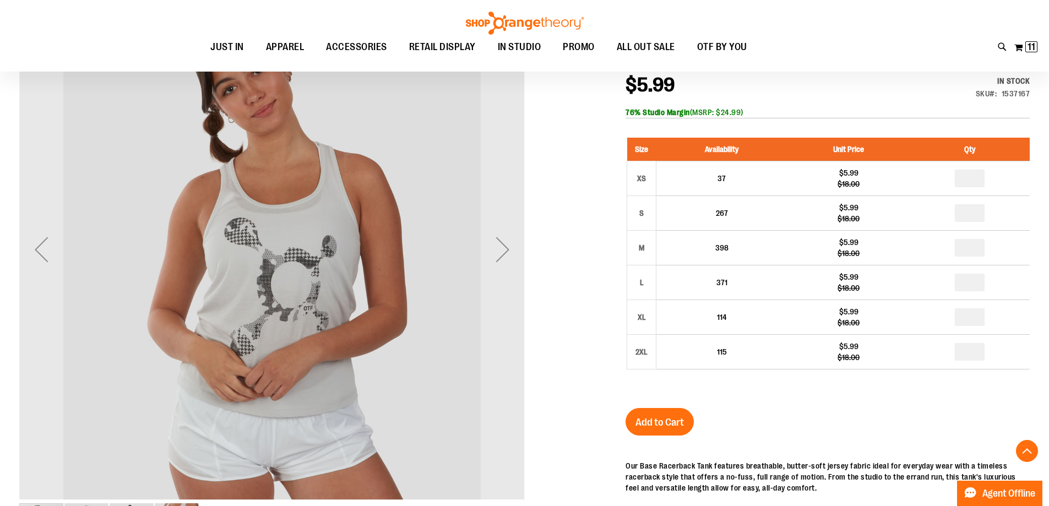
scroll to position [220, 0]
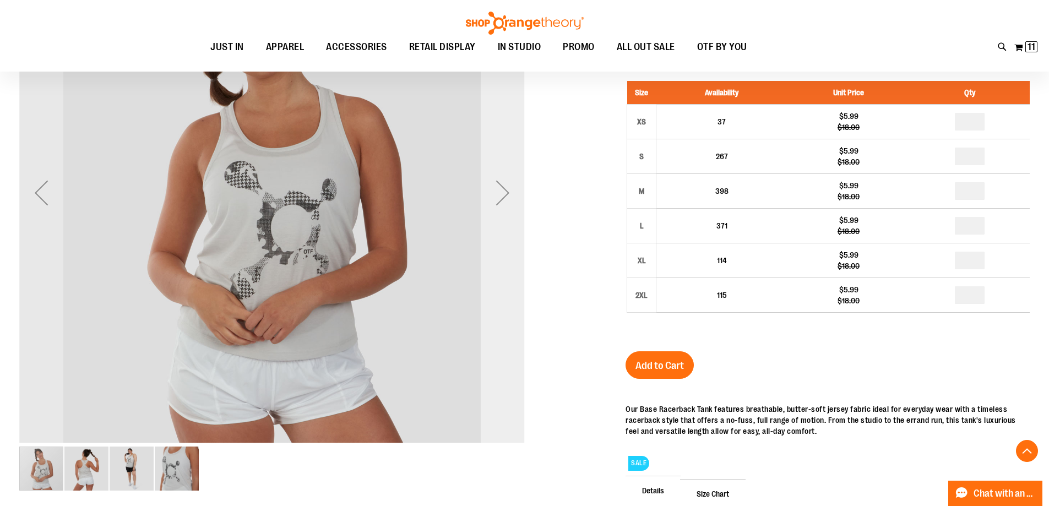
click at [498, 185] on div "Next" at bounding box center [503, 193] width 44 height 44
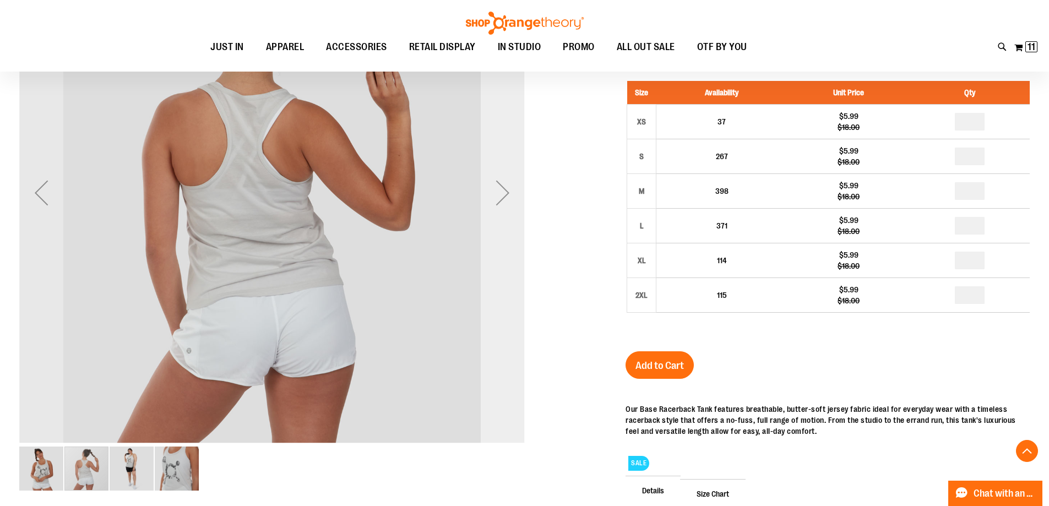
click at [498, 185] on div "Next" at bounding box center [503, 193] width 44 height 44
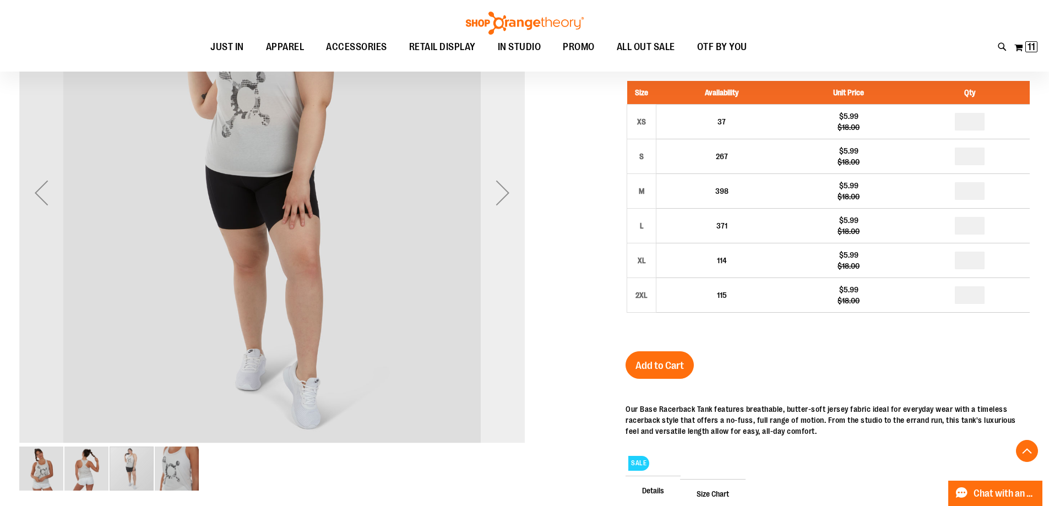
click at [498, 185] on div "Next" at bounding box center [503, 193] width 44 height 44
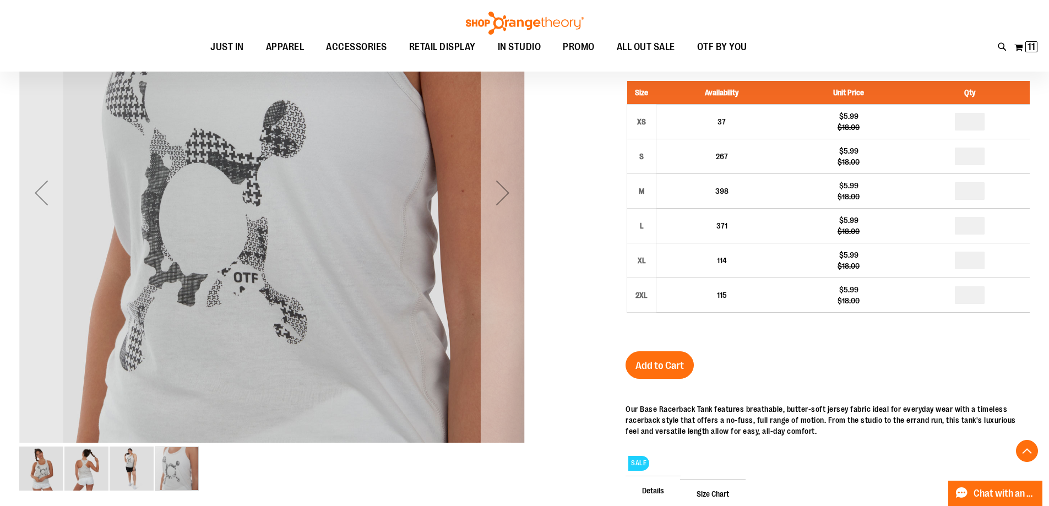
scroll to position [165, 0]
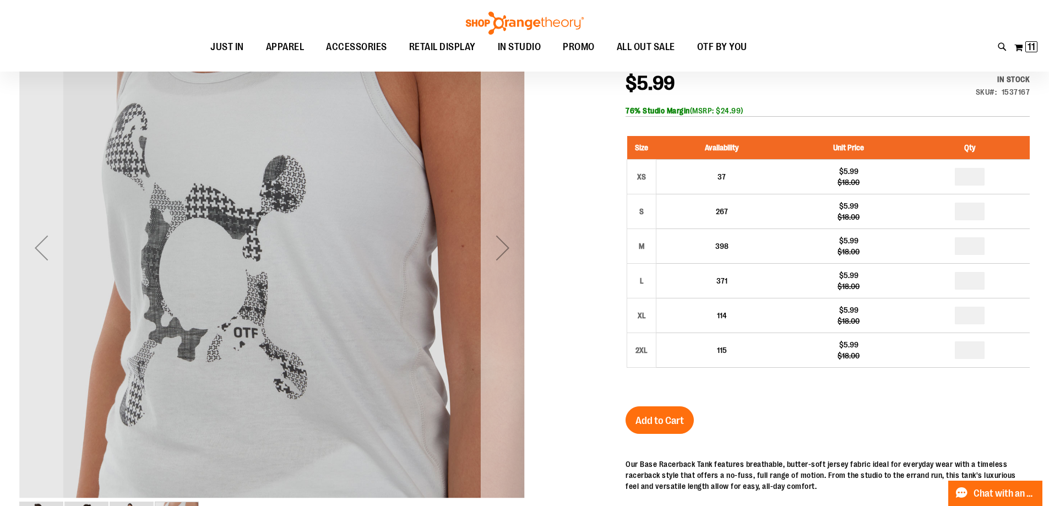
click at [512, 254] on div "Next" at bounding box center [503, 248] width 44 height 44
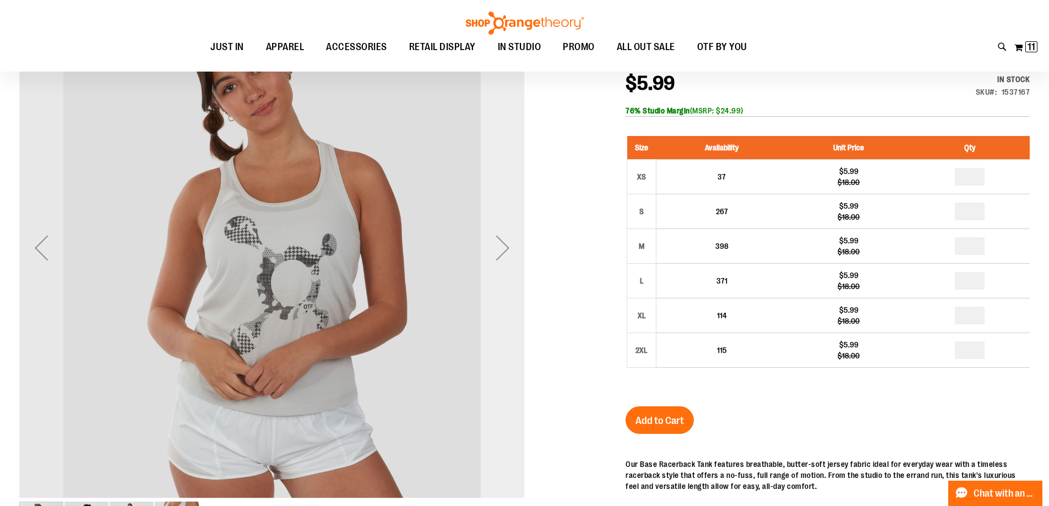
click at [513, 254] on div "Next" at bounding box center [503, 248] width 44 height 44
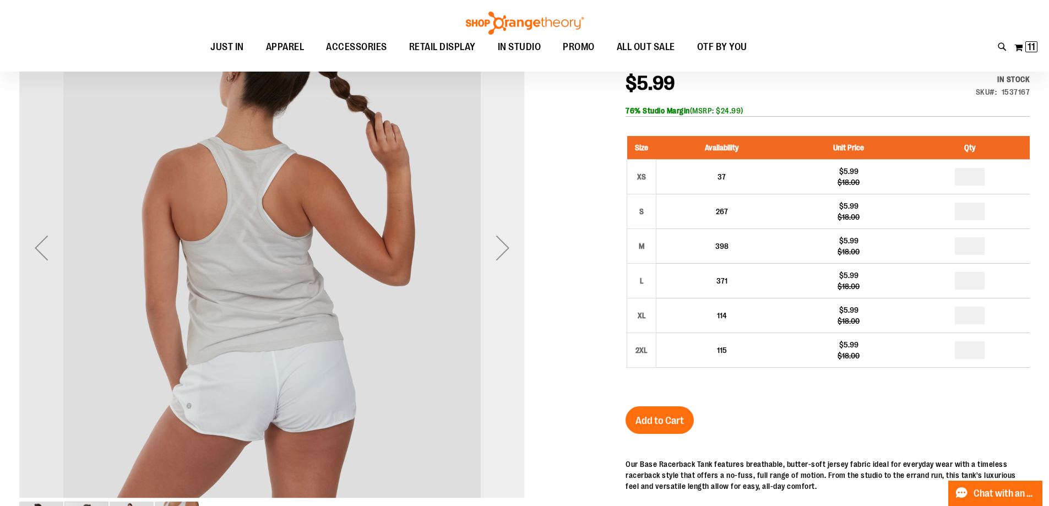
click at [513, 254] on div "Next" at bounding box center [503, 248] width 44 height 44
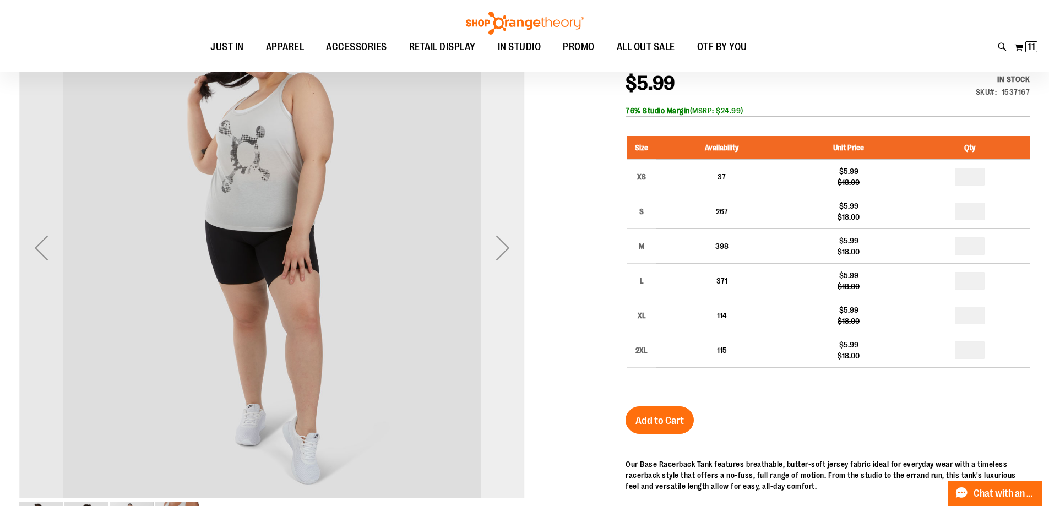
click at [513, 254] on div "Next" at bounding box center [503, 248] width 44 height 44
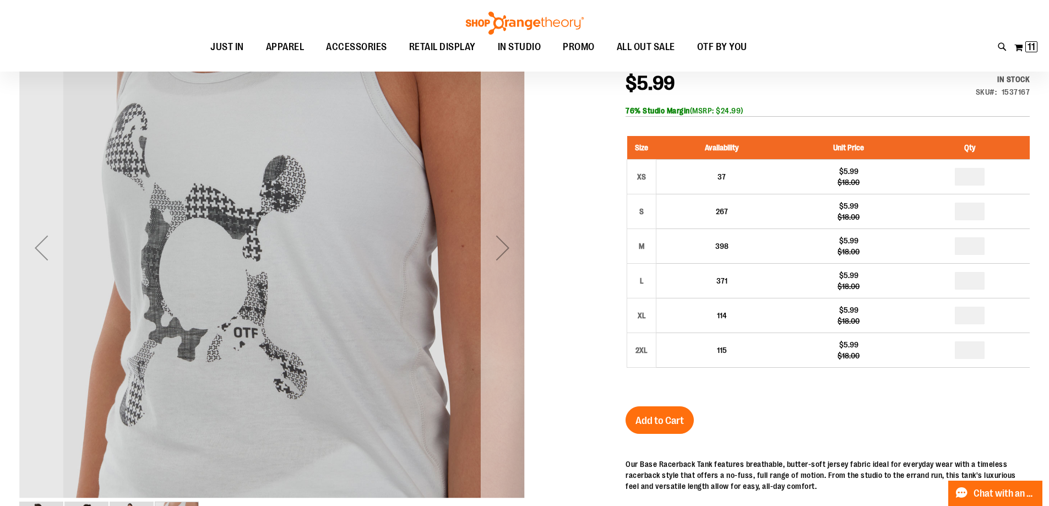
click at [513, 254] on div "Next" at bounding box center [503, 248] width 44 height 44
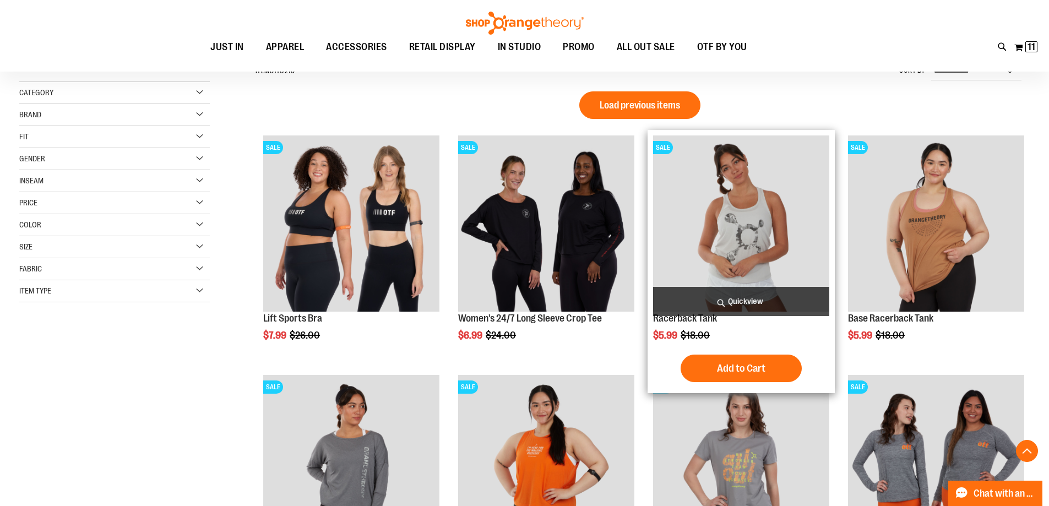
scroll to position [110, 0]
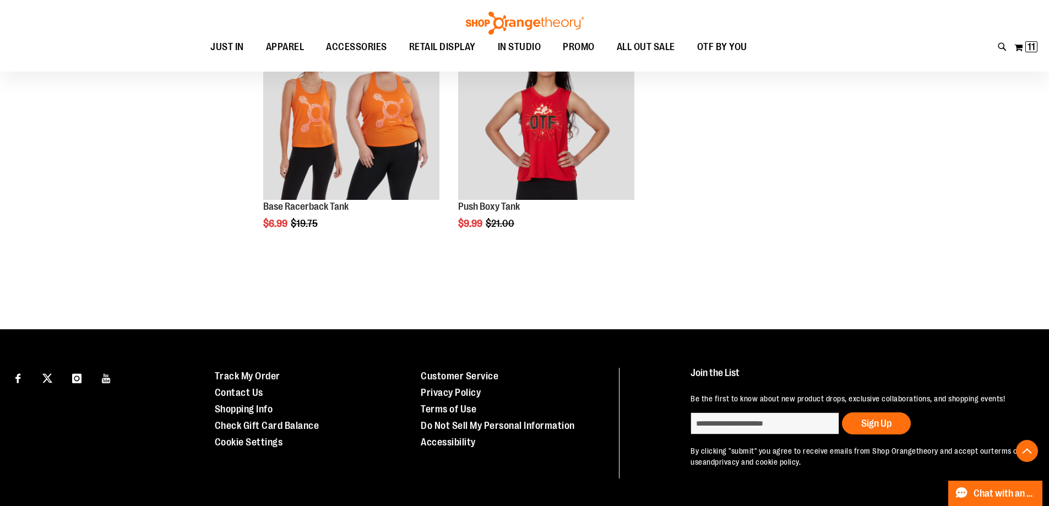
scroll to position [1187, 0]
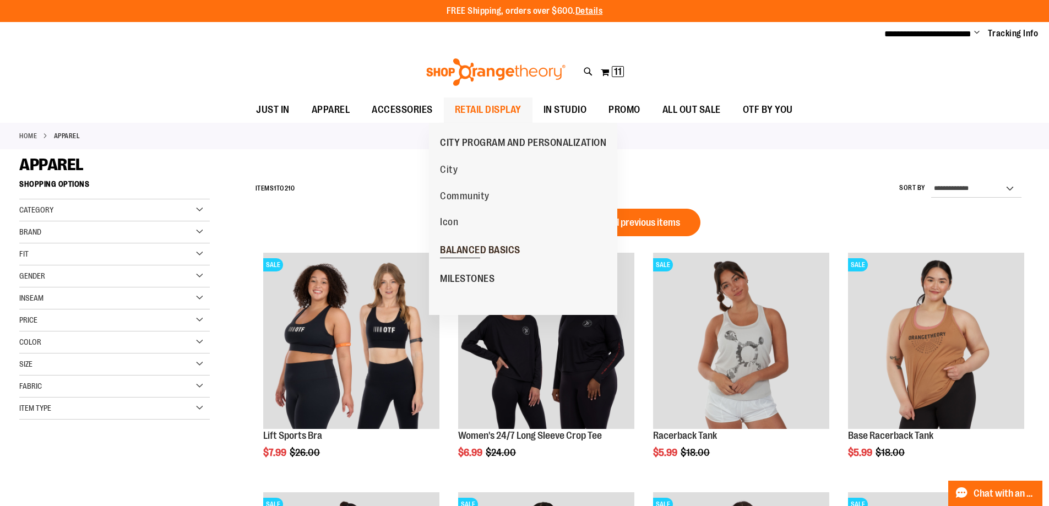
click at [468, 247] on span "BALANCED BASICS" at bounding box center [480, 252] width 80 height 14
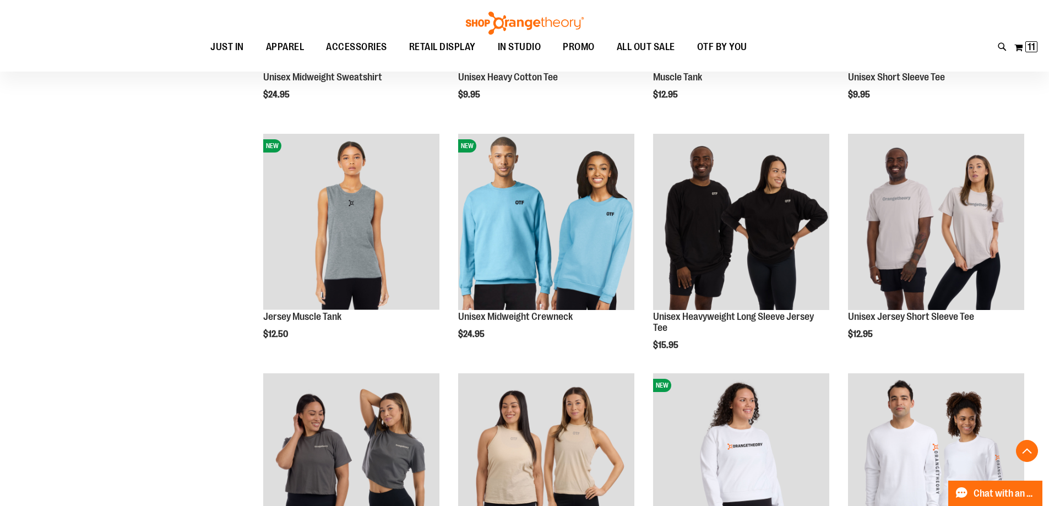
scroll to position [385, 0]
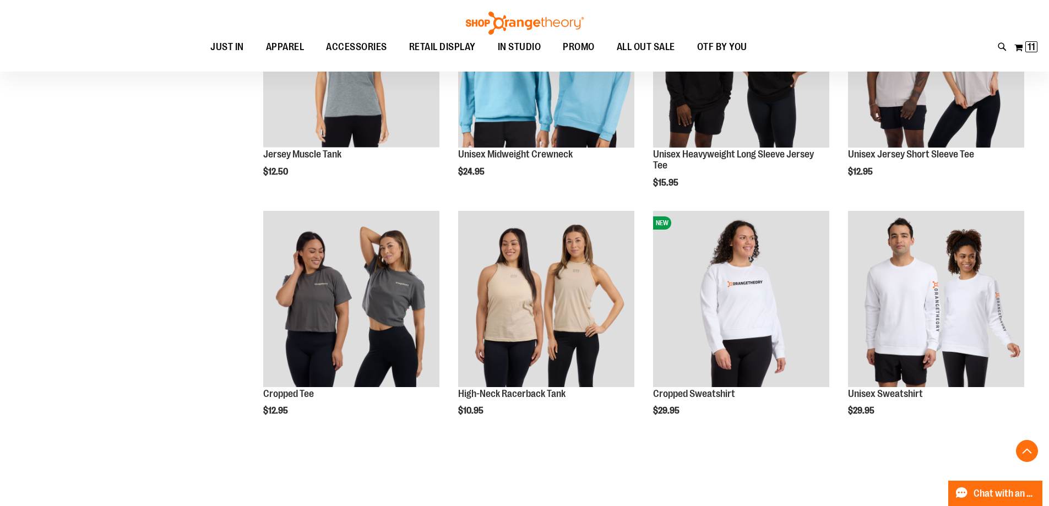
scroll to position [495, 0]
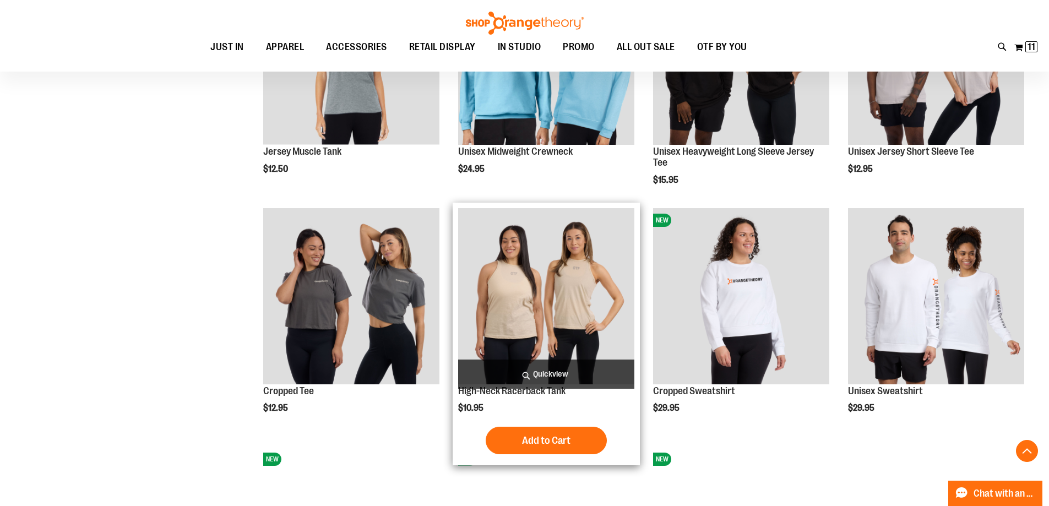
click at [512, 292] on img "product" at bounding box center [546, 296] width 176 height 176
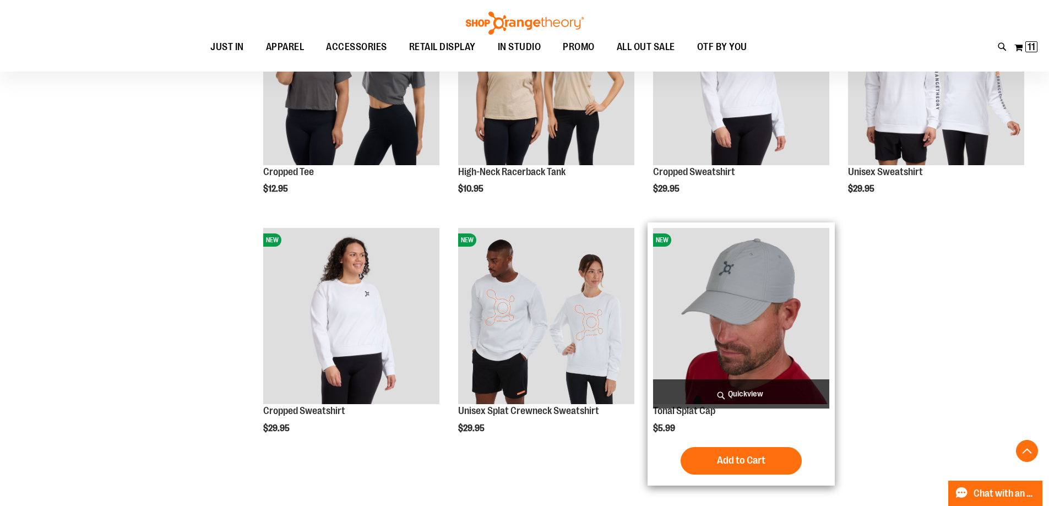
scroll to position [594, 0]
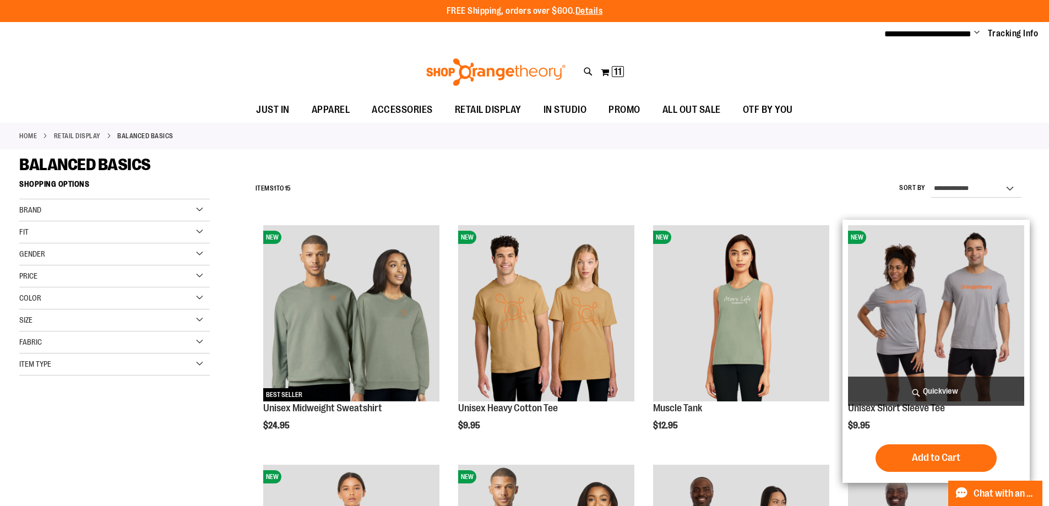
click at [927, 402] on span "Quickview" at bounding box center [936, 391] width 176 height 29
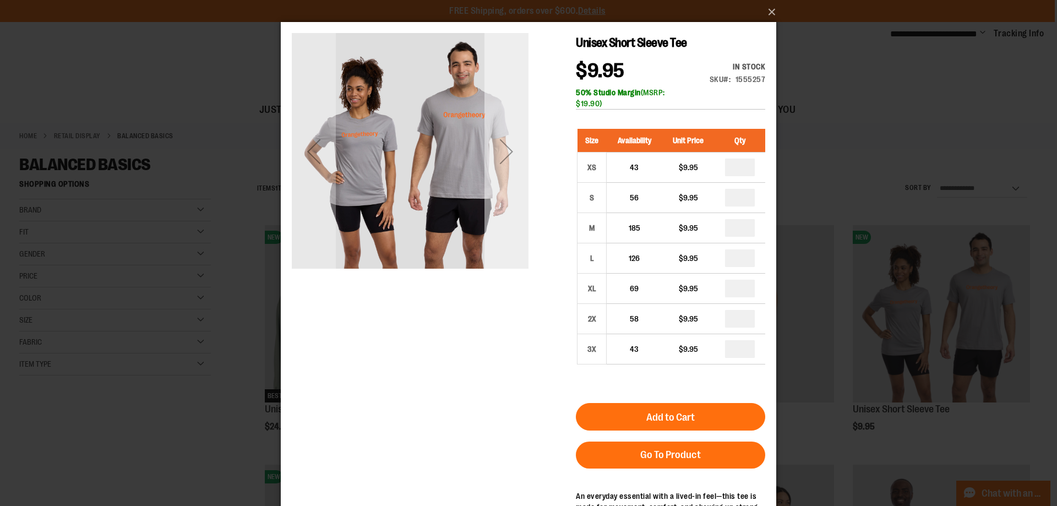
click at [514, 168] on div "Next" at bounding box center [507, 151] width 44 height 44
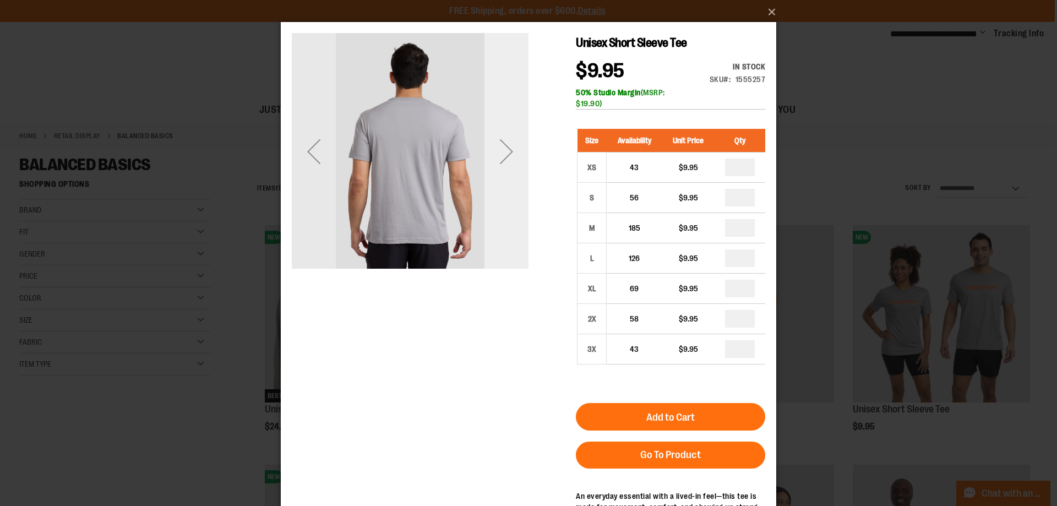
click at [514, 168] on div "Next" at bounding box center [507, 151] width 44 height 44
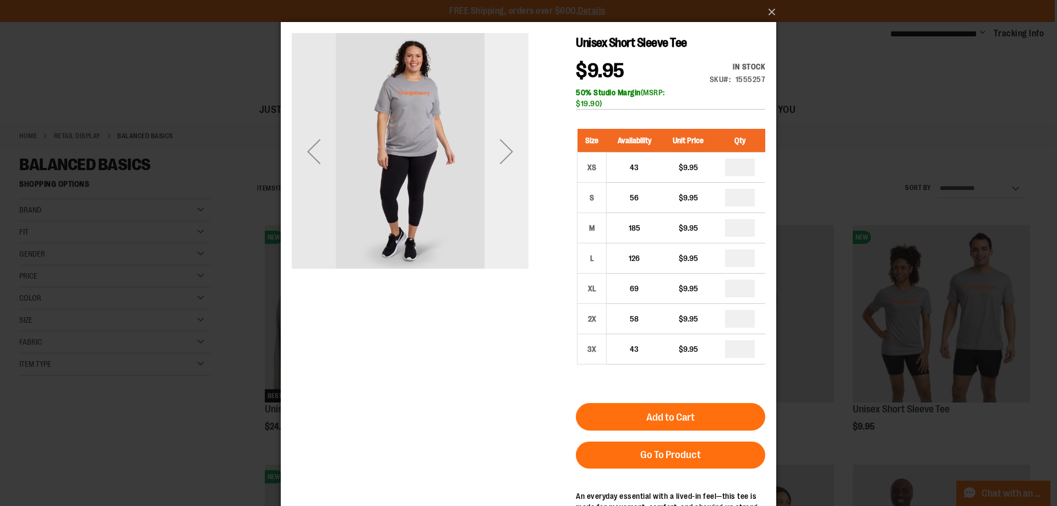
click at [514, 168] on div "Next" at bounding box center [507, 151] width 44 height 44
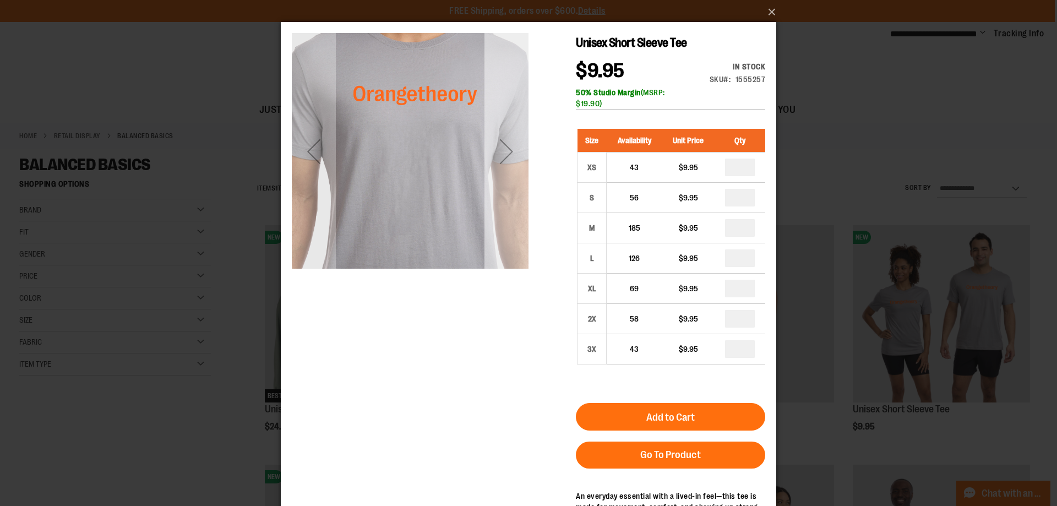
click at [514, 168] on div "Next" at bounding box center [507, 151] width 44 height 44
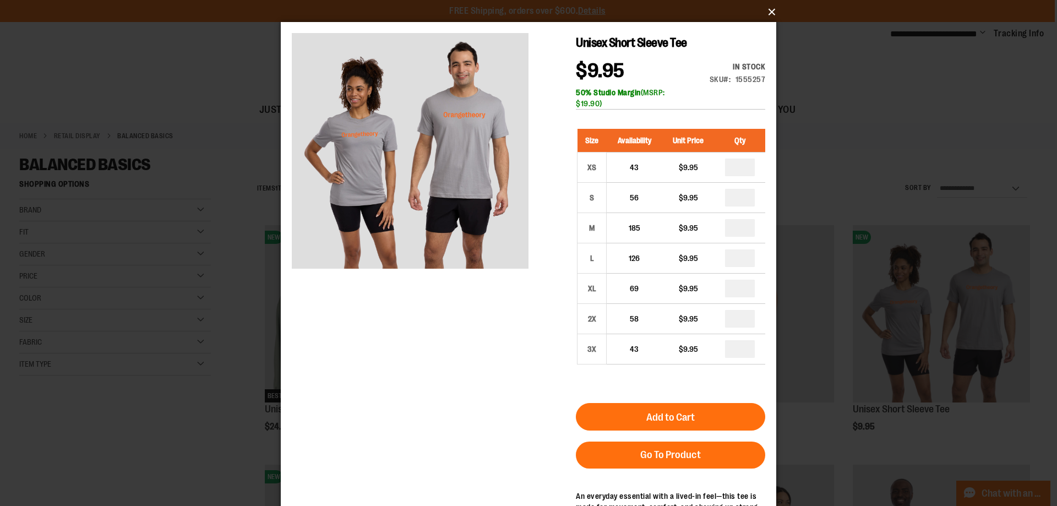
click at [766, 11] on button "×" at bounding box center [532, 12] width 496 height 24
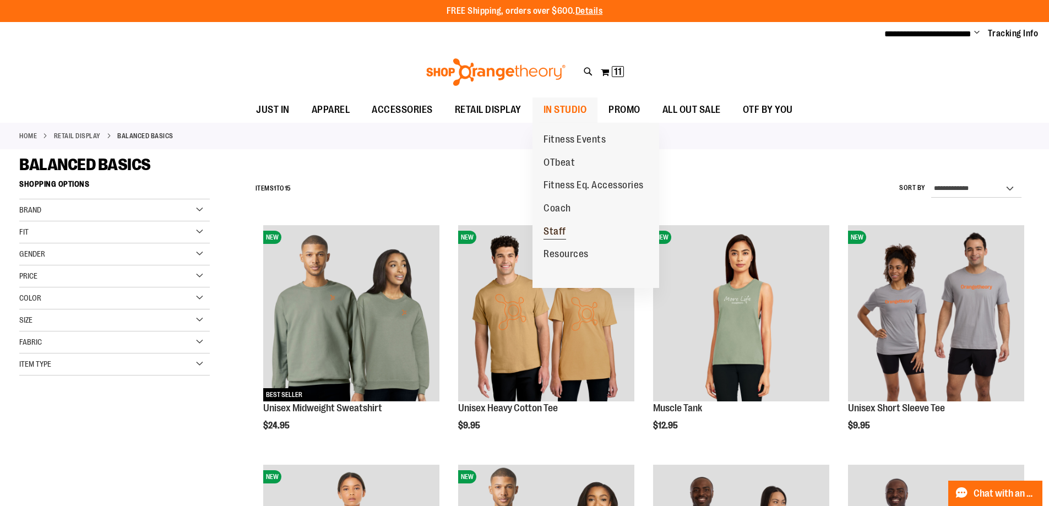
click at [560, 232] on span "Staff" at bounding box center [555, 233] width 23 height 14
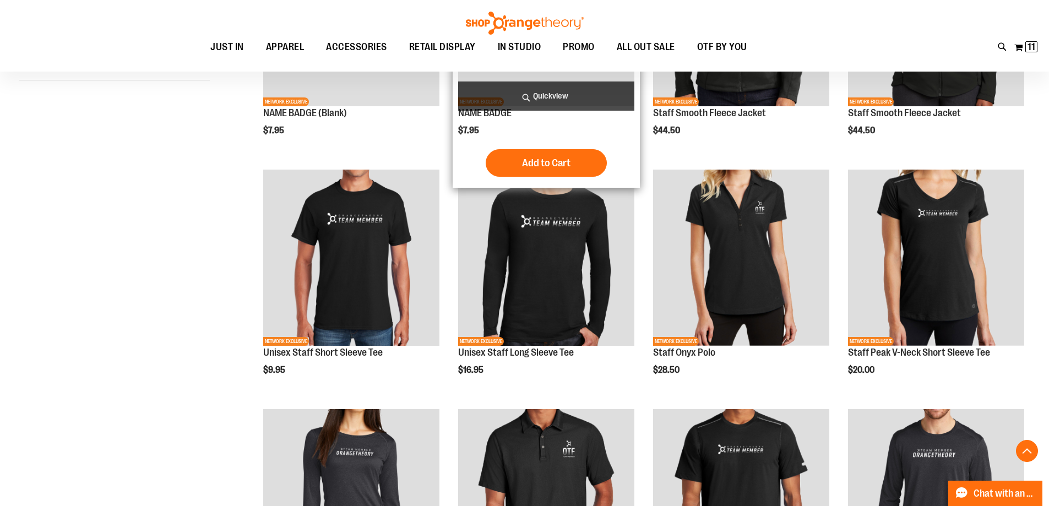
scroll to position [212, 0]
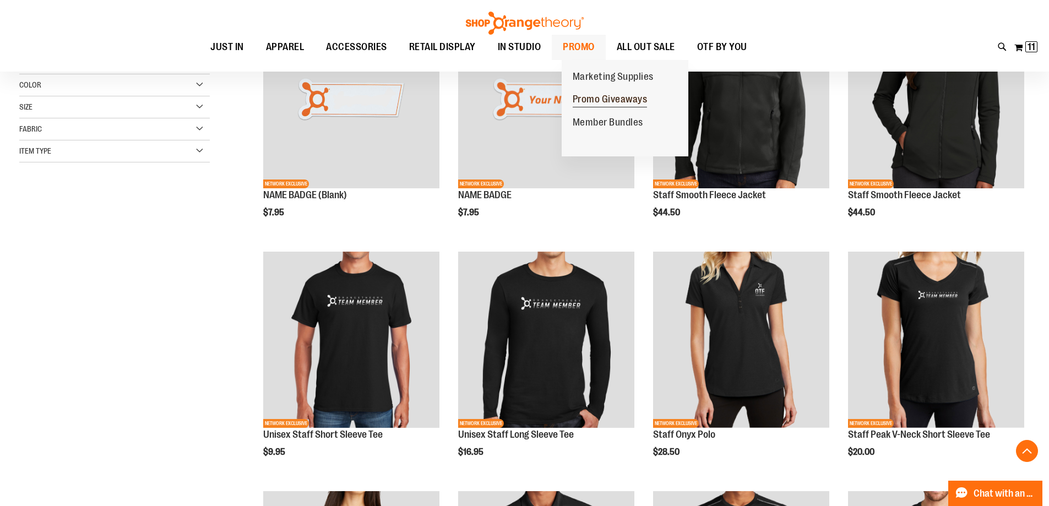
click at [609, 99] on span "Promo Giveaways" at bounding box center [610, 101] width 75 height 14
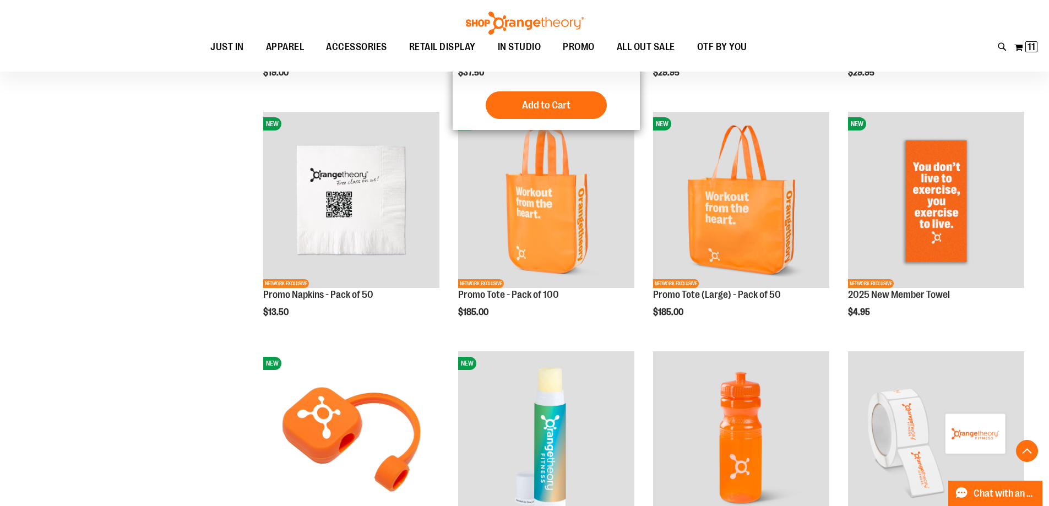
scroll to position [440, 0]
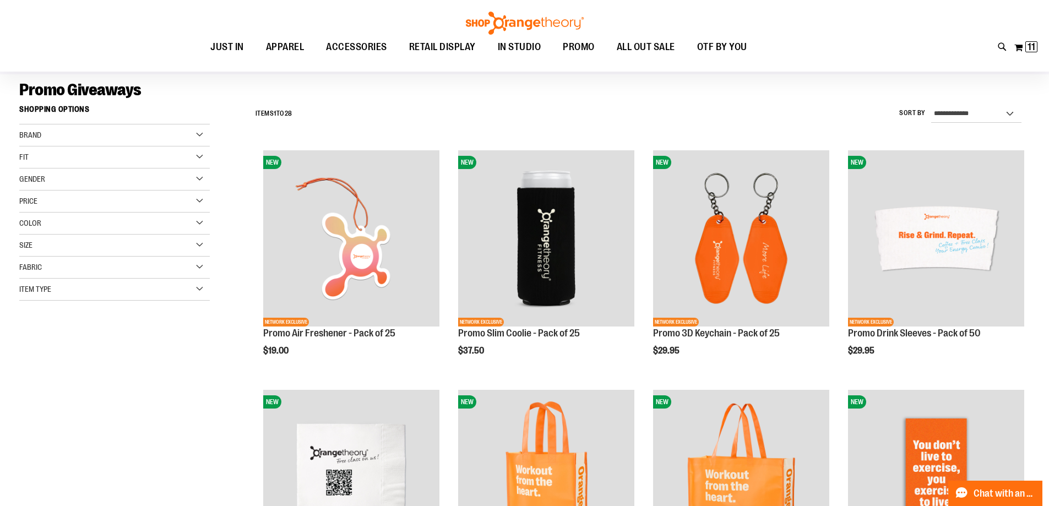
scroll to position [60, 0]
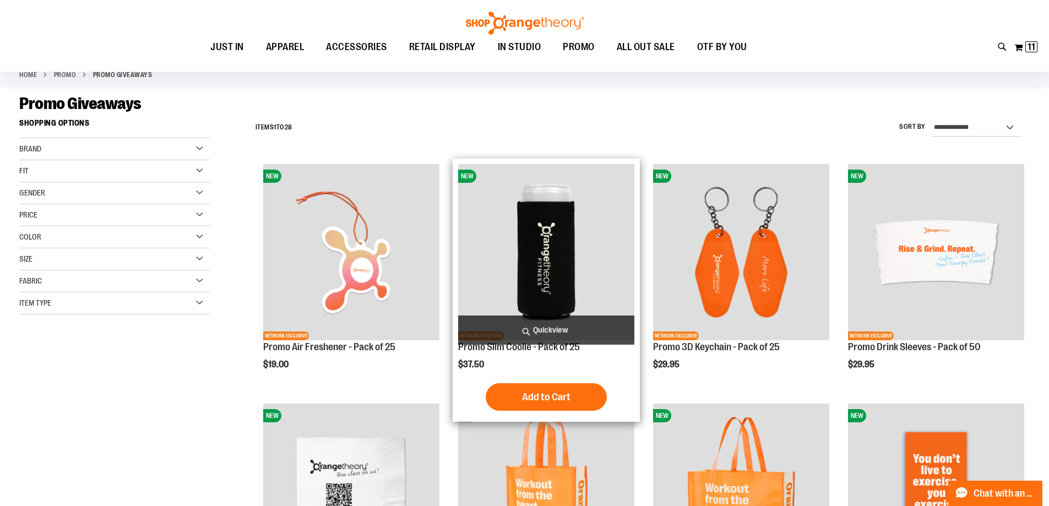
click at [535, 214] on img "product" at bounding box center [546, 252] width 176 height 176
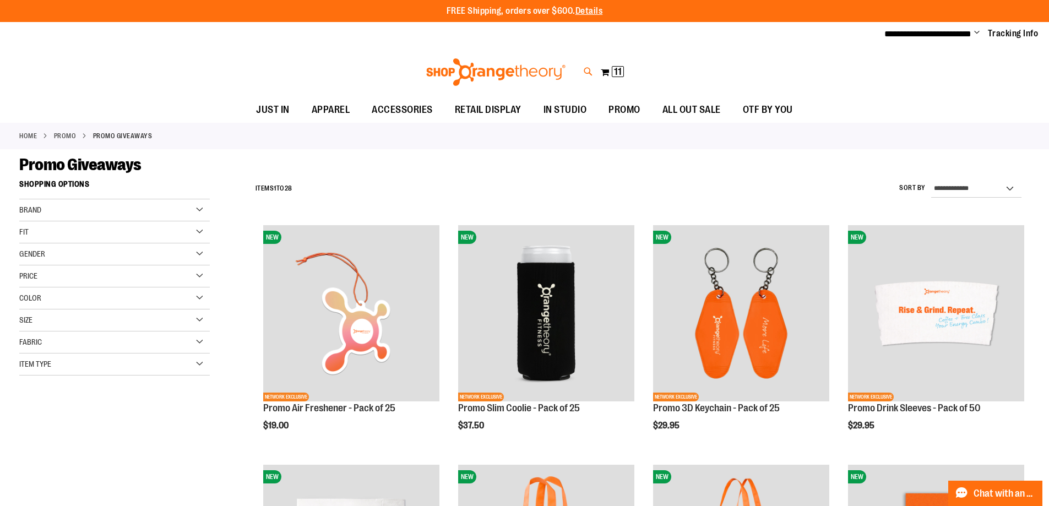
click at [588, 72] on icon at bounding box center [588, 72] width 9 height 13
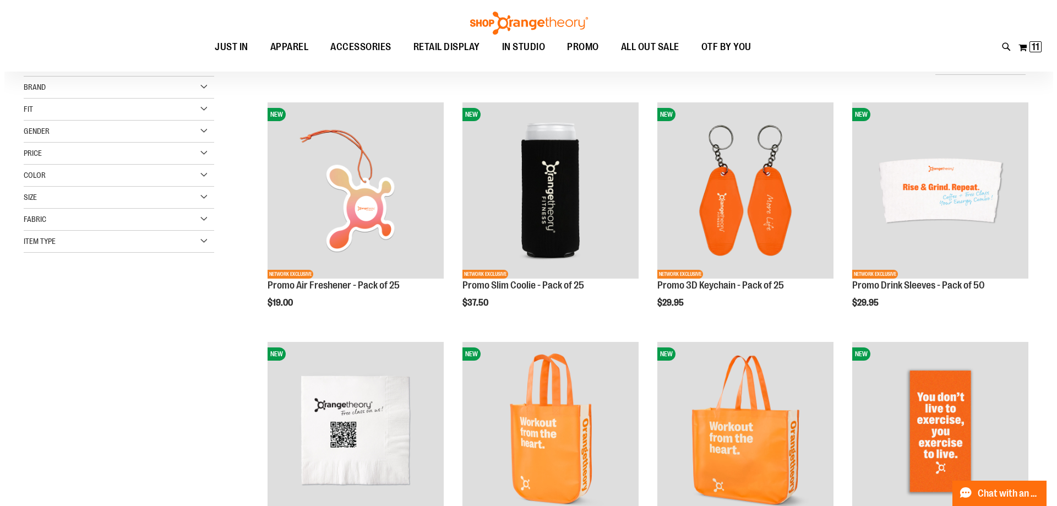
scroll to position [12, 0]
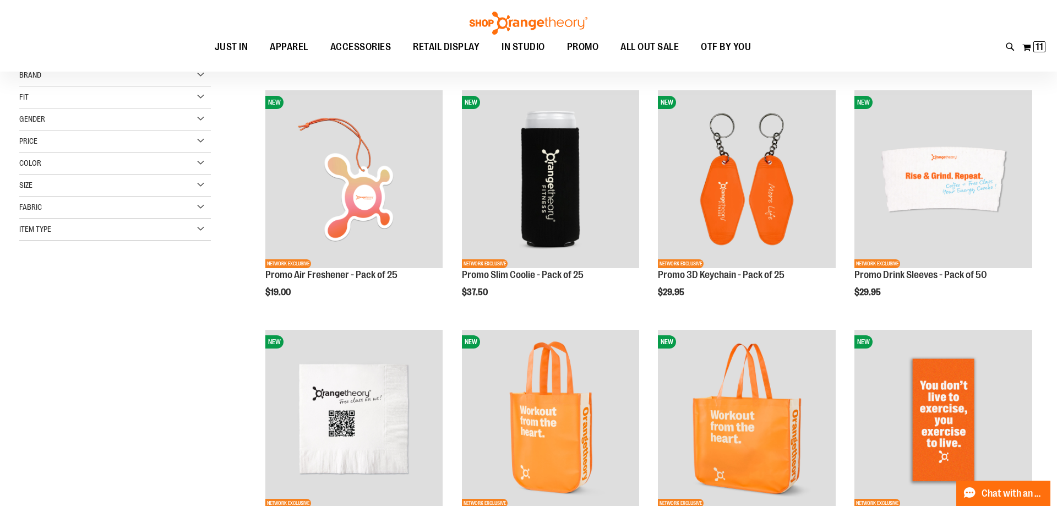
click at [926, 66] on button "submit" at bounding box center [929, 63] width 33 height 33
type input "**********"
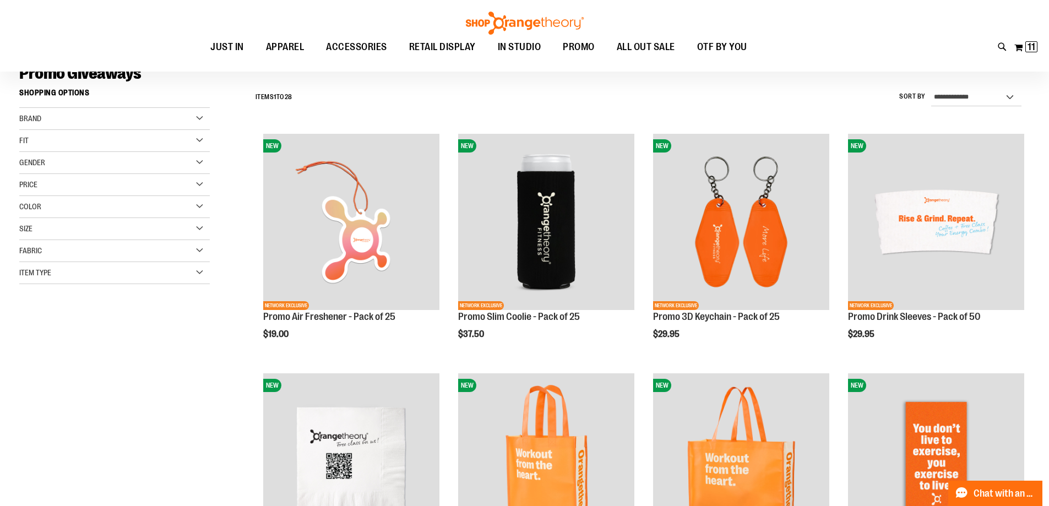
scroll to position [78, 0]
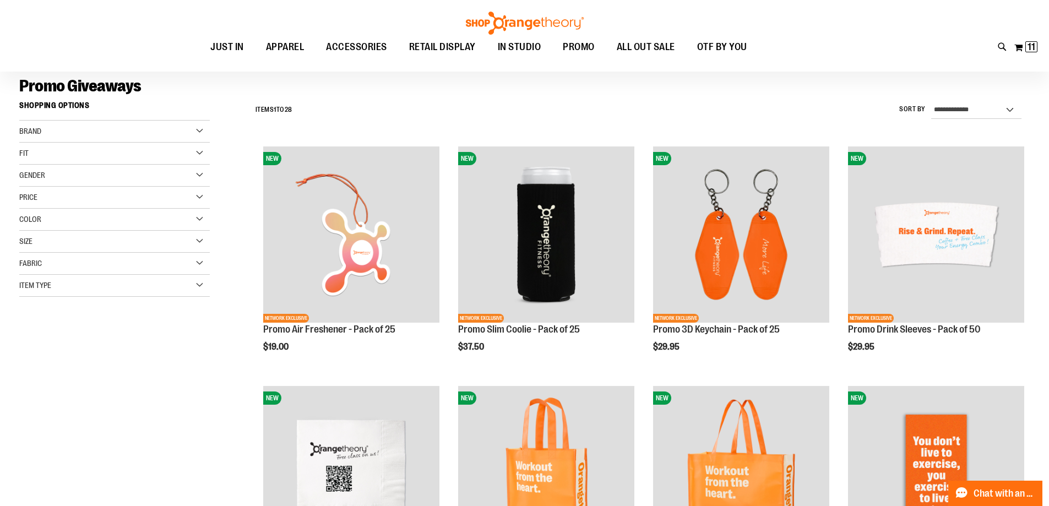
click at [105, 137] on div "Brand" at bounding box center [114, 132] width 191 height 22
click at [59, 290] on div "Item Type" at bounding box center [114, 286] width 191 height 22
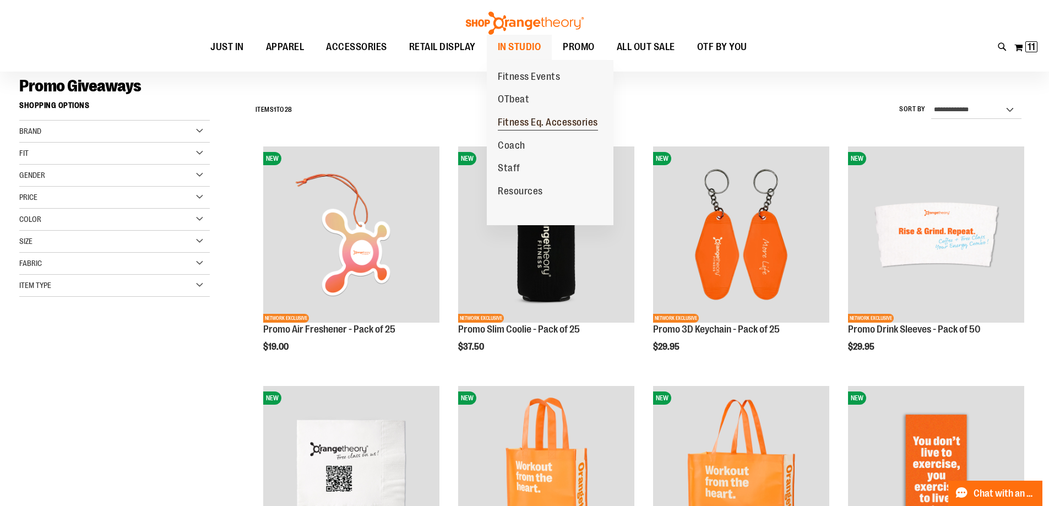
click at [517, 120] on span "Fitness Eq. Accessories" at bounding box center [548, 124] width 100 height 14
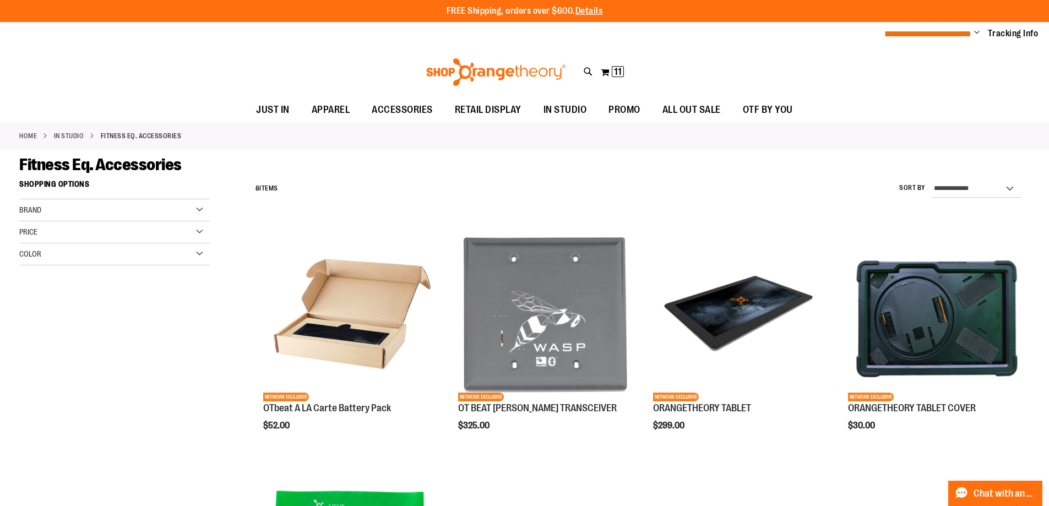
click at [965, 34] on span "**********" at bounding box center [927, 34] width 87 height 8
click at [974, 34] on span "Change" at bounding box center [977, 33] width 6 height 10
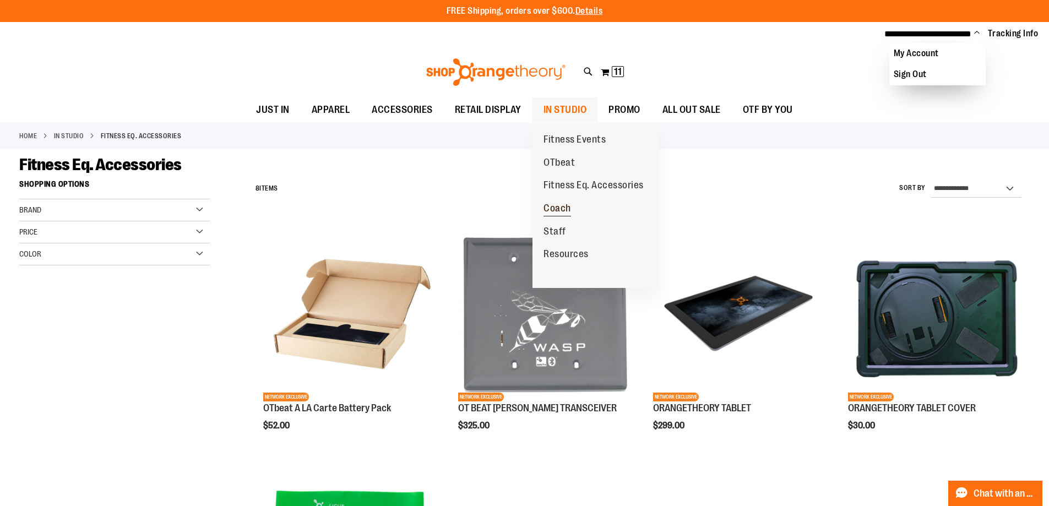
click at [562, 204] on span "Coach" at bounding box center [558, 210] width 28 height 14
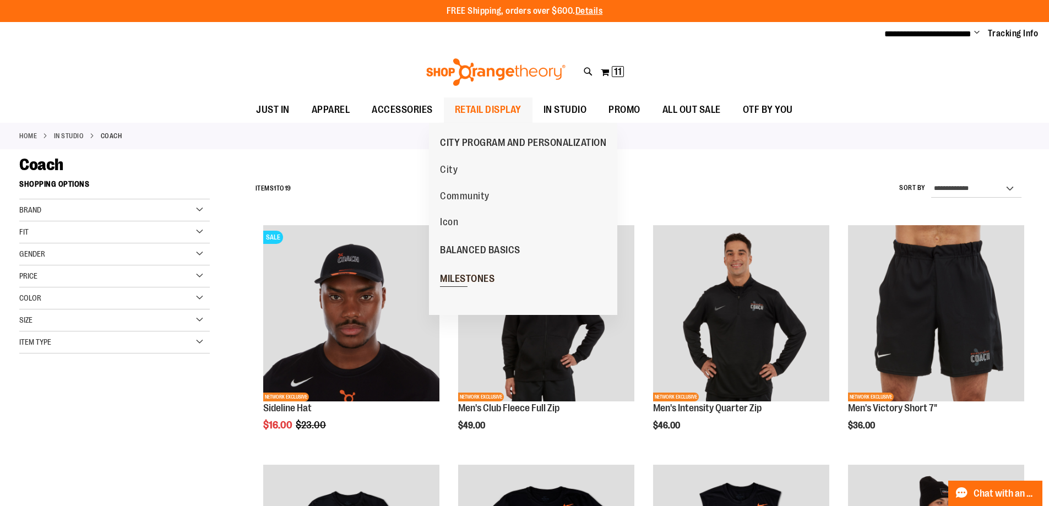
click at [476, 275] on span "MILESTONES" at bounding box center [467, 280] width 55 height 14
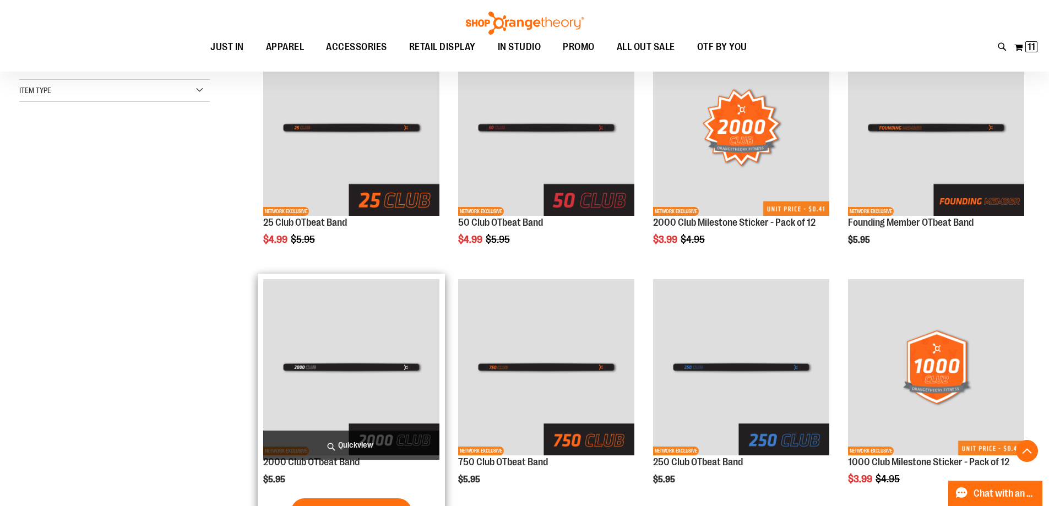
scroll to position [165, 0]
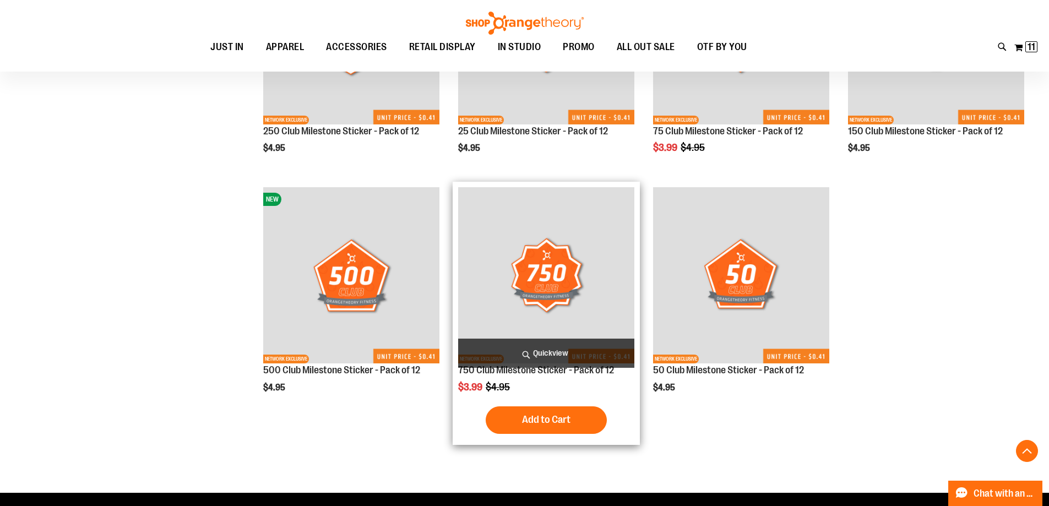
scroll to position [825, 0]
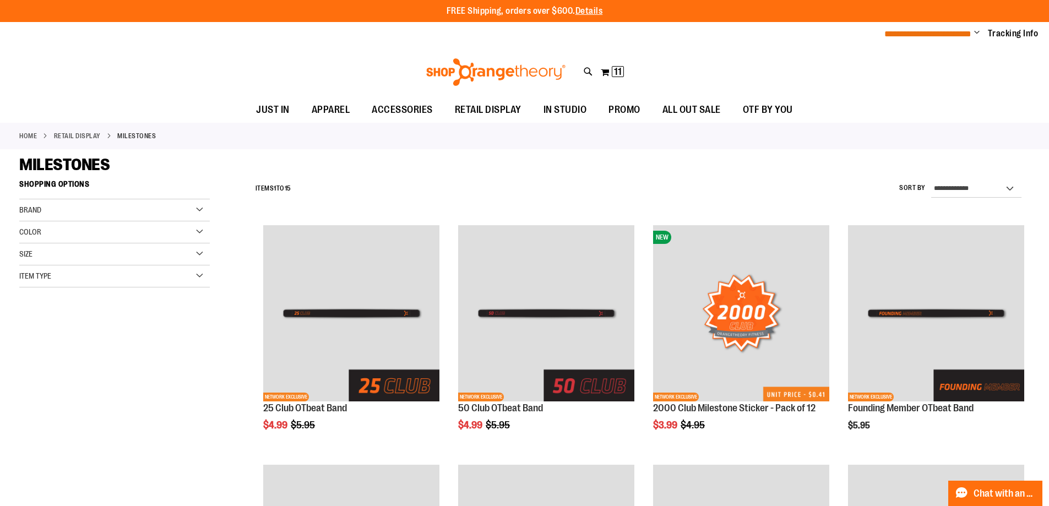
click at [933, 31] on span "**********" at bounding box center [927, 34] width 87 height 8
click at [602, 74] on button "My Cart 11 11 items" at bounding box center [612, 72] width 24 height 18
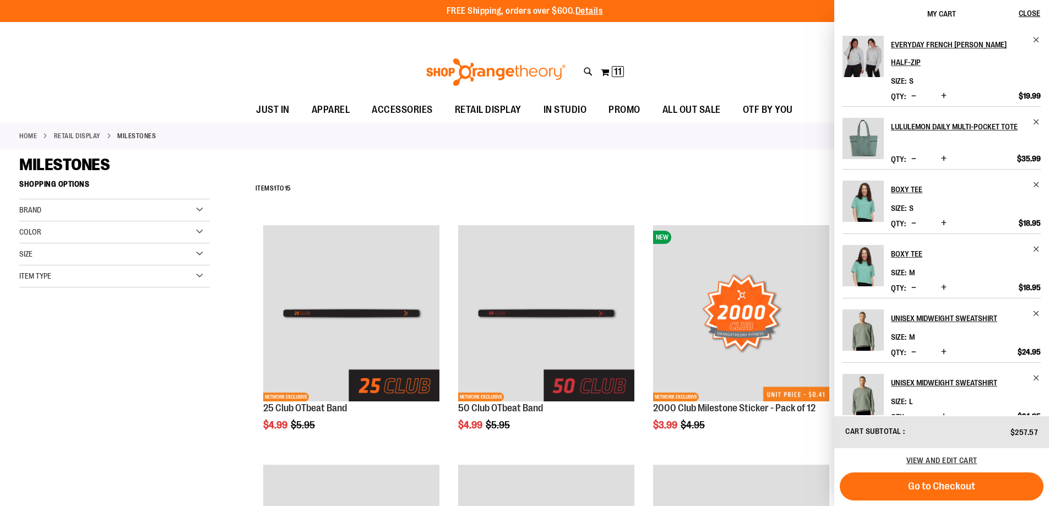
click at [866, 286] on img "Product" at bounding box center [863, 265] width 41 height 41
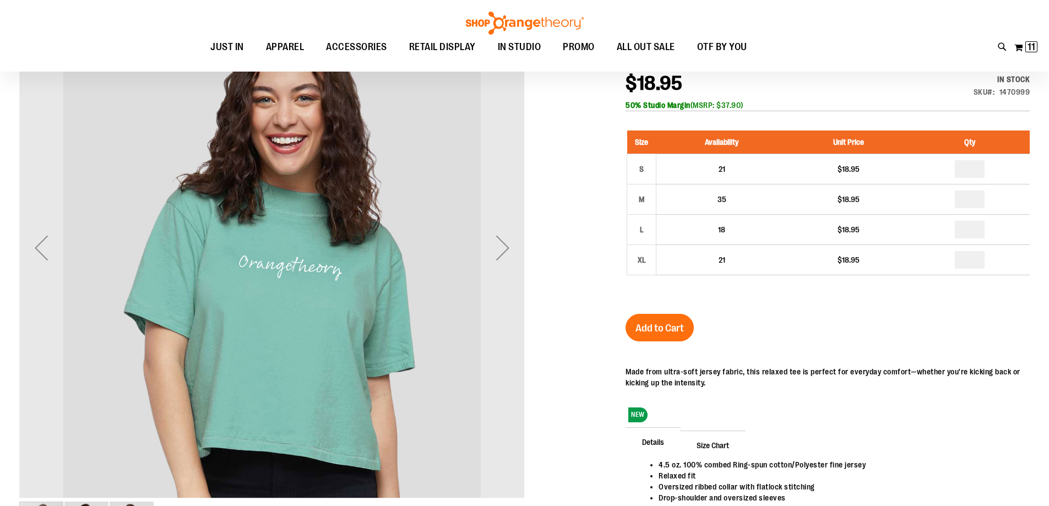
scroll to position [164, 0]
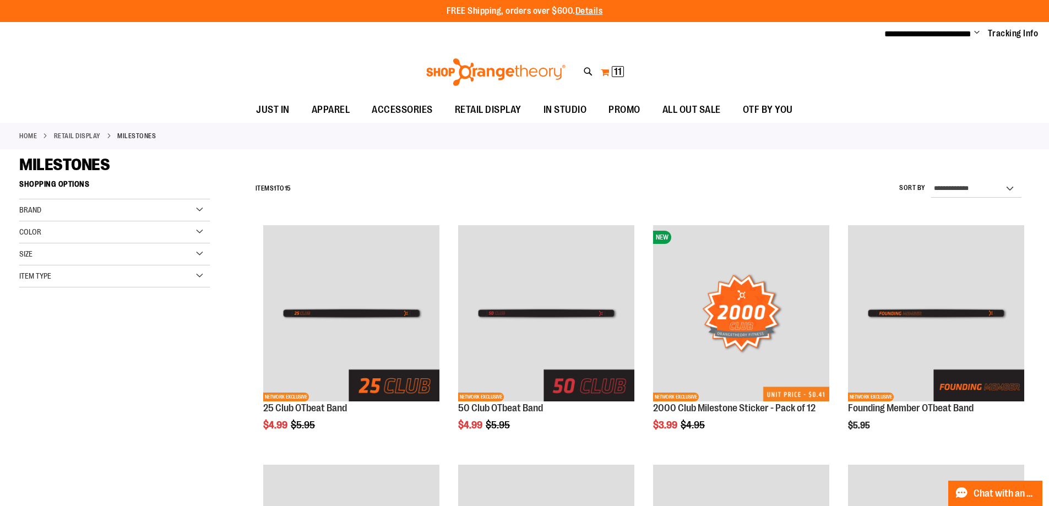
click at [601, 75] on button "My Cart 11 11 items" at bounding box center [612, 72] width 24 height 18
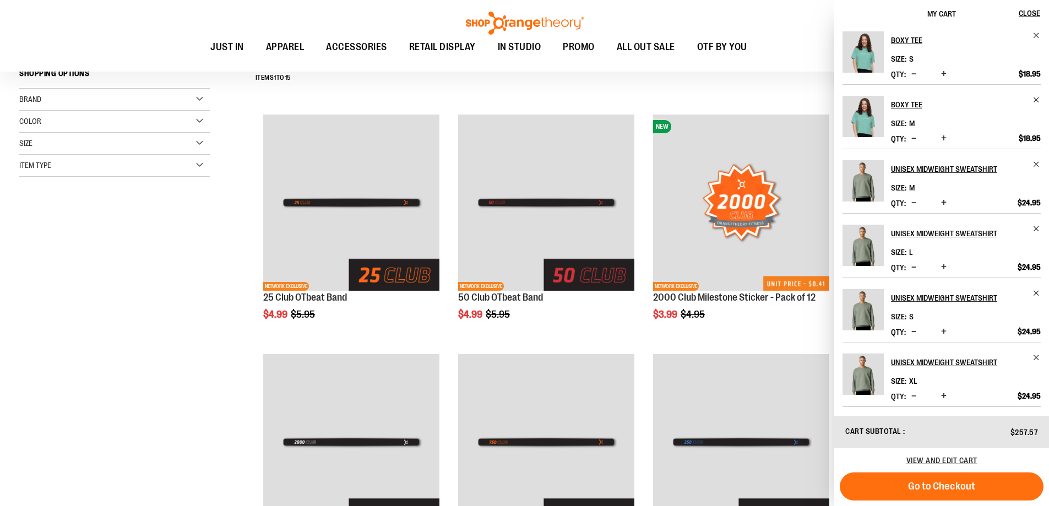
scroll to position [167, 0]
click at [943, 329] on button "Increase product quantity" at bounding box center [943, 332] width 11 height 11
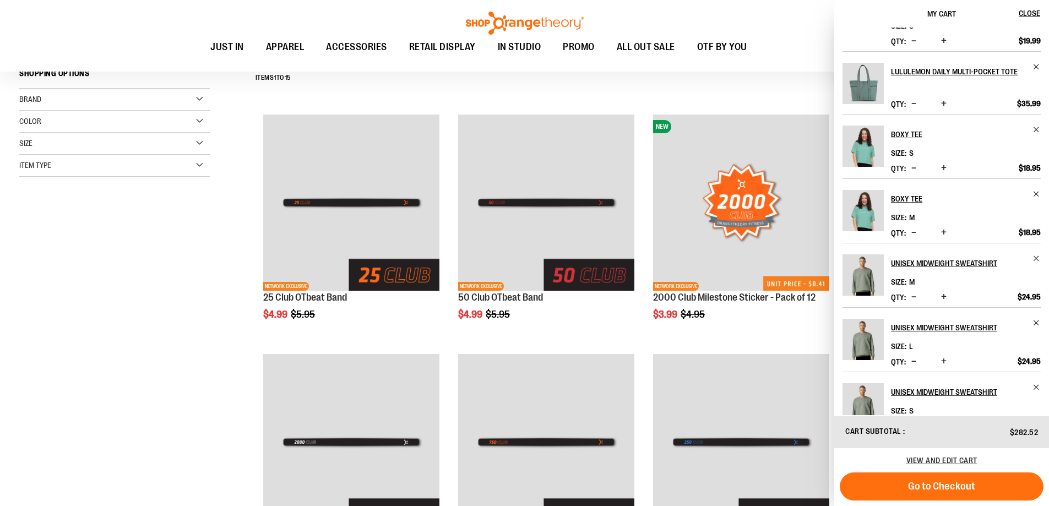
scroll to position [0, 0]
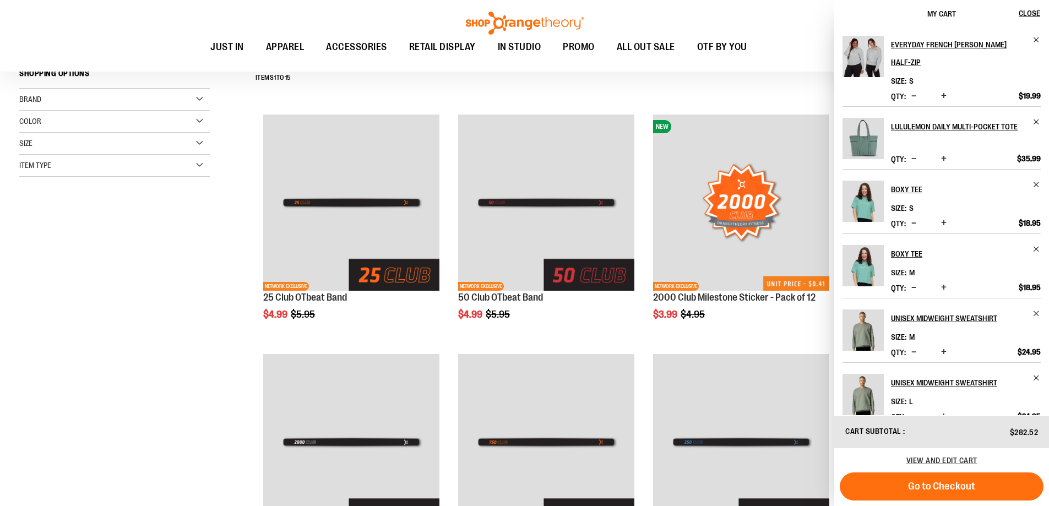
click at [916, 293] on span "Decrease product quantity" at bounding box center [913, 287] width 5 height 11
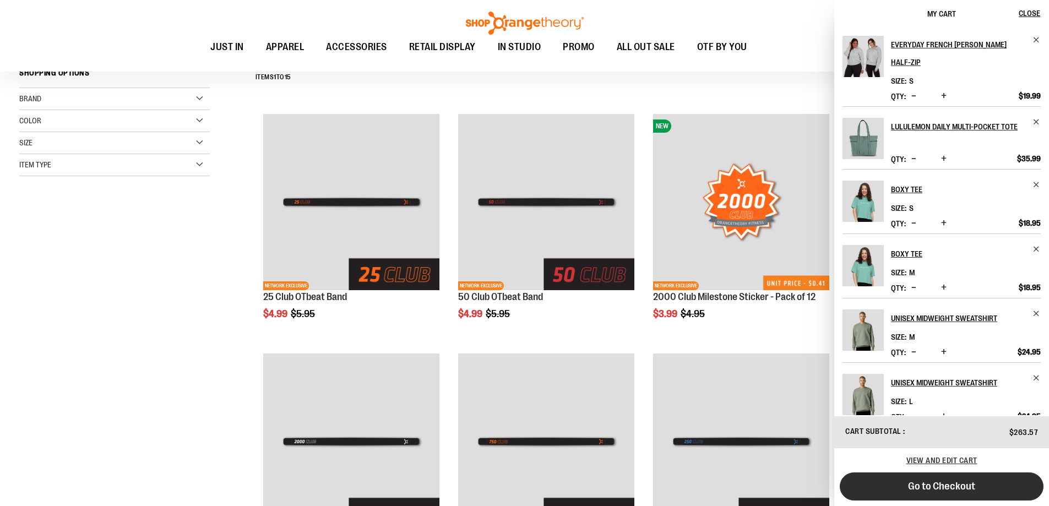
click at [914, 489] on span "Go to Checkout" at bounding box center [941, 486] width 67 height 12
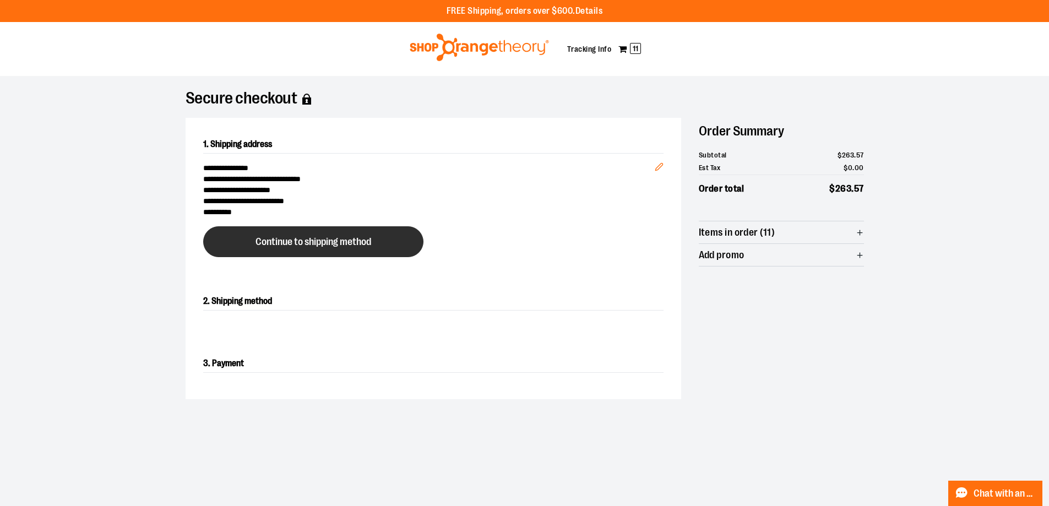
click at [370, 239] on span "Continue to shipping method" at bounding box center [314, 242] width 116 height 10
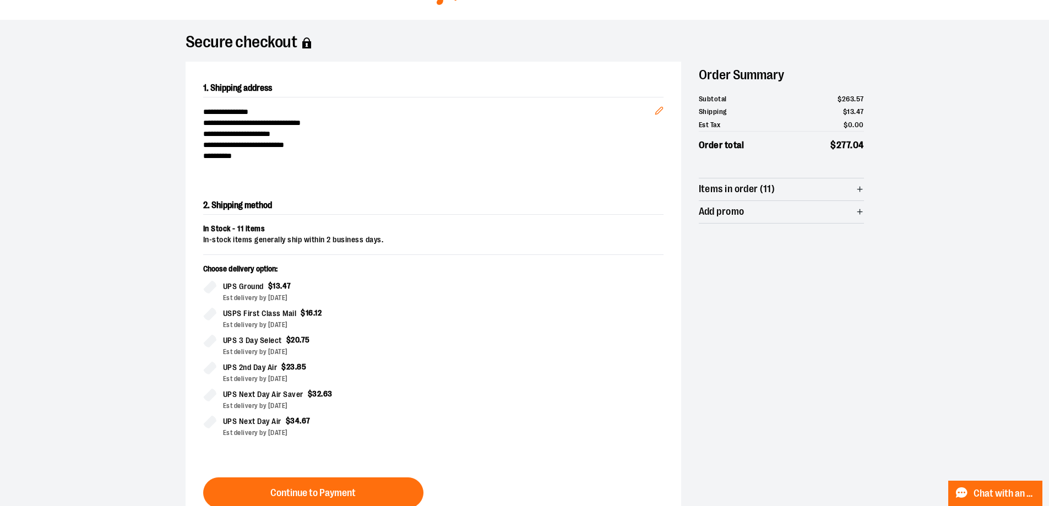
scroll to position [188, 0]
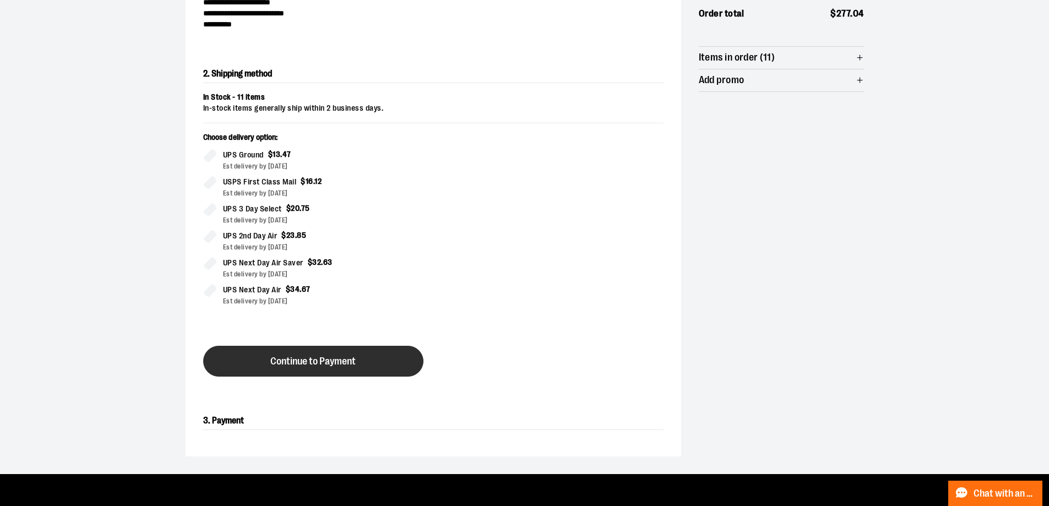
click at [349, 358] on span "Continue to Payment" at bounding box center [312, 361] width 85 height 10
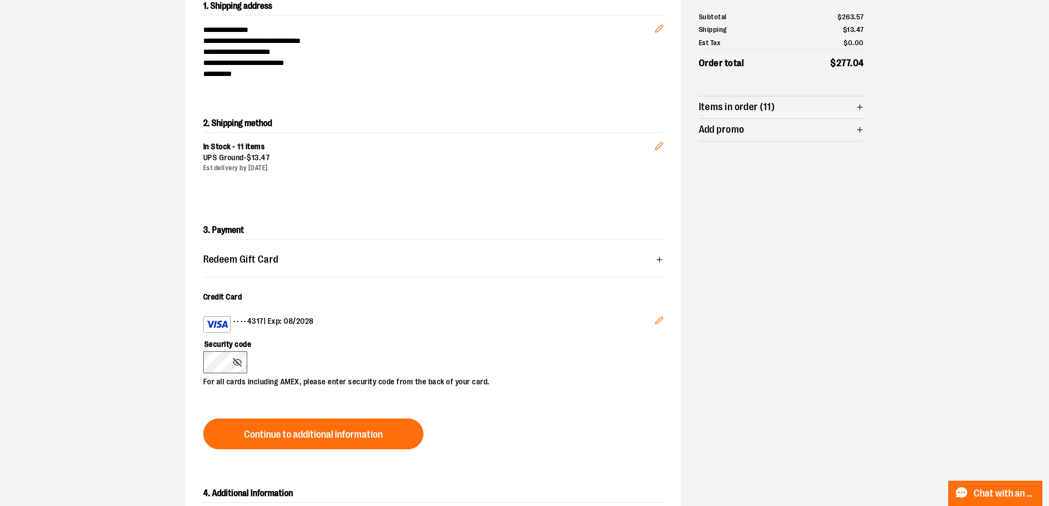
scroll to position [220, 0]
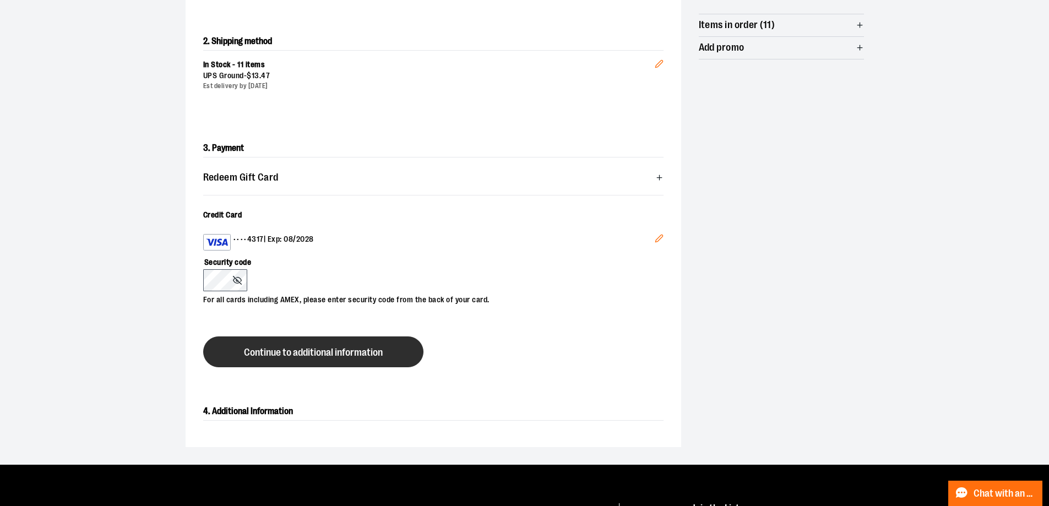
click at [314, 350] on span "Continue to additional information" at bounding box center [313, 352] width 139 height 10
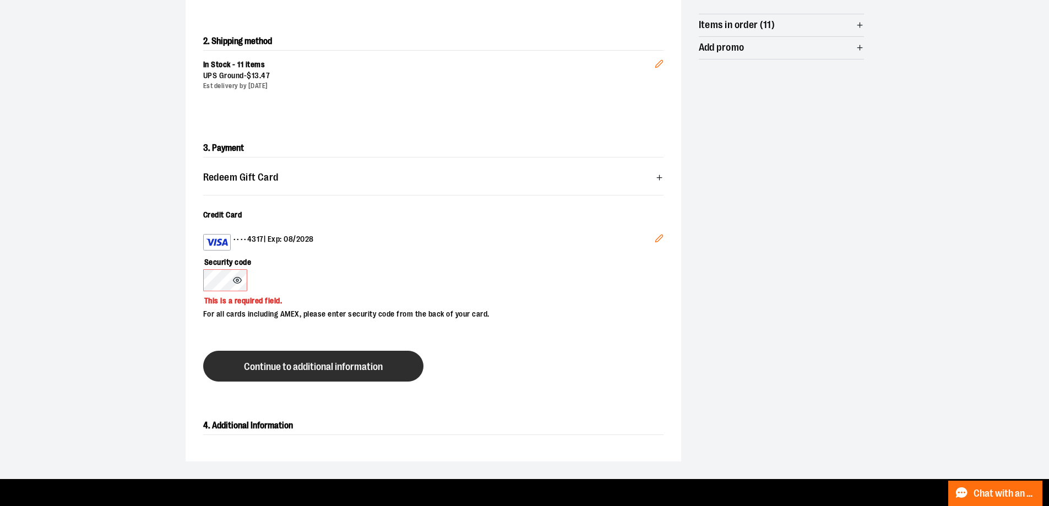
click at [271, 369] on span "Continue to additional information" at bounding box center [313, 367] width 139 height 10
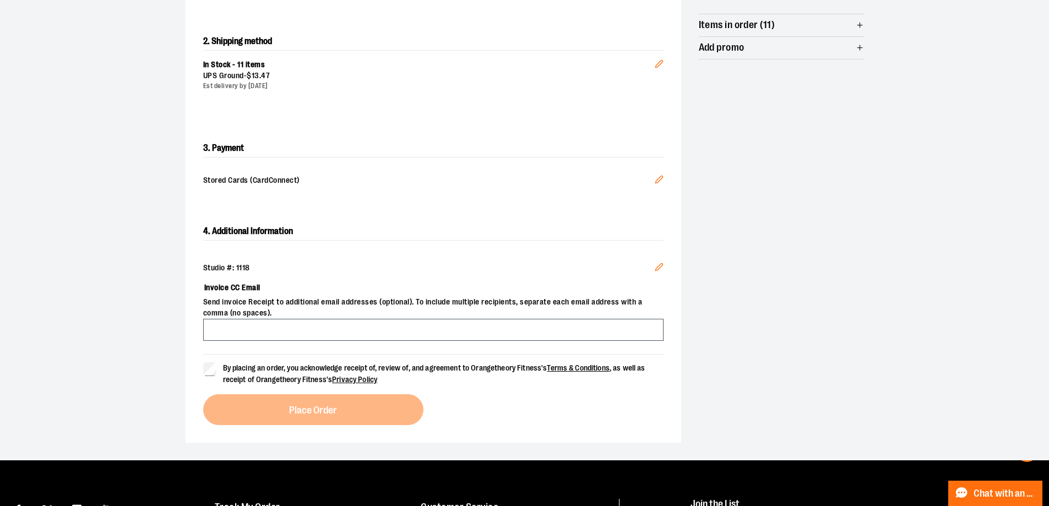
scroll to position [275, 0]
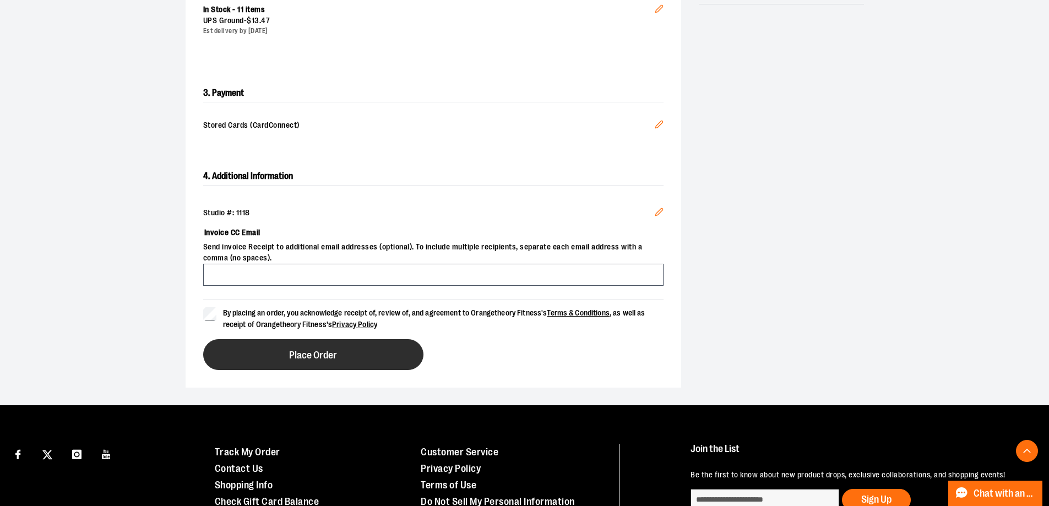
click at [256, 346] on button "Place Order" at bounding box center [313, 354] width 220 height 31
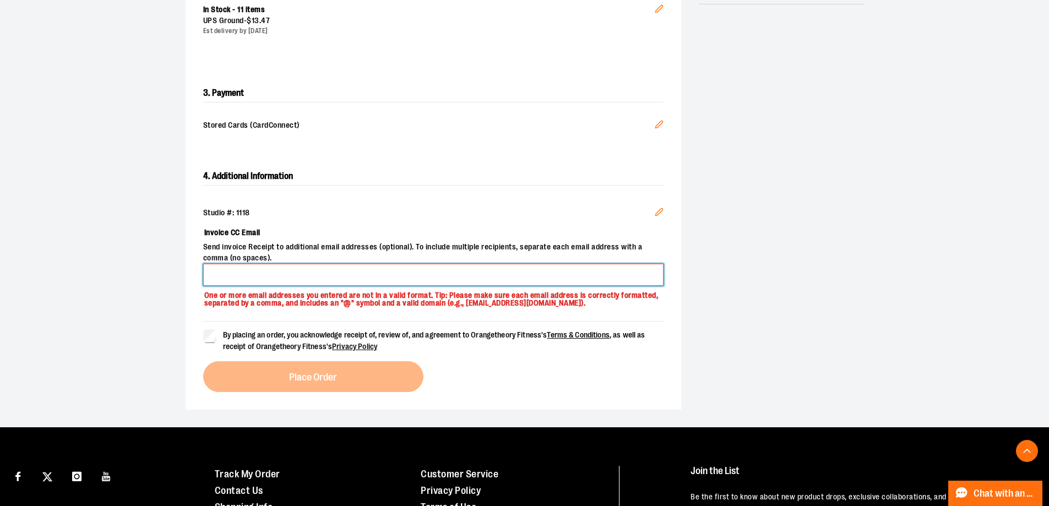
click at [327, 273] on input "Invoice CC Email" at bounding box center [433, 275] width 460 height 22
type input "**********"
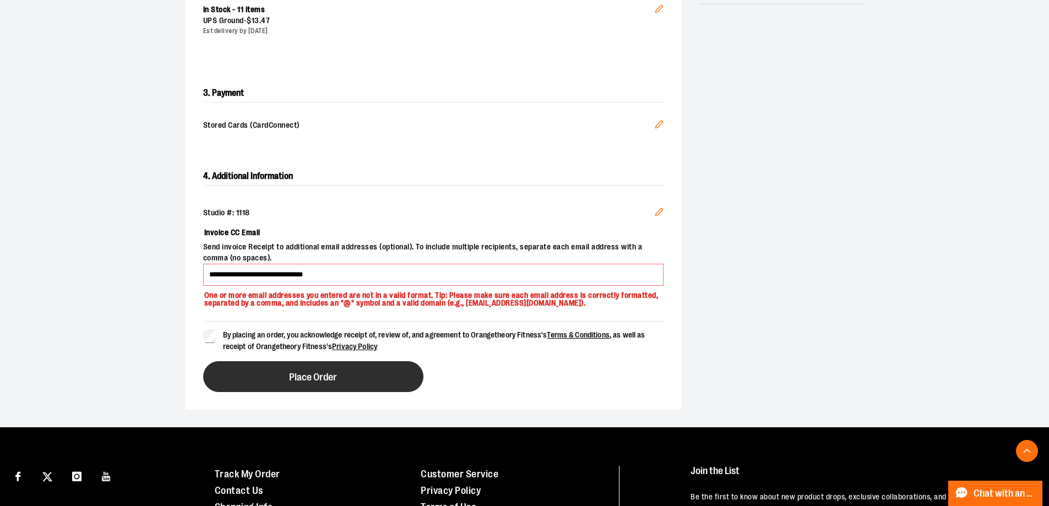
click at [273, 381] on button "Place Order" at bounding box center [313, 376] width 220 height 31
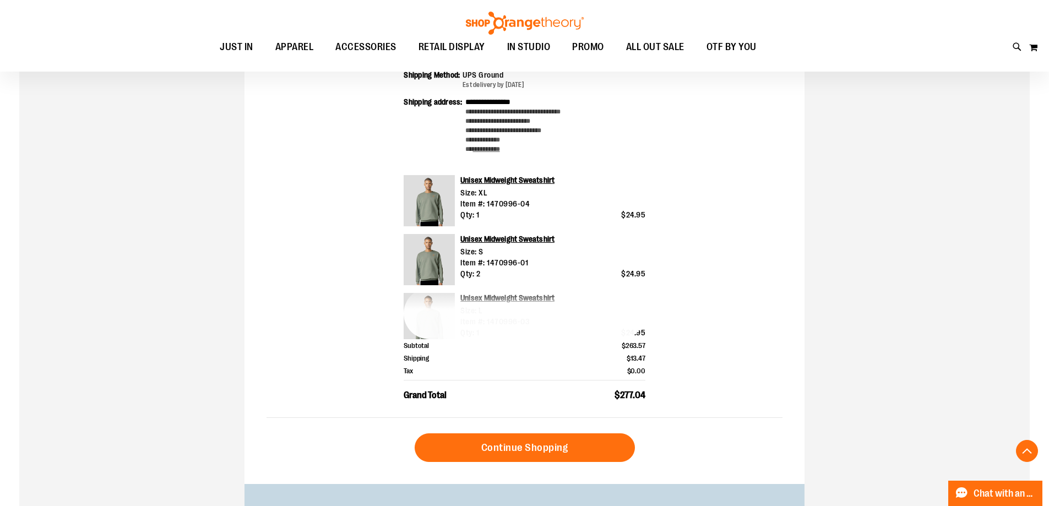
scroll to position [330, 0]
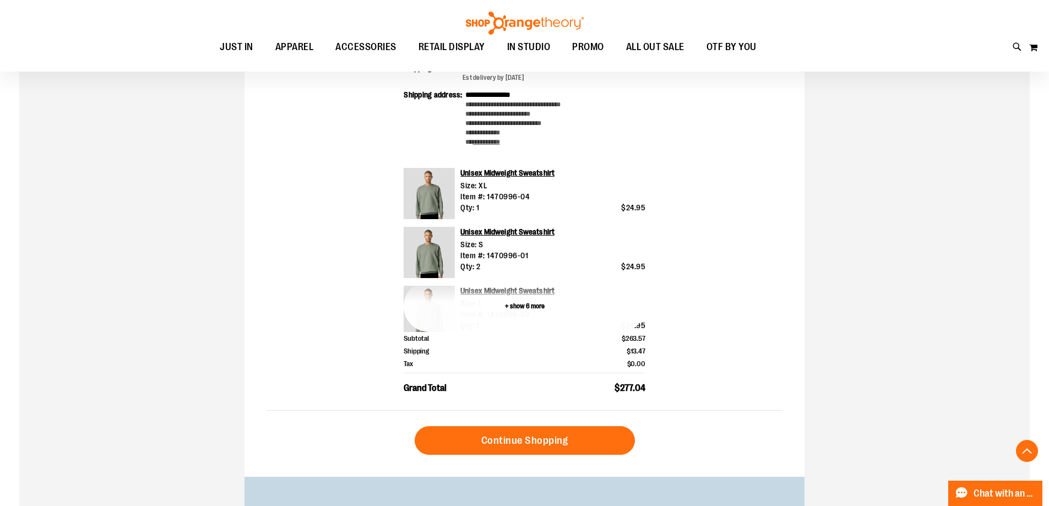
click at [524, 305] on button "+ show 6 more" at bounding box center [525, 306] width 242 height 51
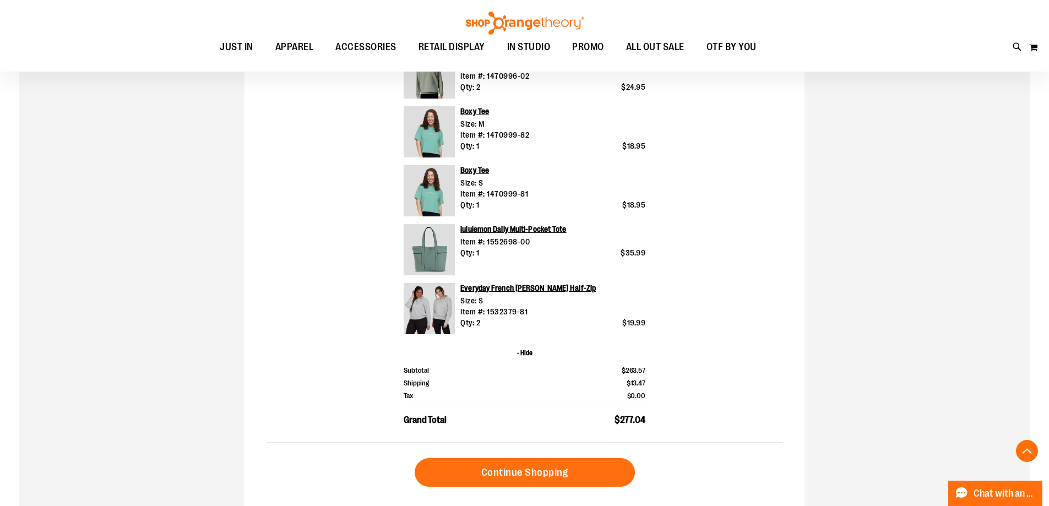
scroll to position [660, 0]
